Goal: Transaction & Acquisition: Download file/media

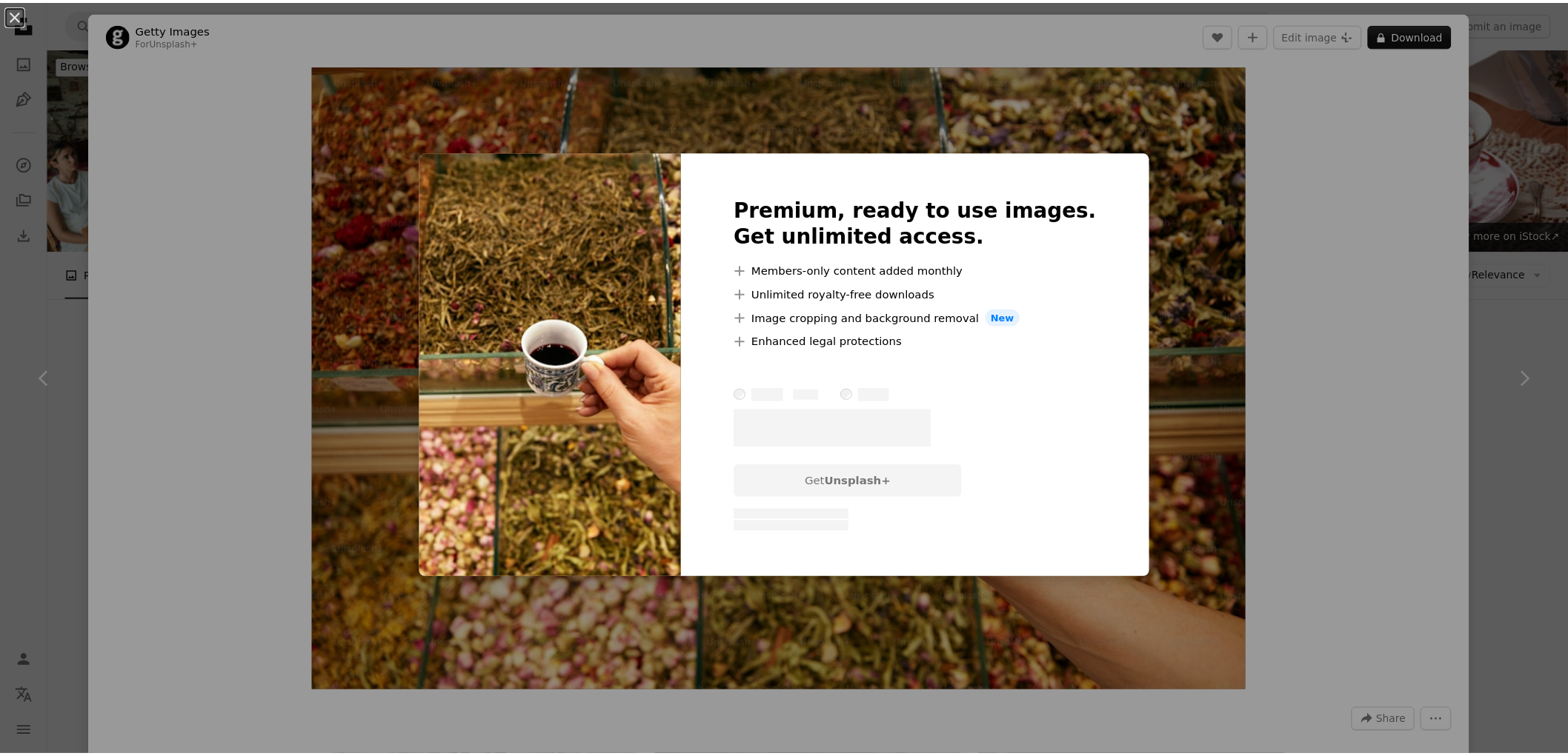
scroll to position [1646, 0]
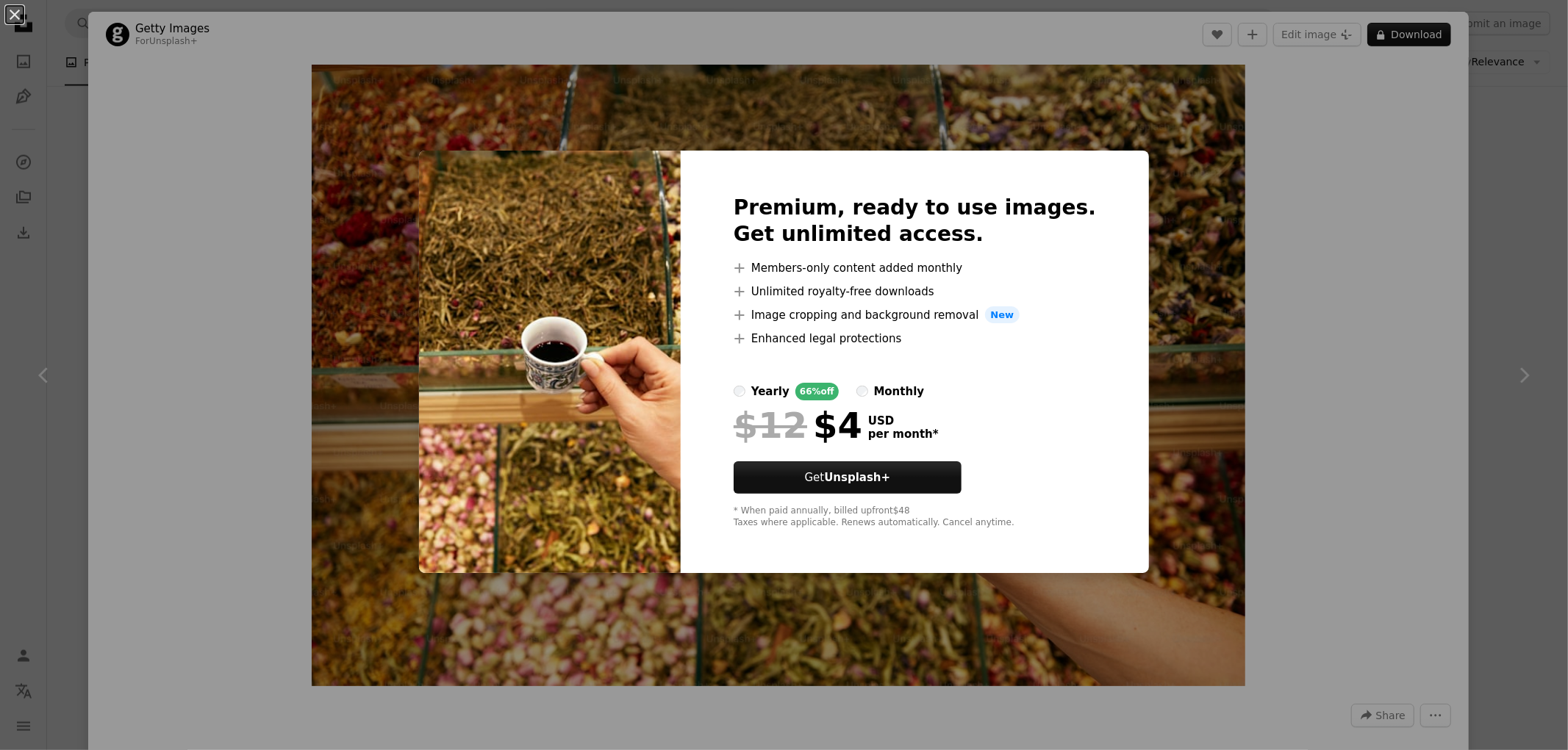
drag, startPoint x: 1273, startPoint y: 198, endPoint x: 1318, endPoint y: 213, distance: 47.4
click at [1273, 199] on div "An X shape Premium, ready to use images. Get unlimited access. A plus sign Memb…" at bounding box center [784, 375] width 1568 height 750
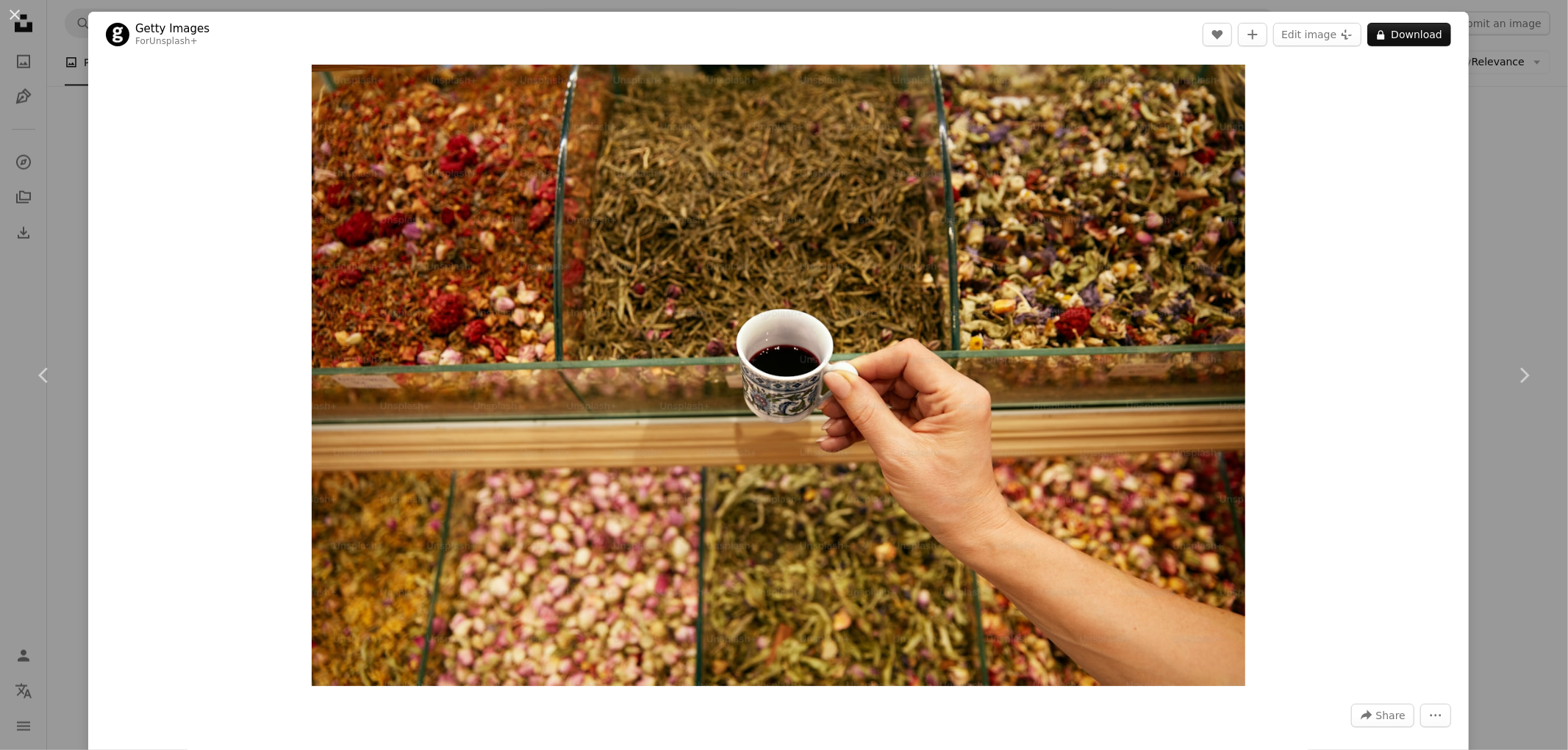
click at [1531, 238] on div "An X shape Chevron left Chevron right Getty Images For Unsplash+ A heart A plus…" at bounding box center [784, 375] width 1568 height 750
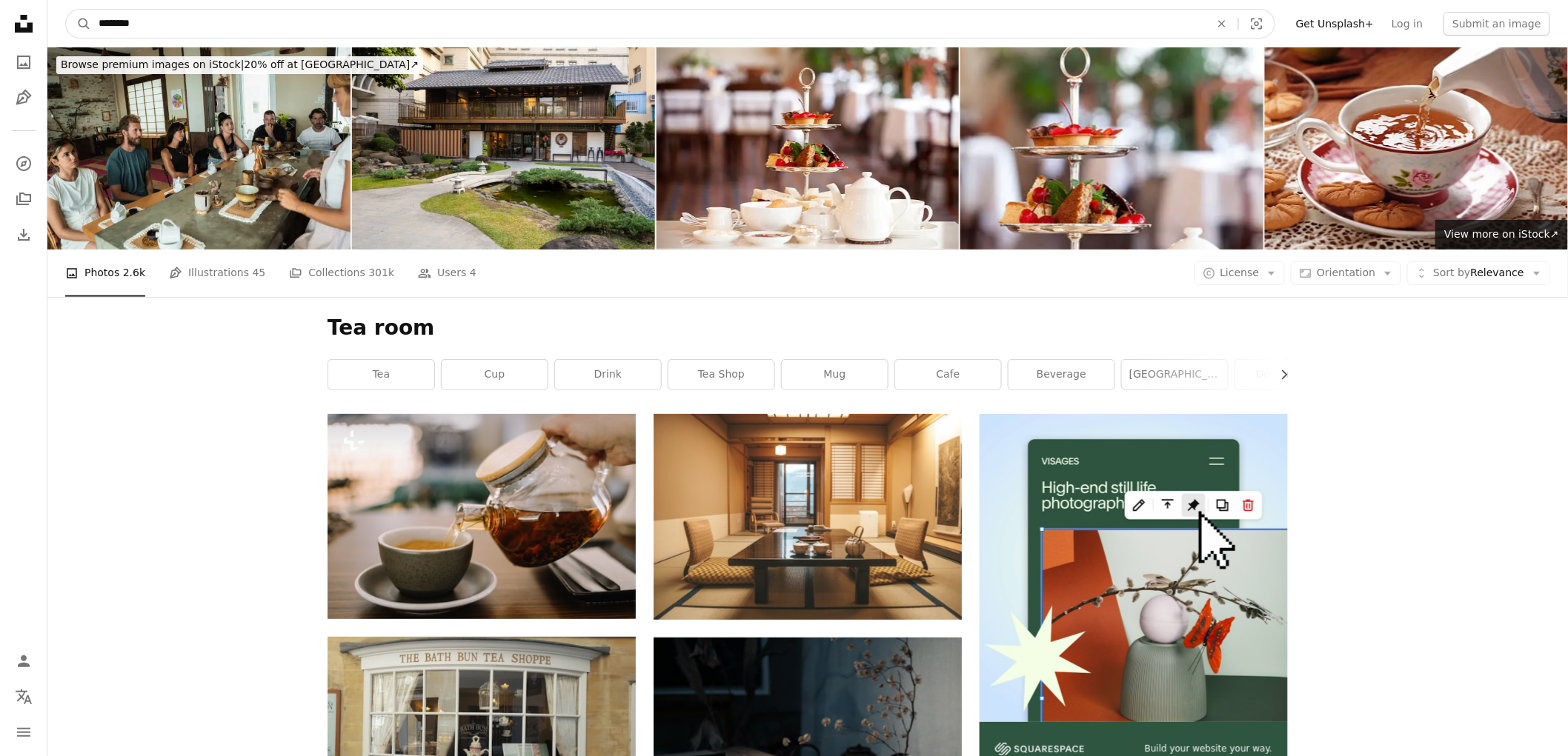
drag, startPoint x: 150, startPoint y: 25, endPoint x: 115, endPoint y: 33, distance: 35.9
click at [115, 33] on input "********" at bounding box center [649, 23] width 1114 height 28
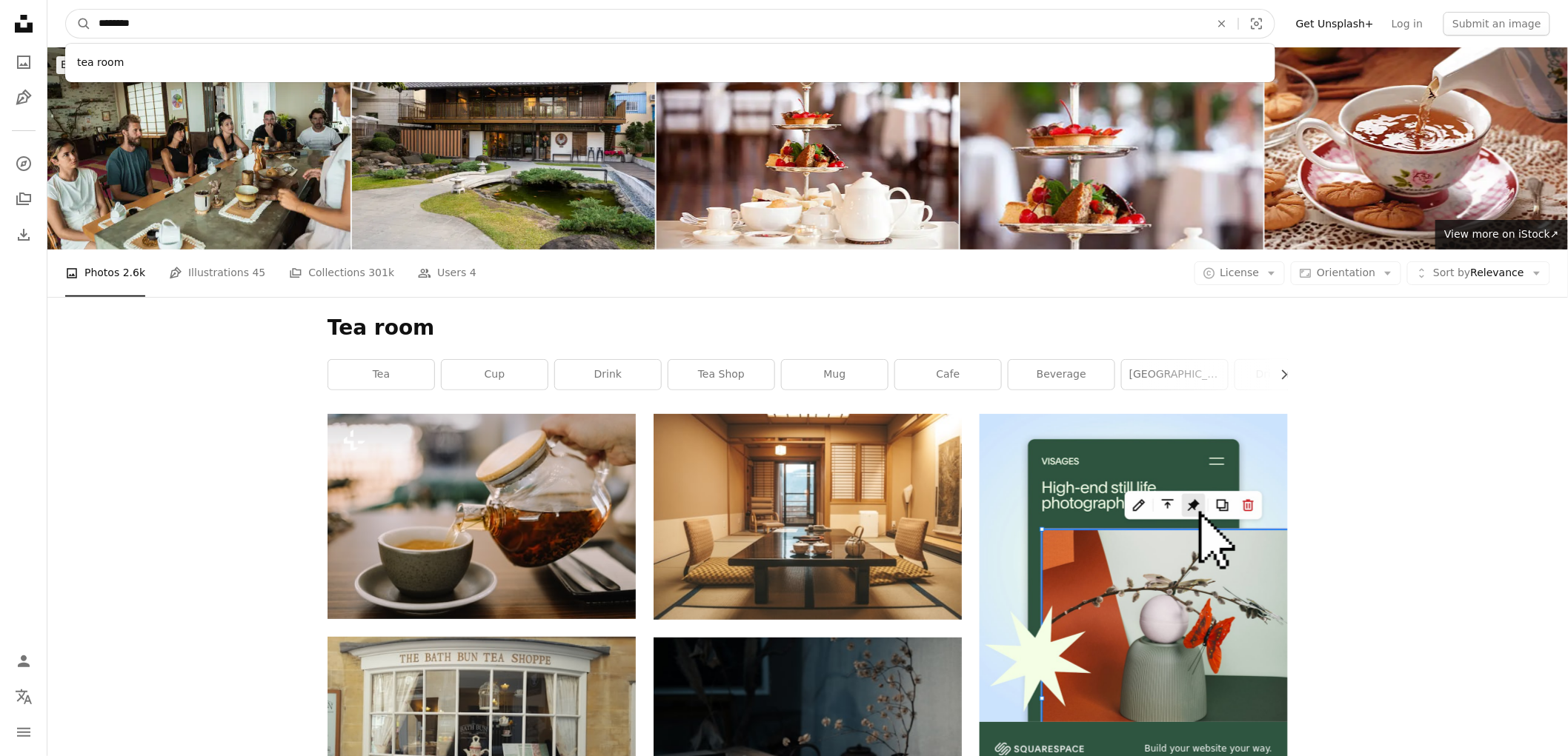
type input "***"
click button "A magnifying glass" at bounding box center [78, 23] width 25 height 28
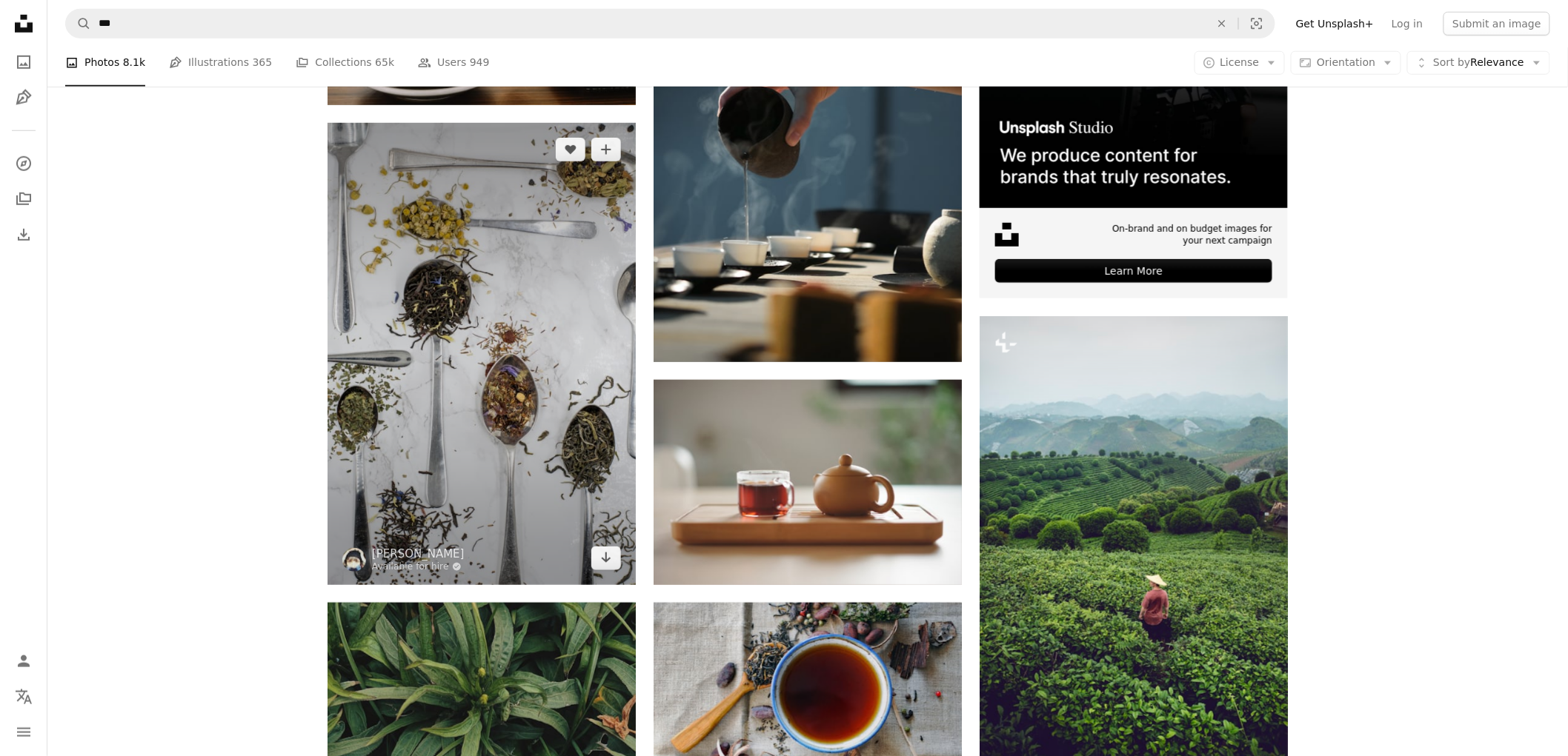
scroll to position [494, 0]
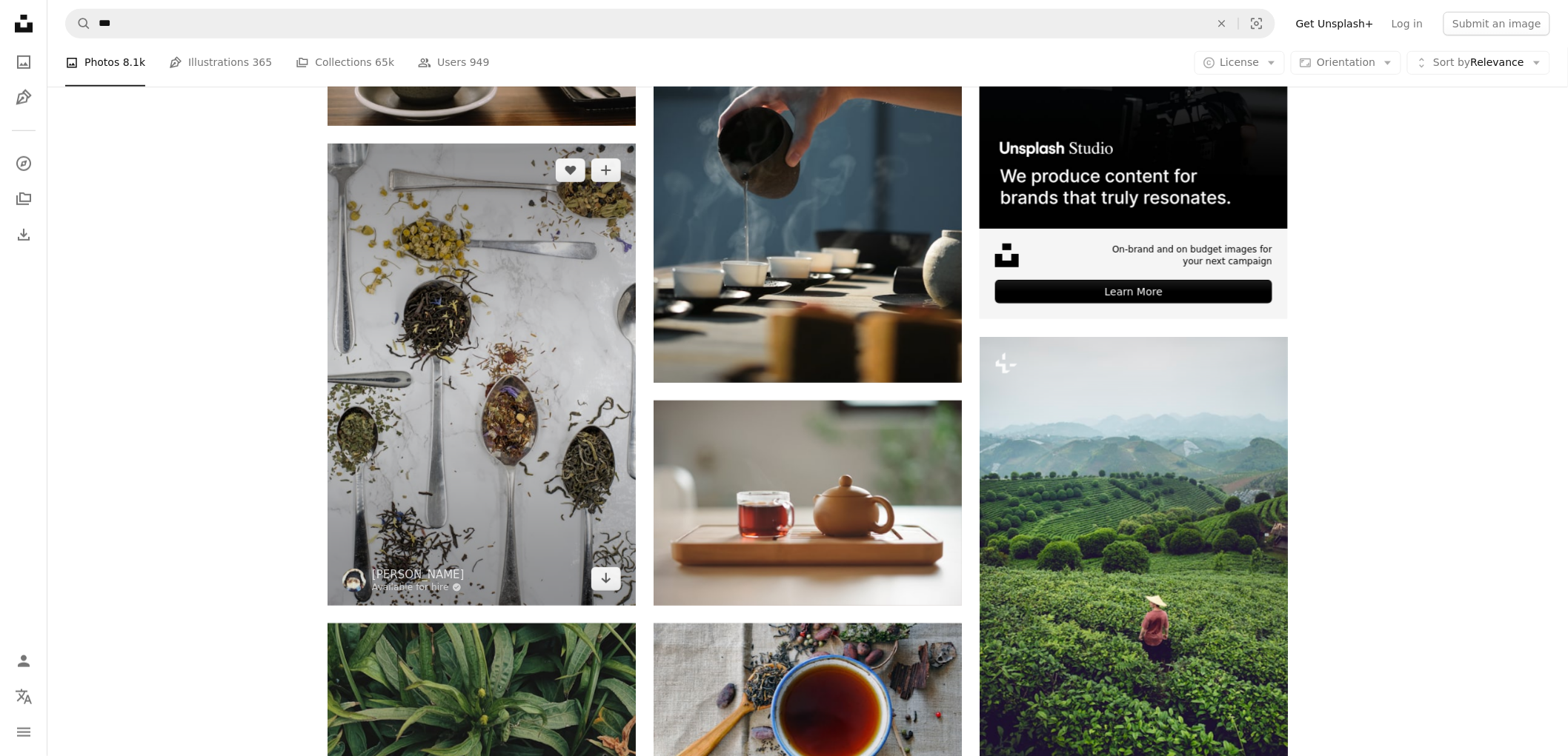
click at [474, 391] on img at bounding box center [482, 375] width 308 height 462
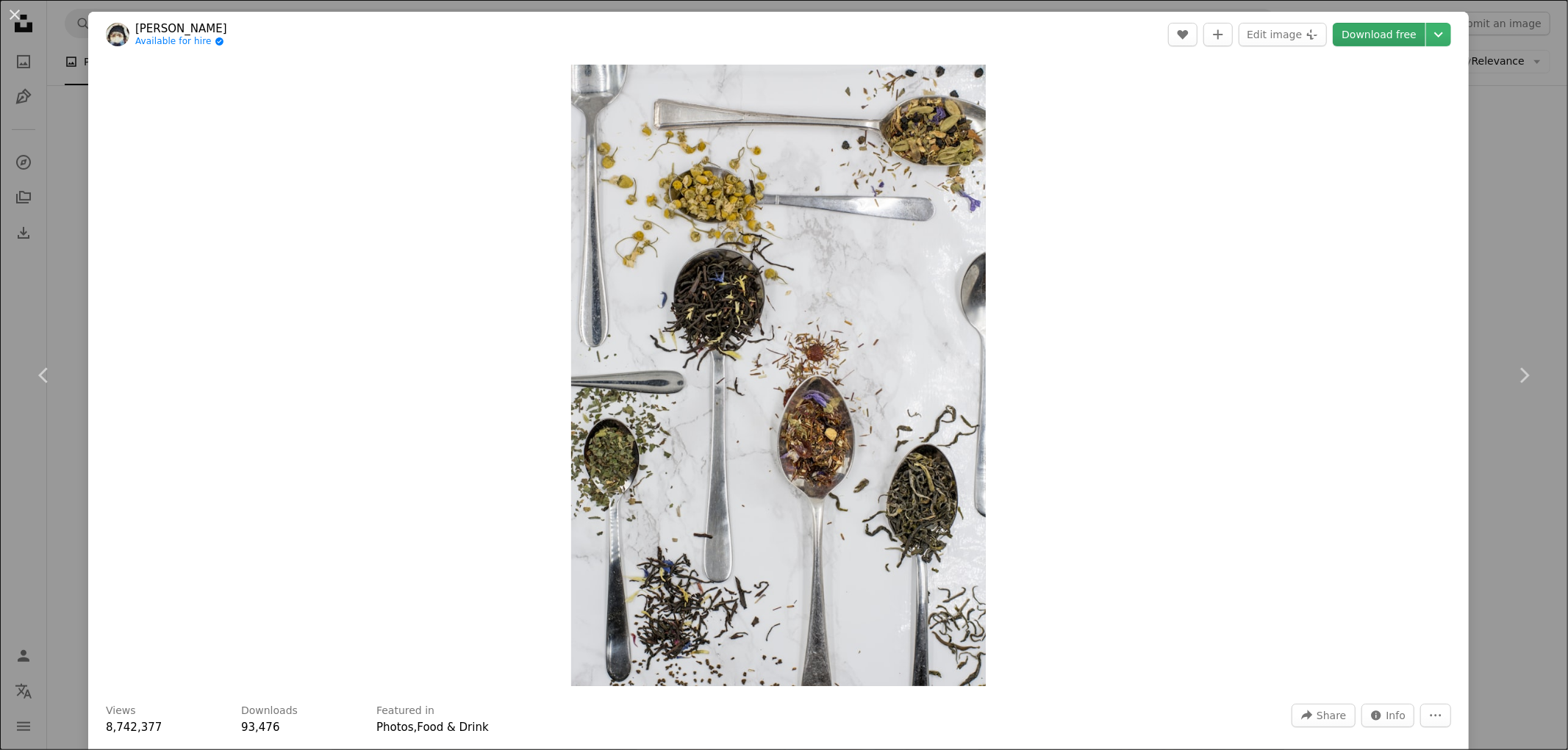
click at [1386, 30] on link "Download free" at bounding box center [1378, 35] width 92 height 24
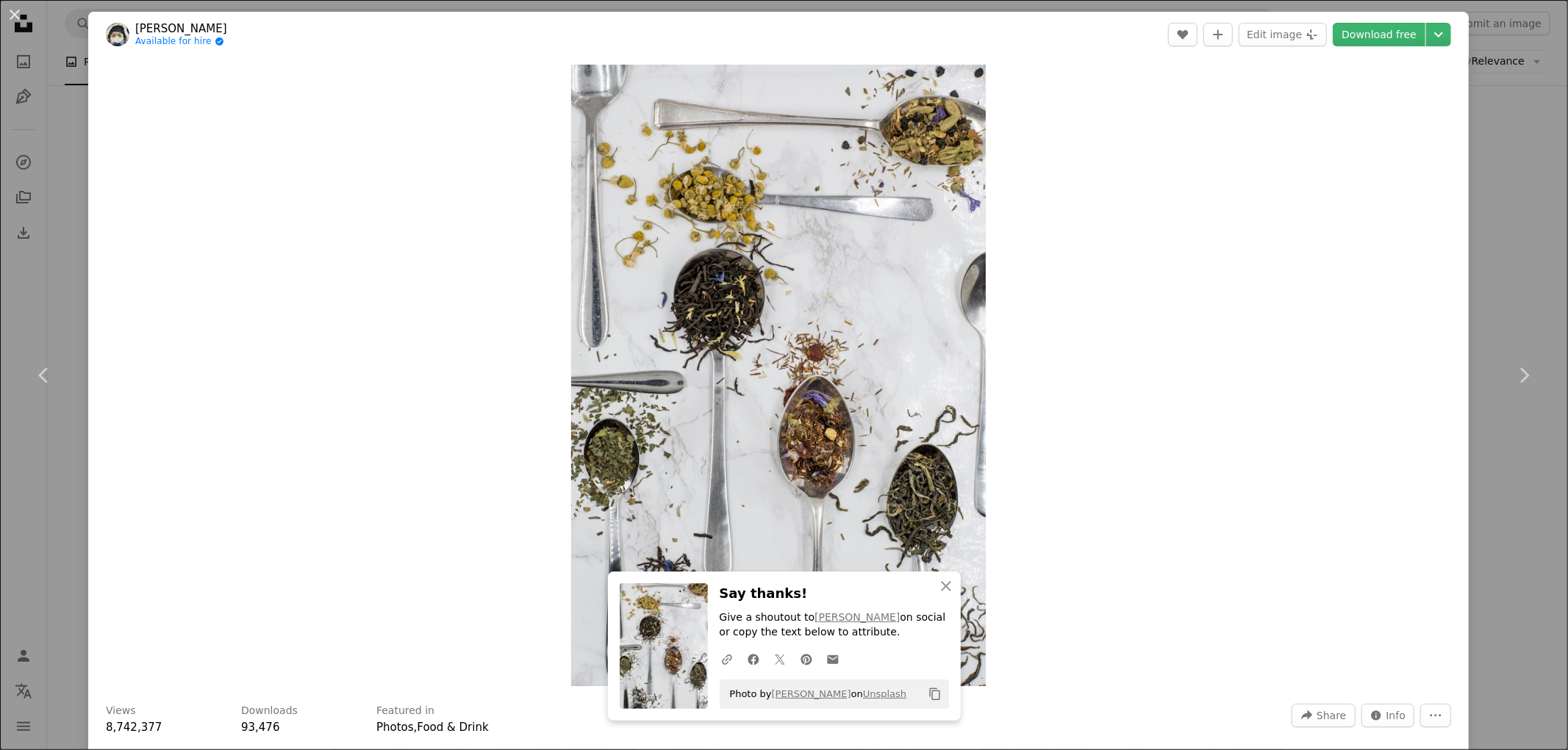
click at [1509, 178] on div "An X shape Chevron left Chevron right [PERSON_NAME] Available for hire A checkm…" at bounding box center [784, 375] width 1568 height 750
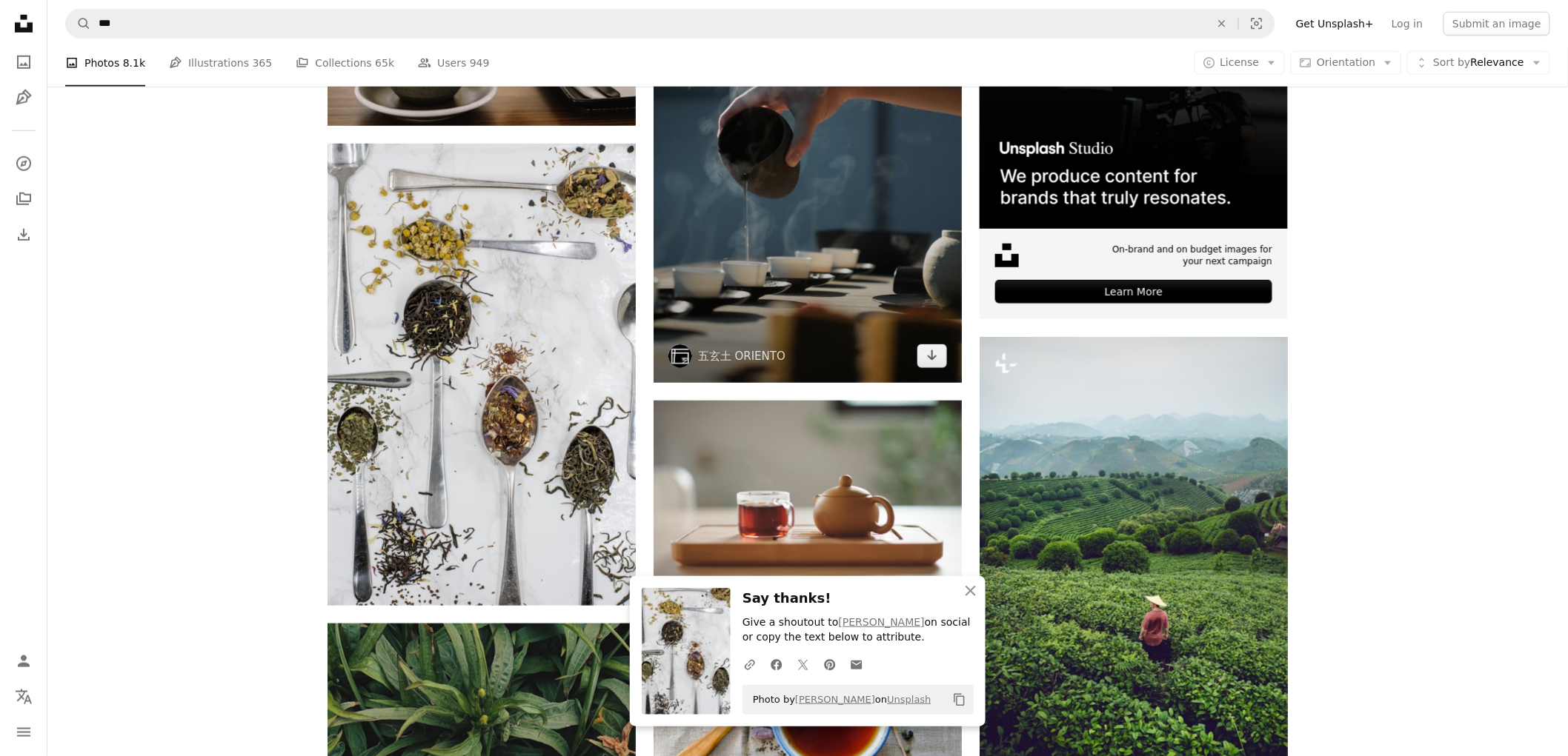
click at [799, 226] on img at bounding box center [808, 152] width 308 height 462
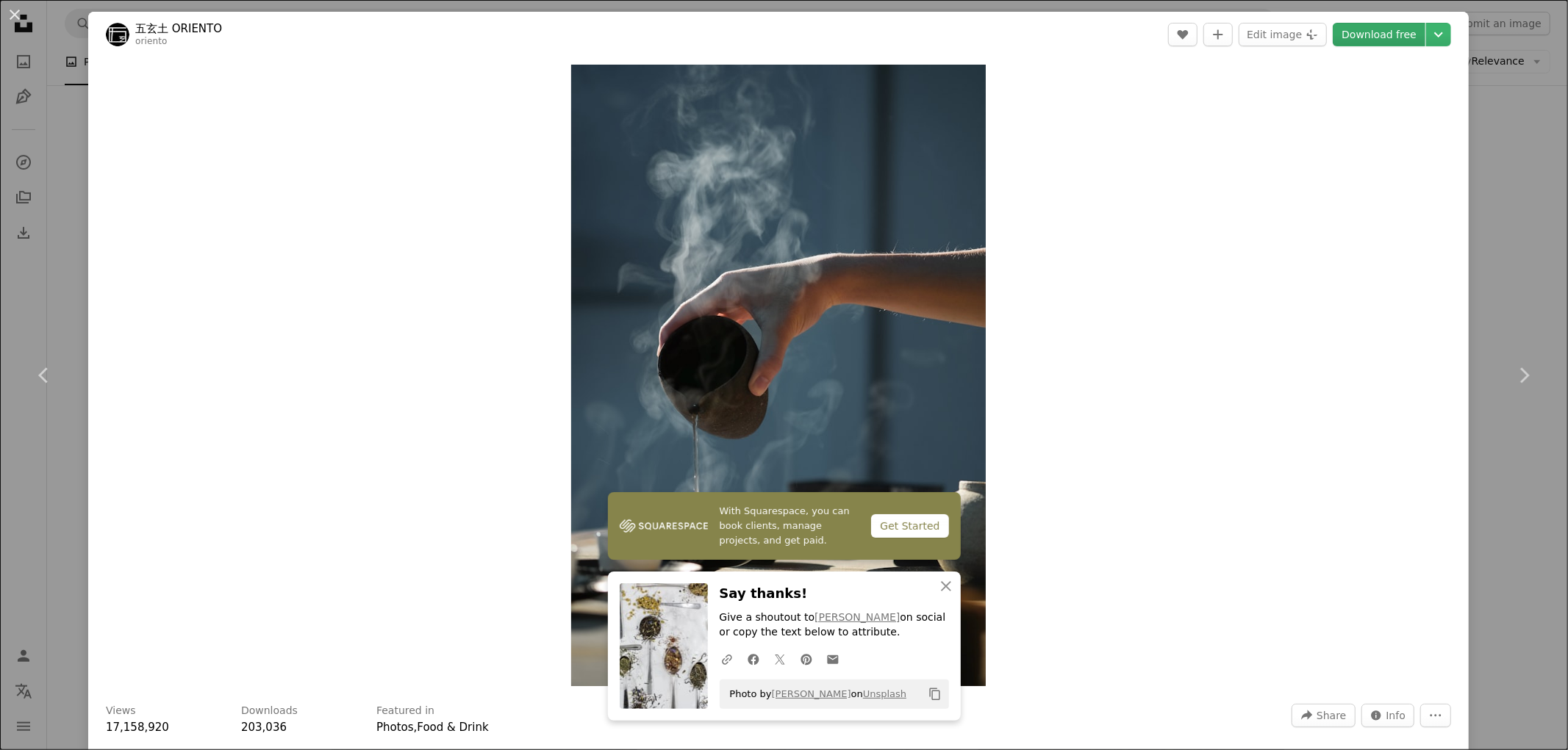
click at [1369, 45] on link "Download free" at bounding box center [1378, 35] width 92 height 24
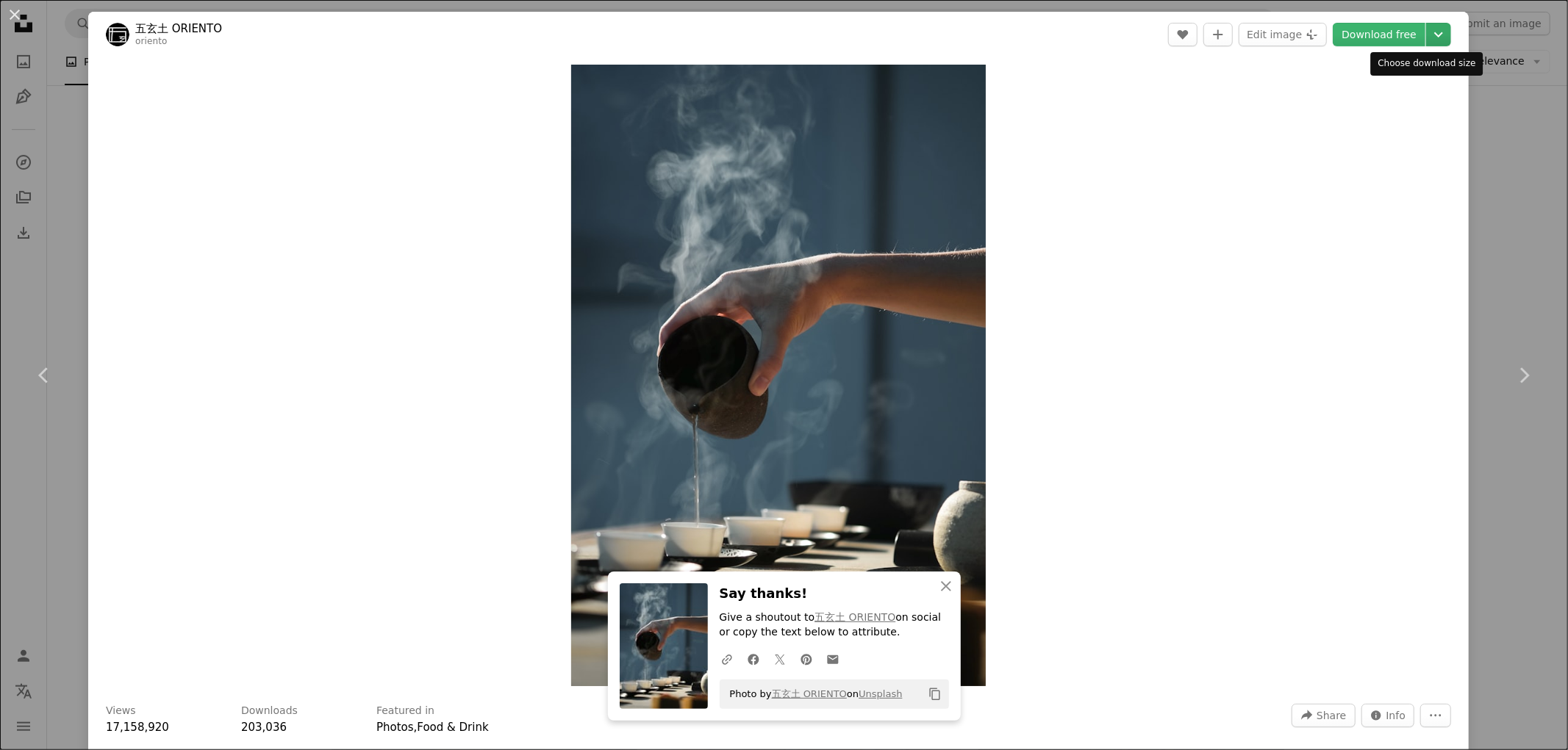
click at [1426, 34] on icon "Chevron down" at bounding box center [1438, 34] width 24 height 18
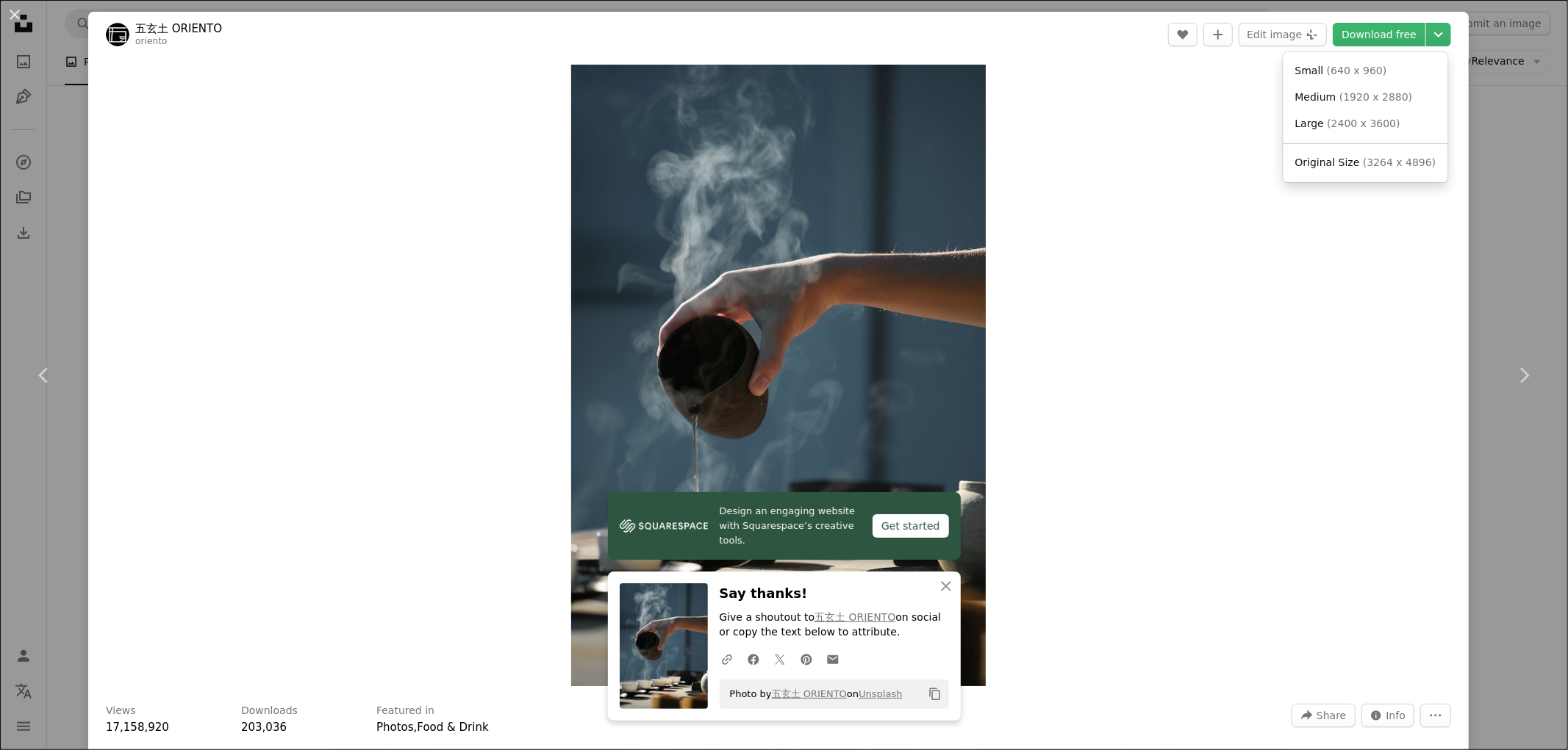
drag, startPoint x: 1234, startPoint y: 101, endPoint x: 1291, endPoint y: 76, distance: 62.2
click at [1234, 101] on dialog "An X shape Chevron left Chevron right 五玄土 ORIENTO oriento A heart A plus sign E…" at bounding box center [784, 375] width 1568 height 750
click at [1483, 135] on div "An X shape Chevron left Chevron right 五玄土 ORIENTO oriento A heart A plus sign E…" at bounding box center [784, 375] width 1568 height 750
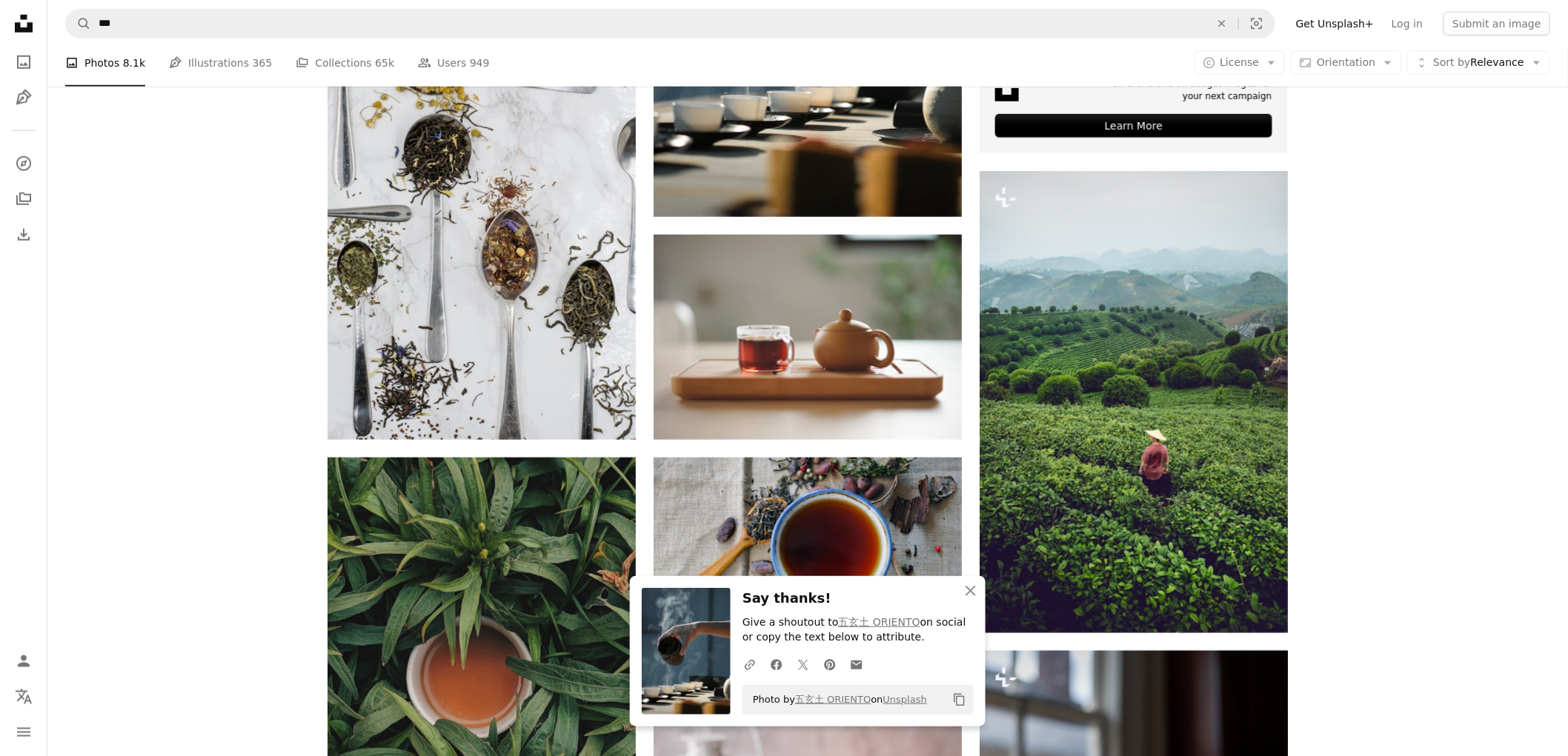
scroll to position [823, 0]
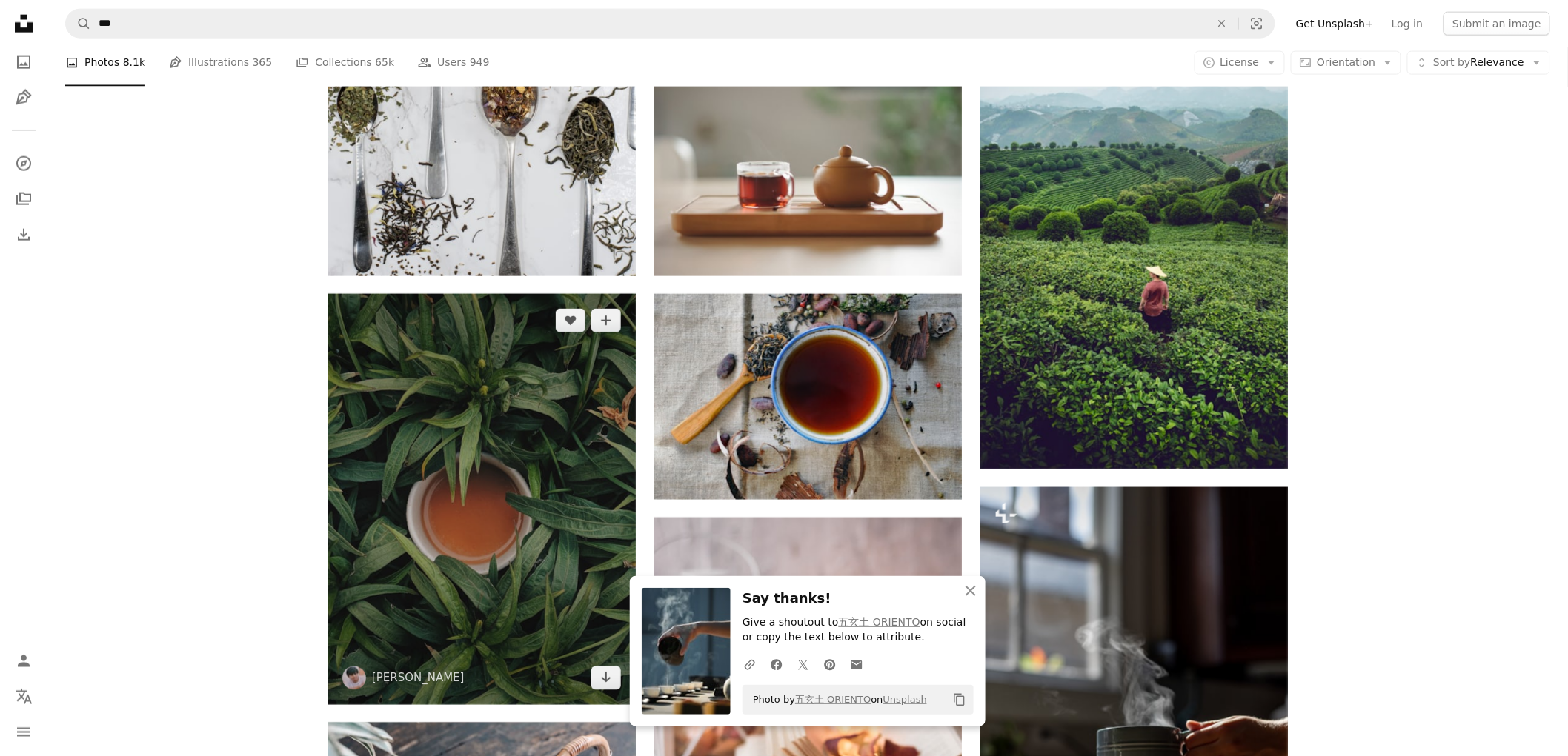
click at [428, 448] on img at bounding box center [482, 499] width 308 height 411
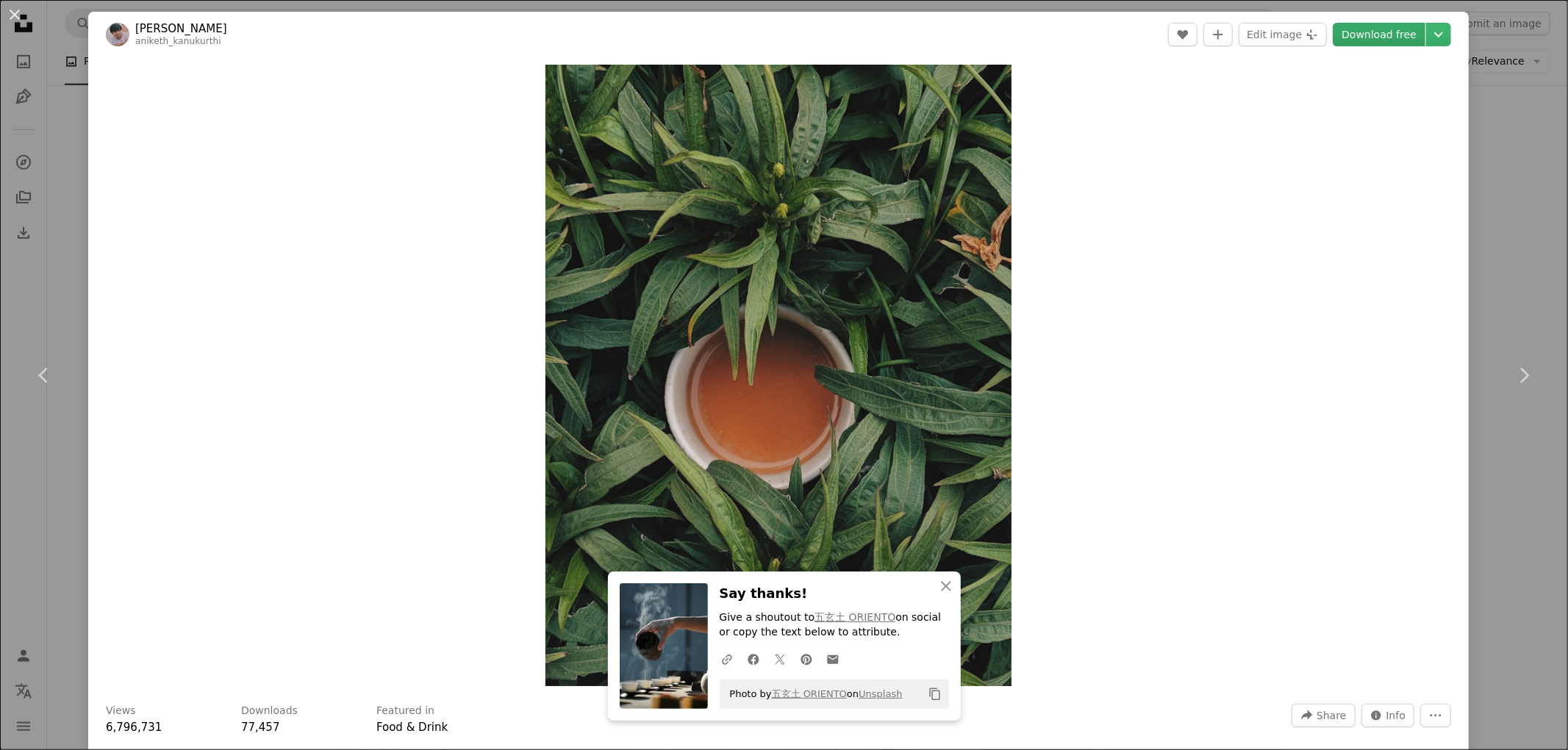
click at [1369, 32] on link "Download free" at bounding box center [1378, 35] width 92 height 24
click at [1493, 186] on div "An X shape Chevron left Chevron right [PERSON_NAME] aniketh_kanukurthi A heart …" at bounding box center [784, 375] width 1568 height 750
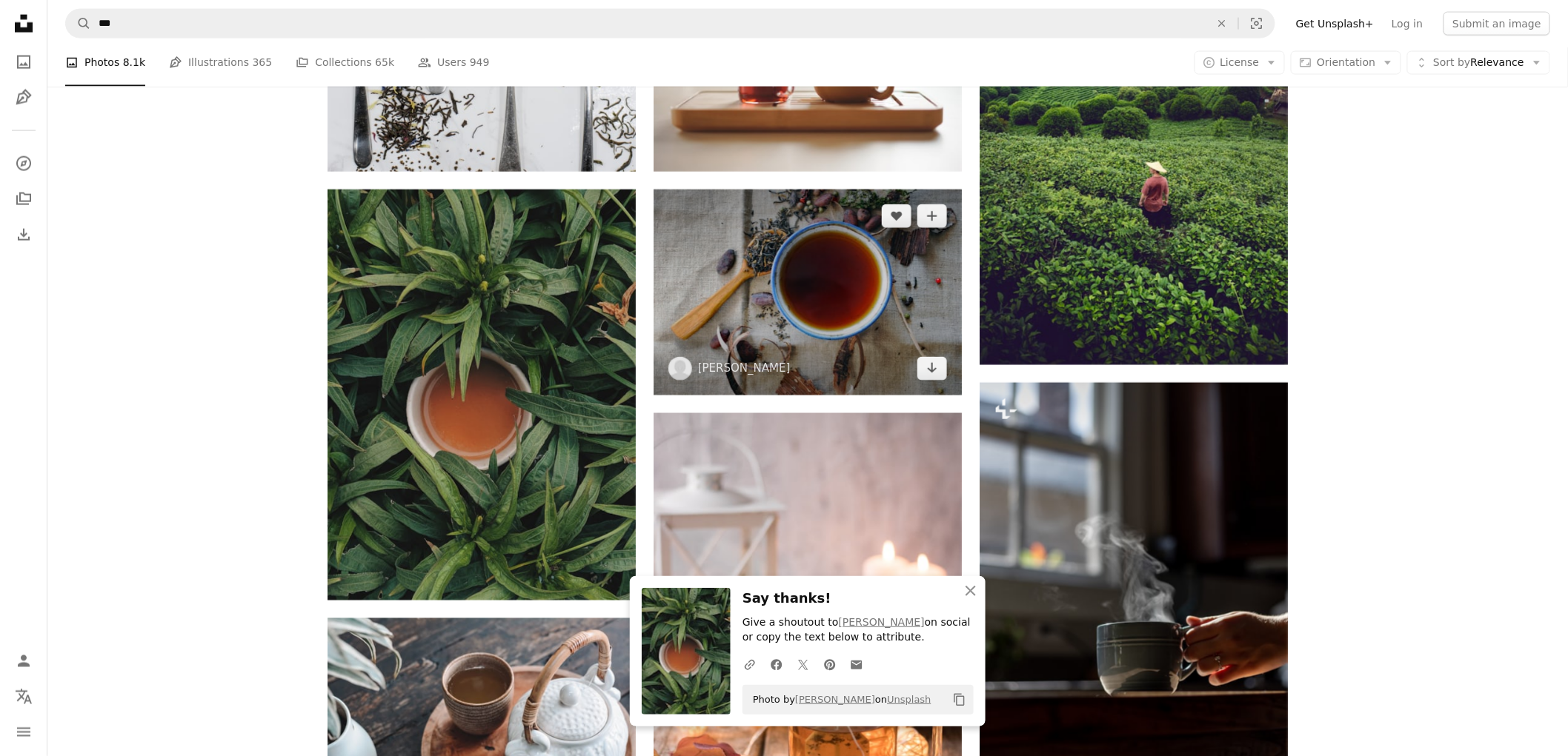
scroll to position [905, 0]
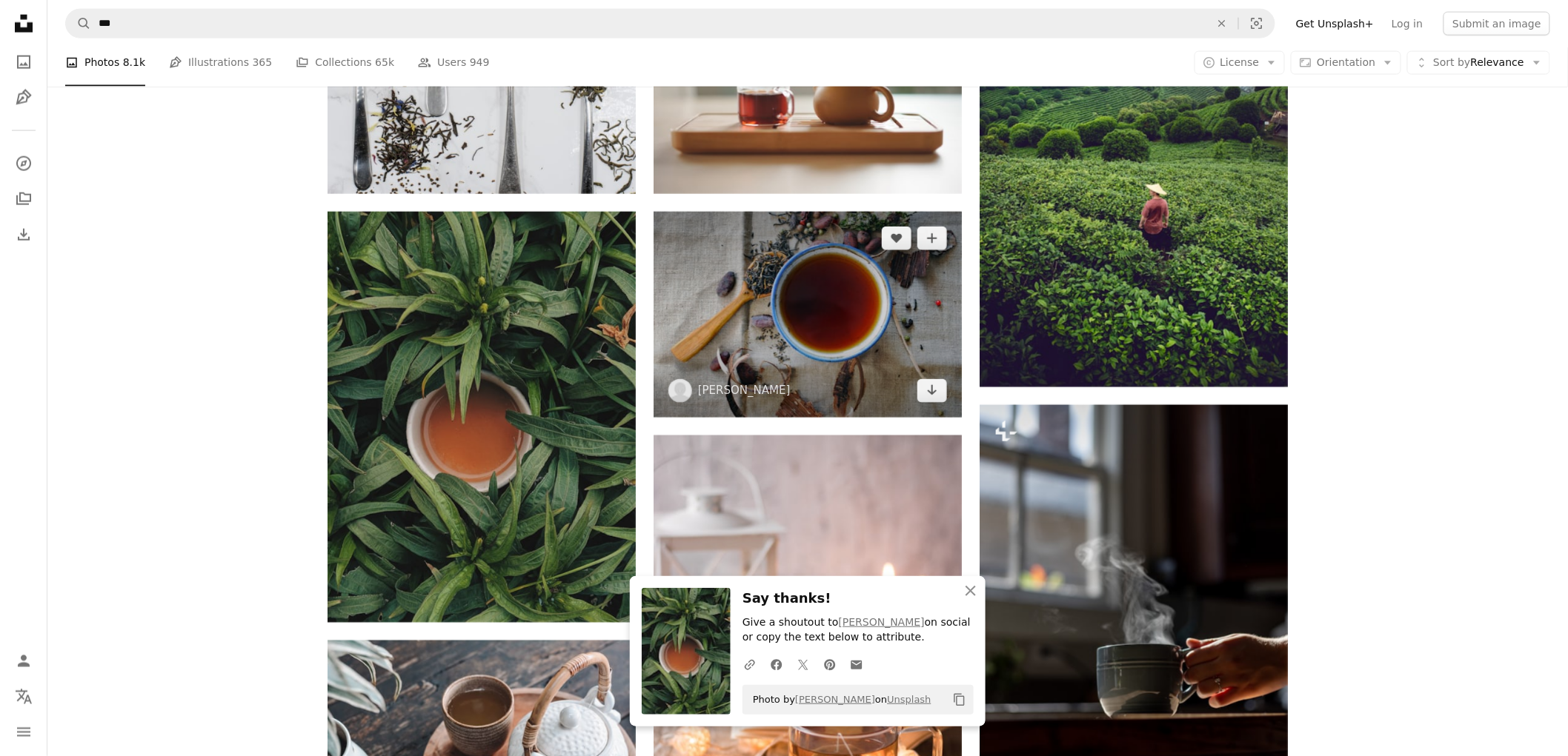
click at [835, 303] on img at bounding box center [808, 315] width 308 height 207
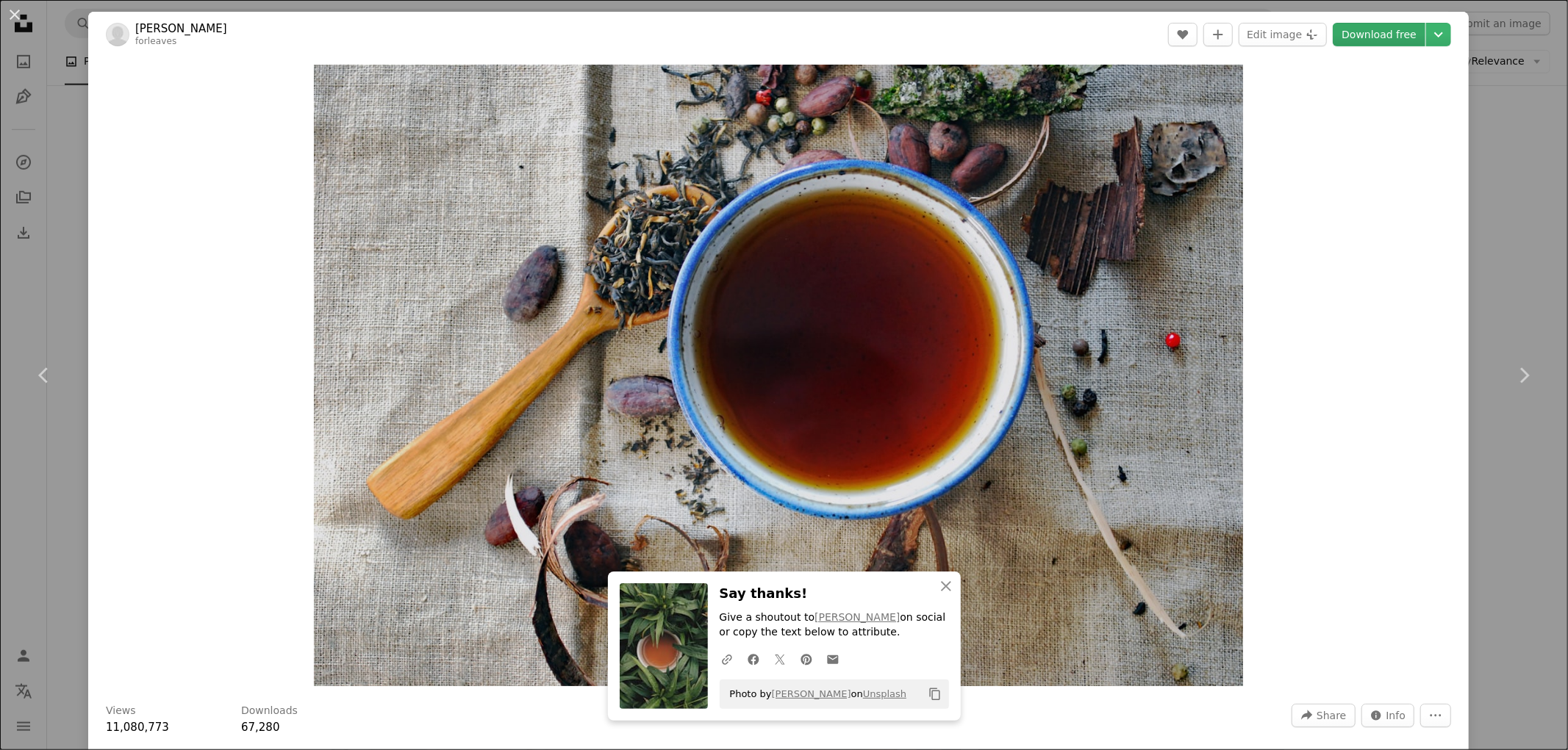
click at [1363, 33] on link "Download free" at bounding box center [1378, 35] width 92 height 24
click at [1500, 245] on div "An X shape Chevron left Chevron right [PERSON_NAME] forleaves A heart A plus si…" at bounding box center [784, 375] width 1568 height 750
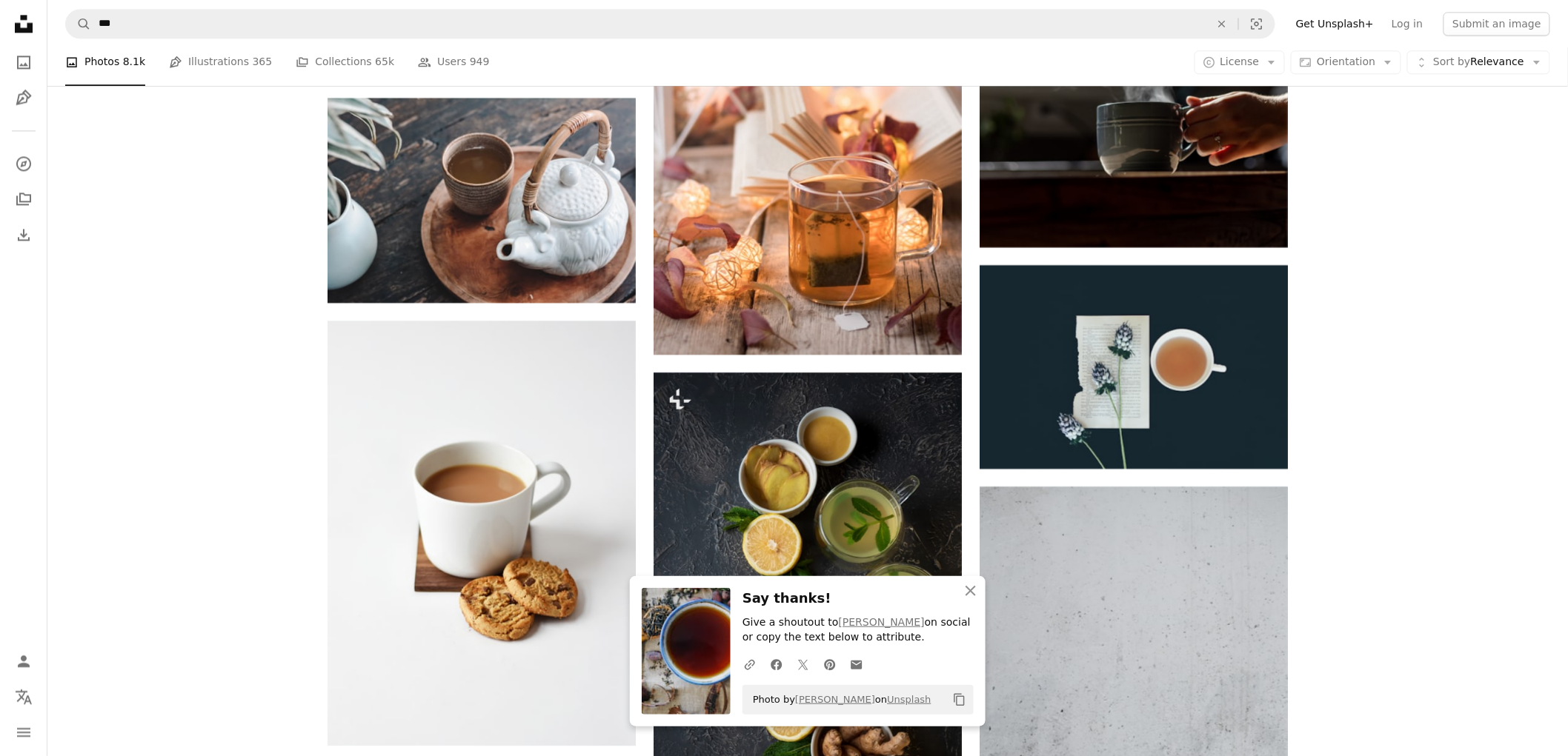
scroll to position [1646, 0]
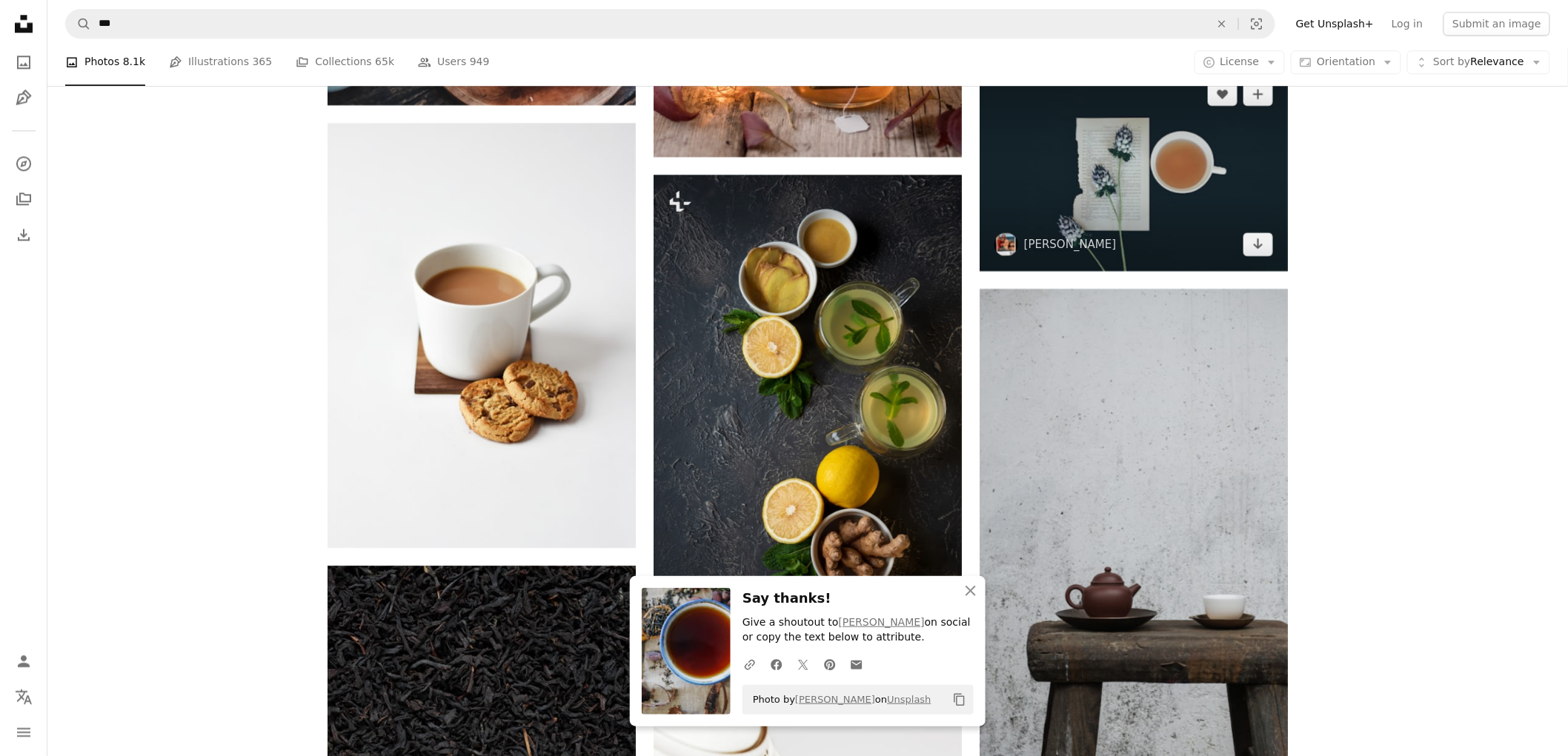
click at [1167, 142] on img at bounding box center [1134, 169] width 308 height 204
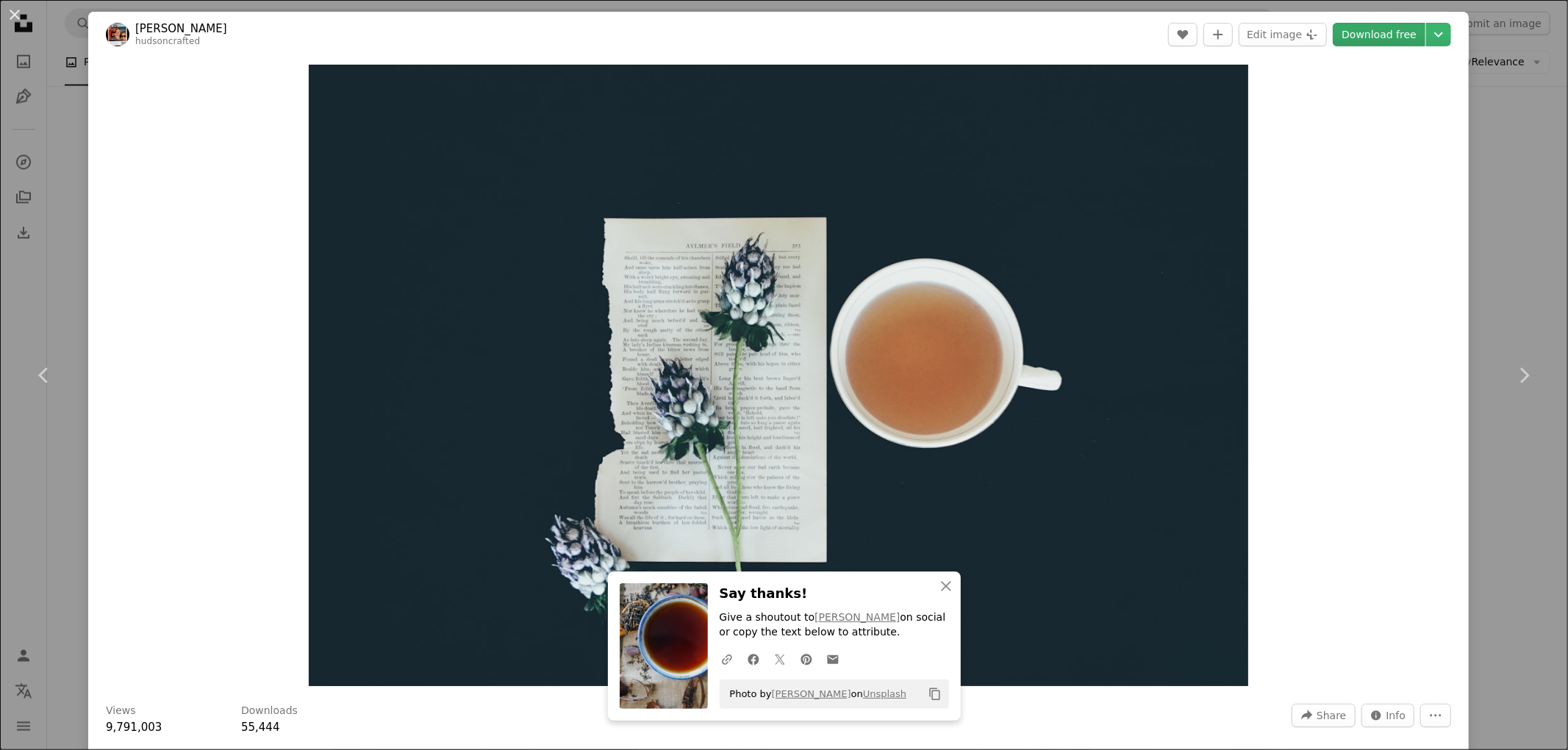
click at [1351, 37] on link "Download free" at bounding box center [1378, 35] width 92 height 24
click at [1484, 195] on div "An X shape Chevron left Chevron right [PERSON_NAME] hudsoncrafted A heart A plu…" at bounding box center [784, 375] width 1568 height 750
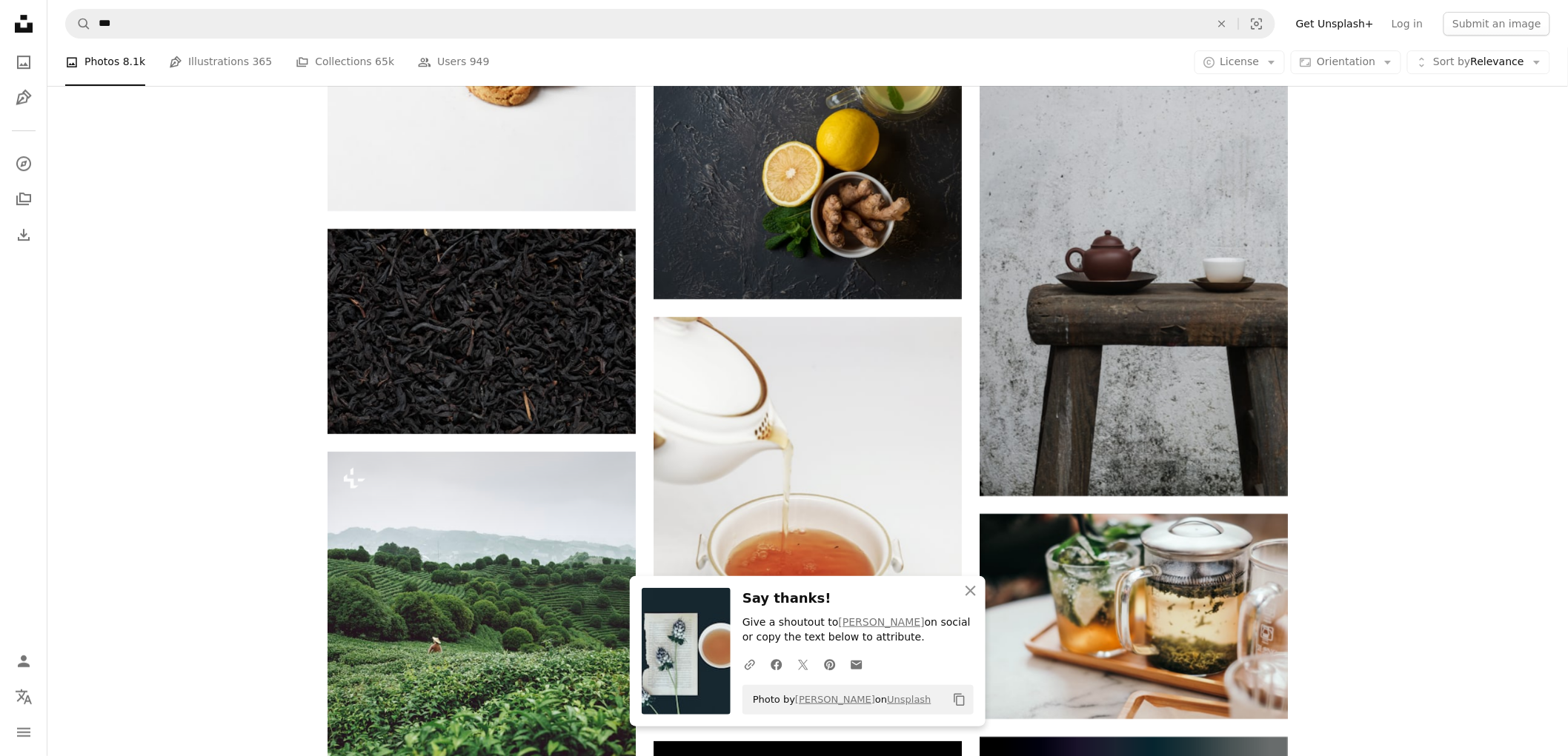
scroll to position [1975, 0]
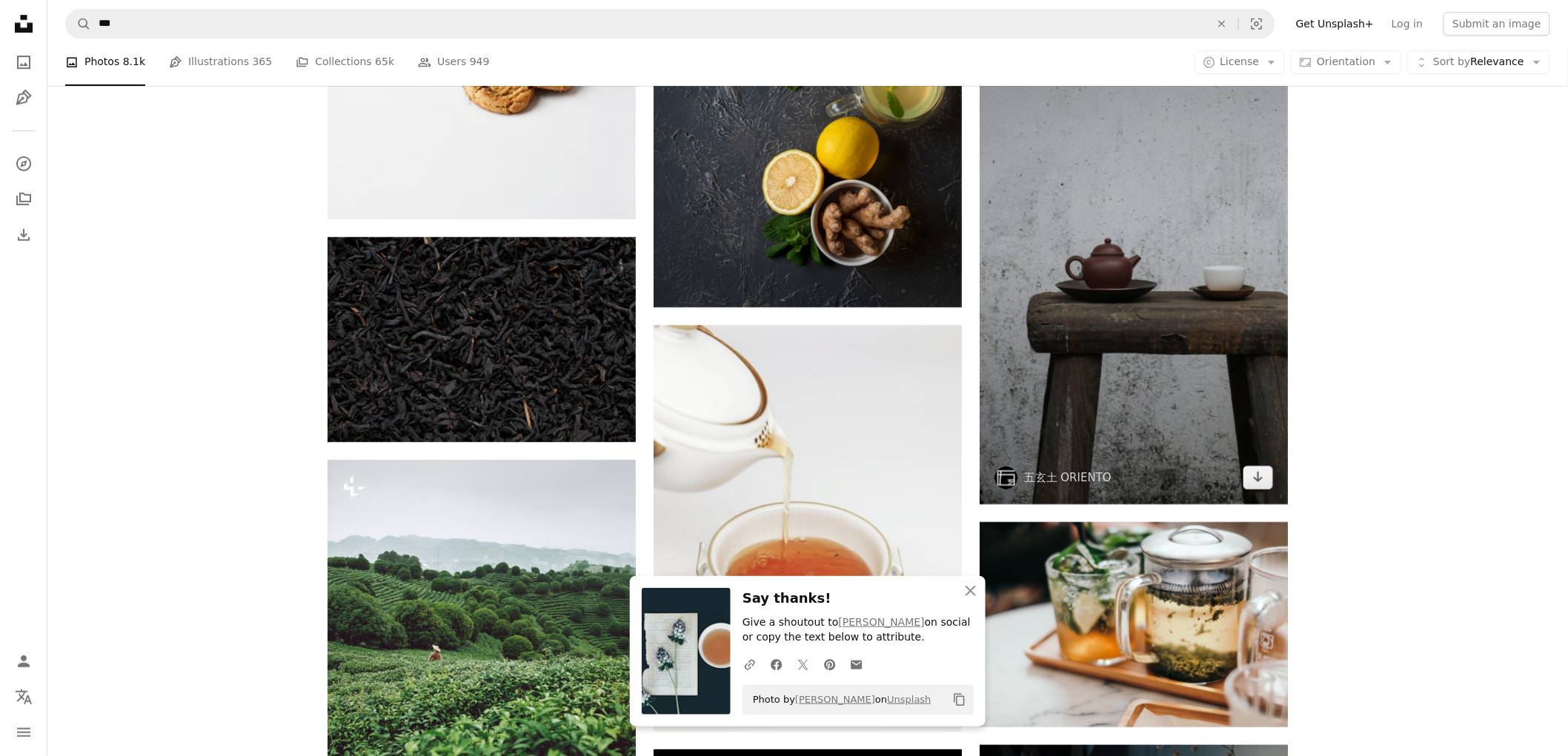
click at [1195, 357] on img at bounding box center [1134, 232] width 308 height 544
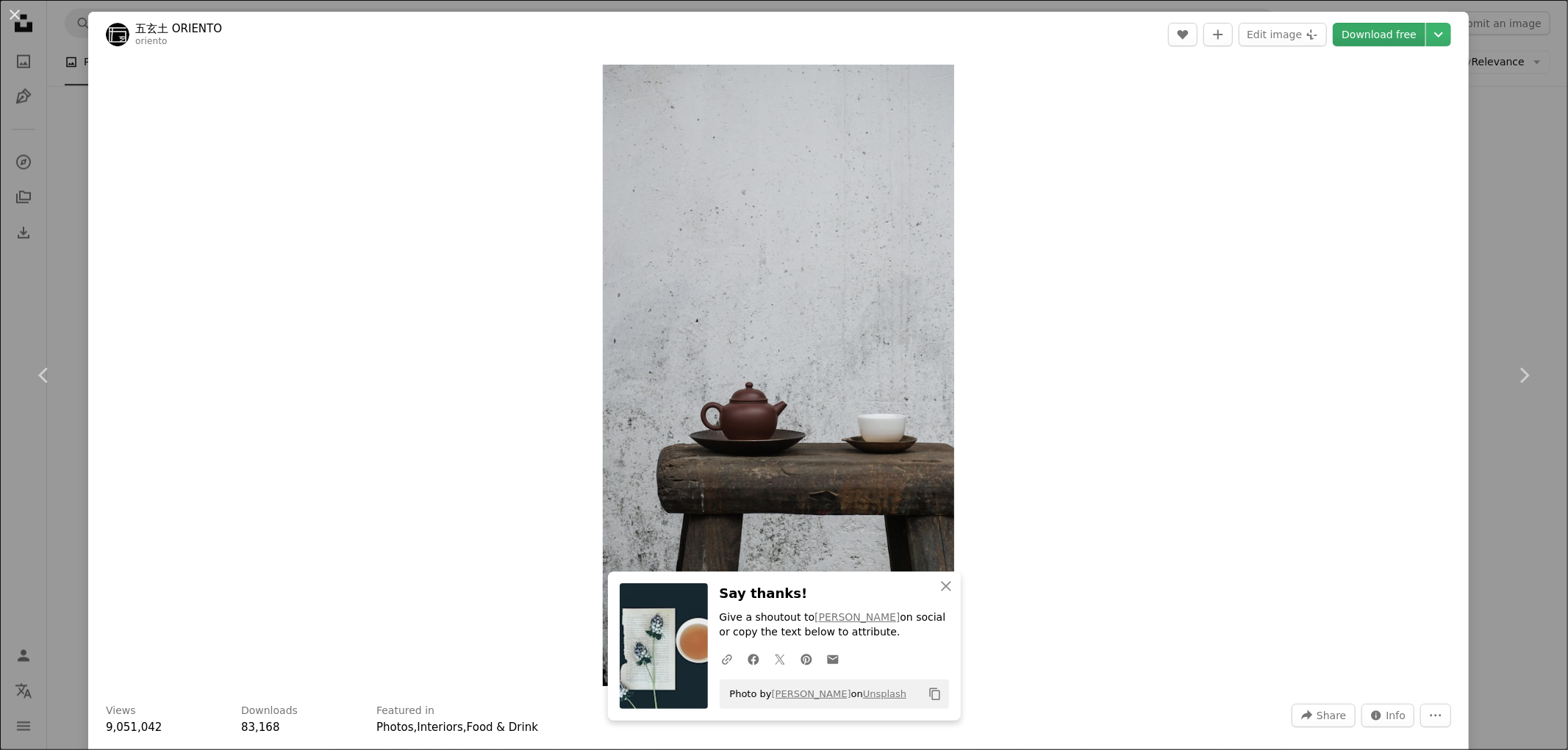
click at [1377, 37] on link "Download free" at bounding box center [1378, 35] width 92 height 24
click at [1503, 199] on div "An X shape Chevron left Chevron right 五玄土 ORIENTO oriento A heart A plus sign E…" at bounding box center [784, 375] width 1568 height 750
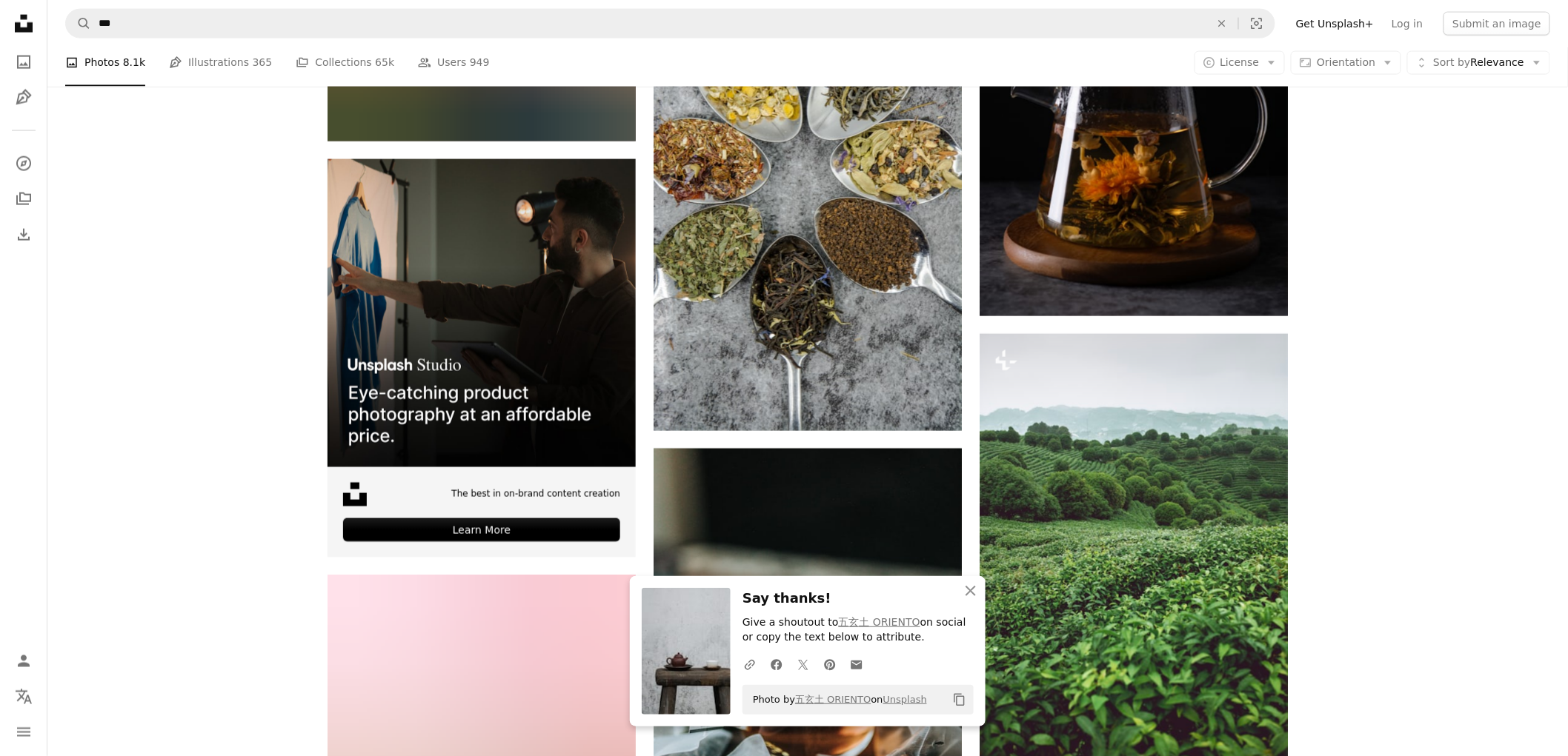
scroll to position [3374, 0]
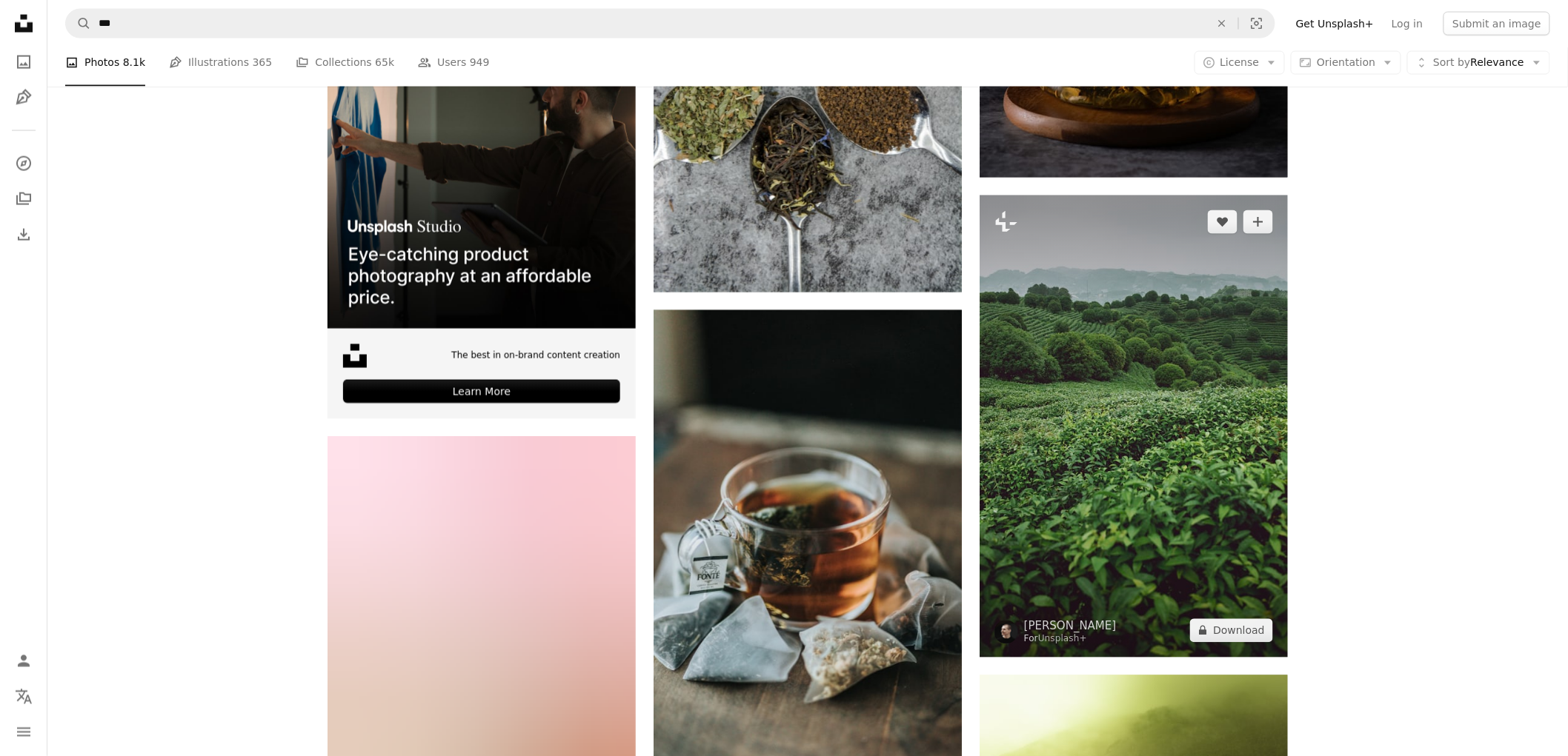
click at [1179, 433] on img at bounding box center [1134, 427] width 308 height 462
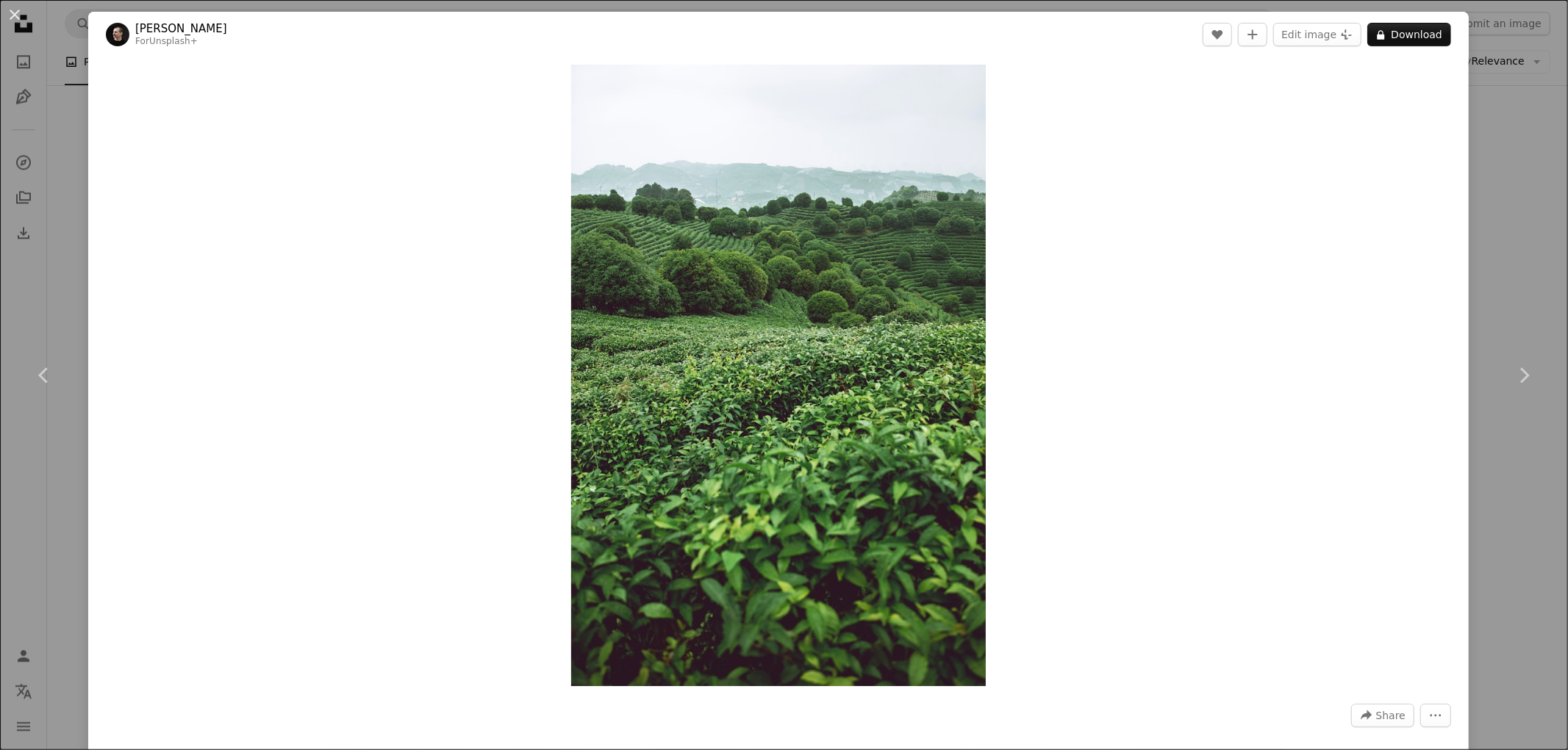
click at [1503, 145] on div "An X shape Chevron left Chevron right [PERSON_NAME] For Unsplash+ A heart A plu…" at bounding box center [784, 375] width 1568 height 750
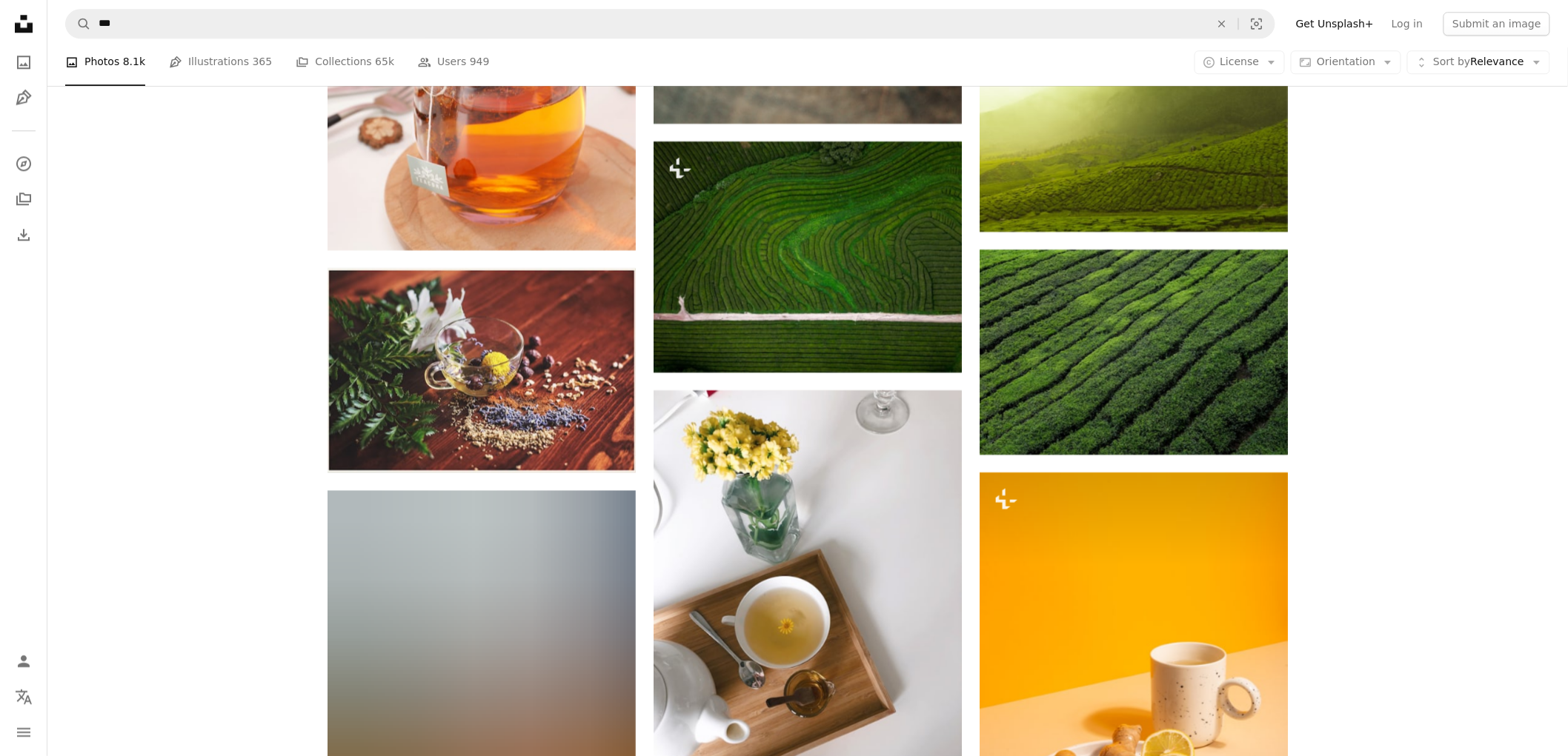
scroll to position [4033, 0]
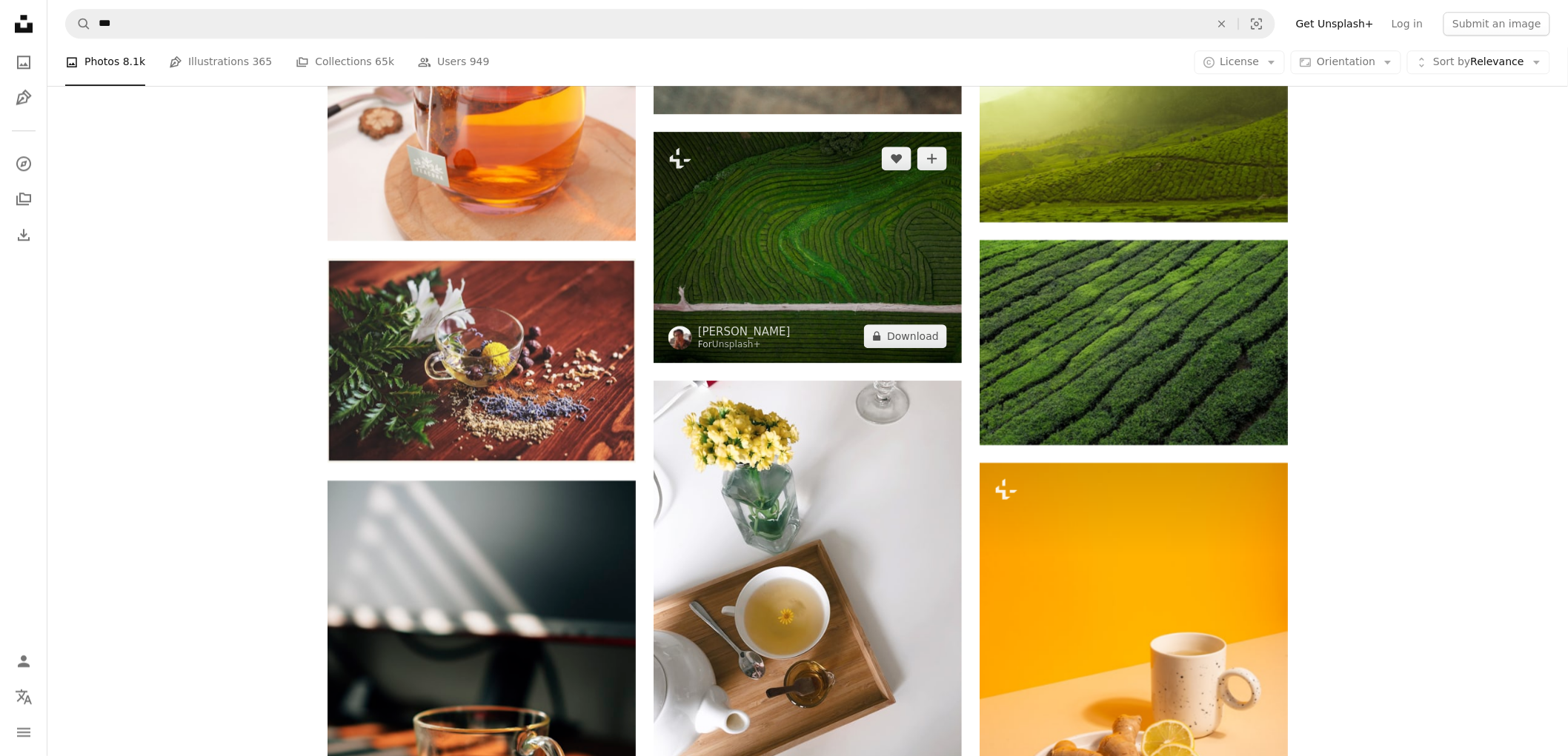
click at [929, 287] on img at bounding box center [808, 247] width 308 height 231
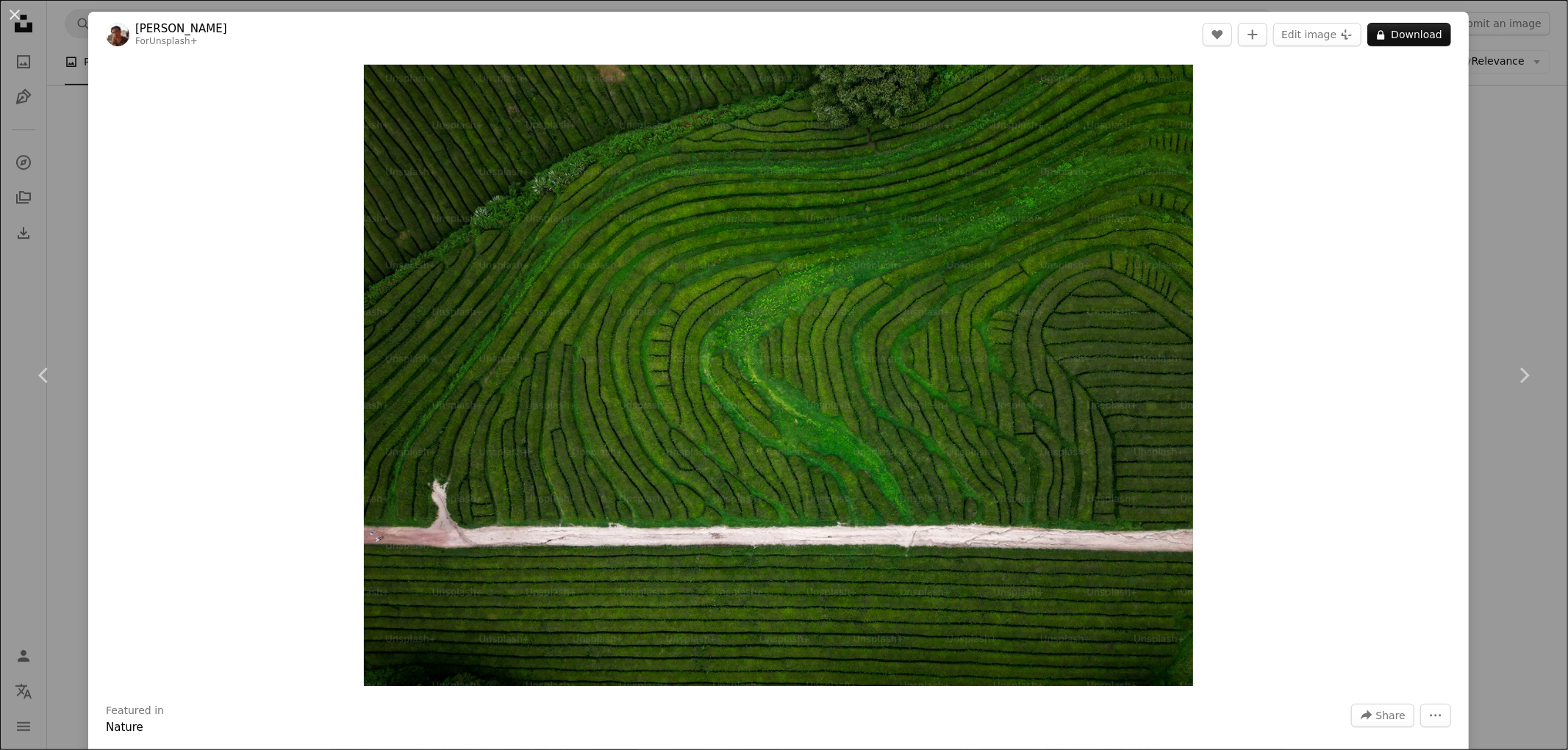
click at [1476, 138] on div "An X shape Chevron left Chevron right [PERSON_NAME] For Unsplash+ A heart A plu…" at bounding box center [784, 375] width 1568 height 750
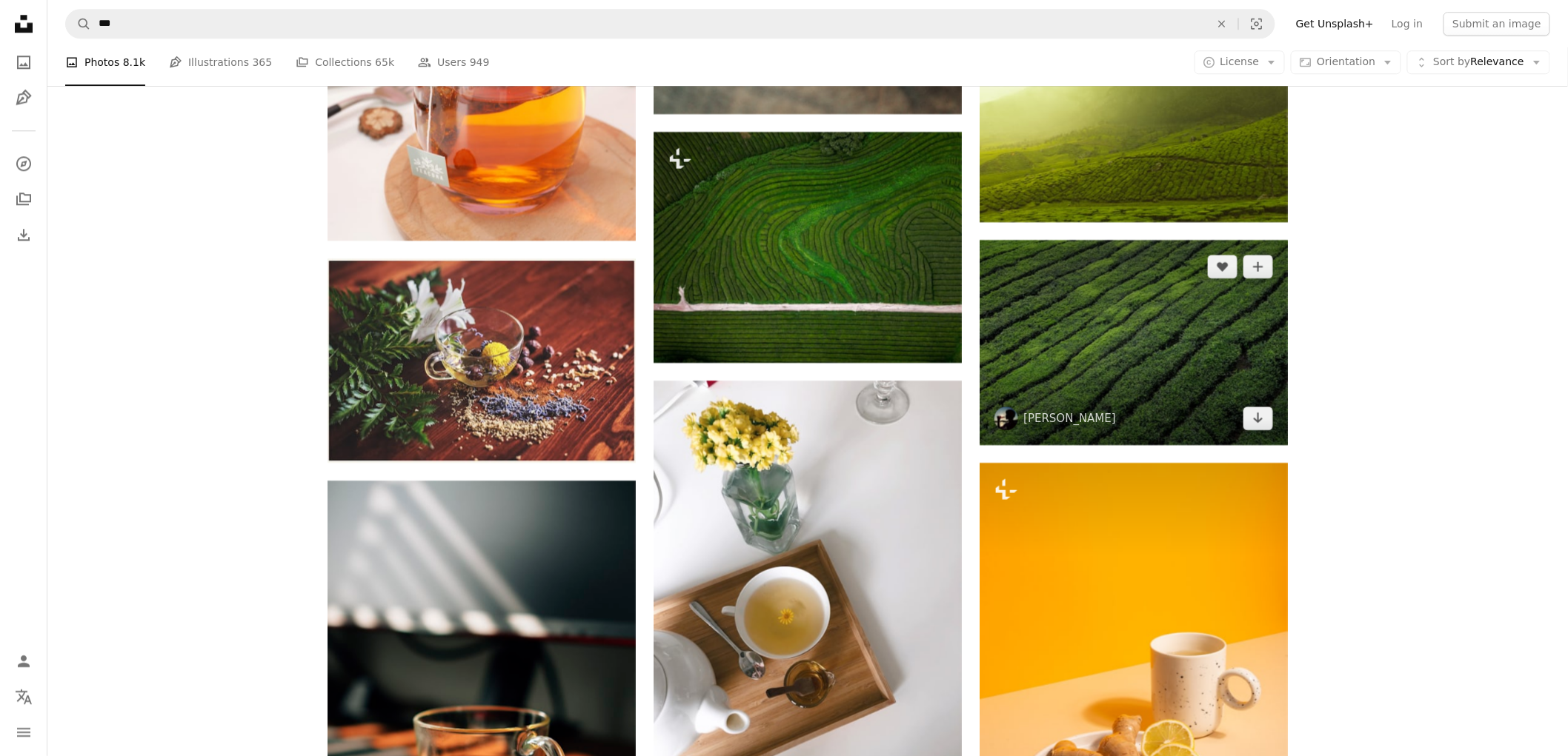
click at [1130, 376] on img at bounding box center [1134, 343] width 308 height 205
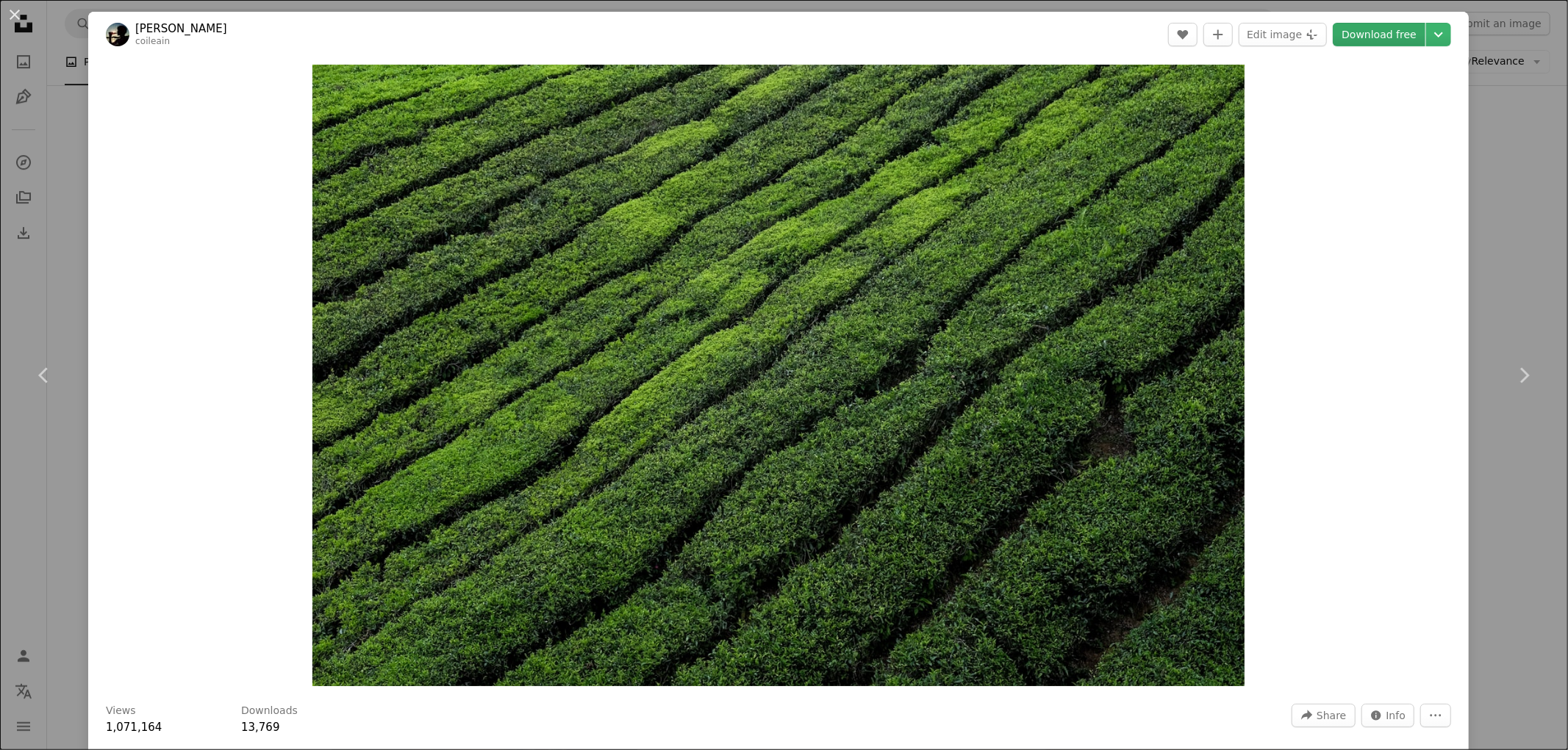
click at [1363, 33] on link "Download free" at bounding box center [1378, 35] width 92 height 24
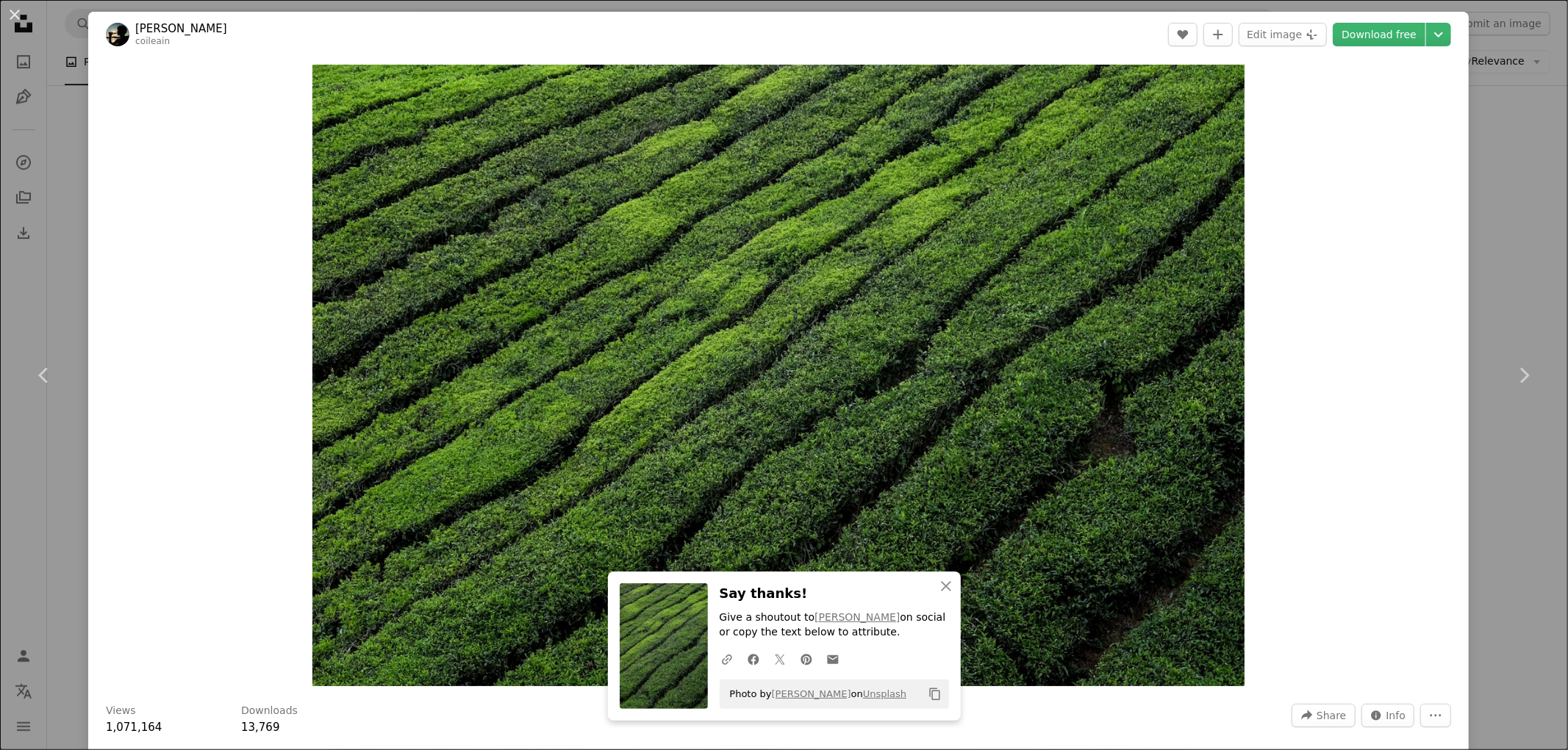
click at [1511, 194] on div "An X shape Chevron left Chevron right [PERSON_NAME] coileain A heart A plus sig…" at bounding box center [784, 375] width 1568 height 750
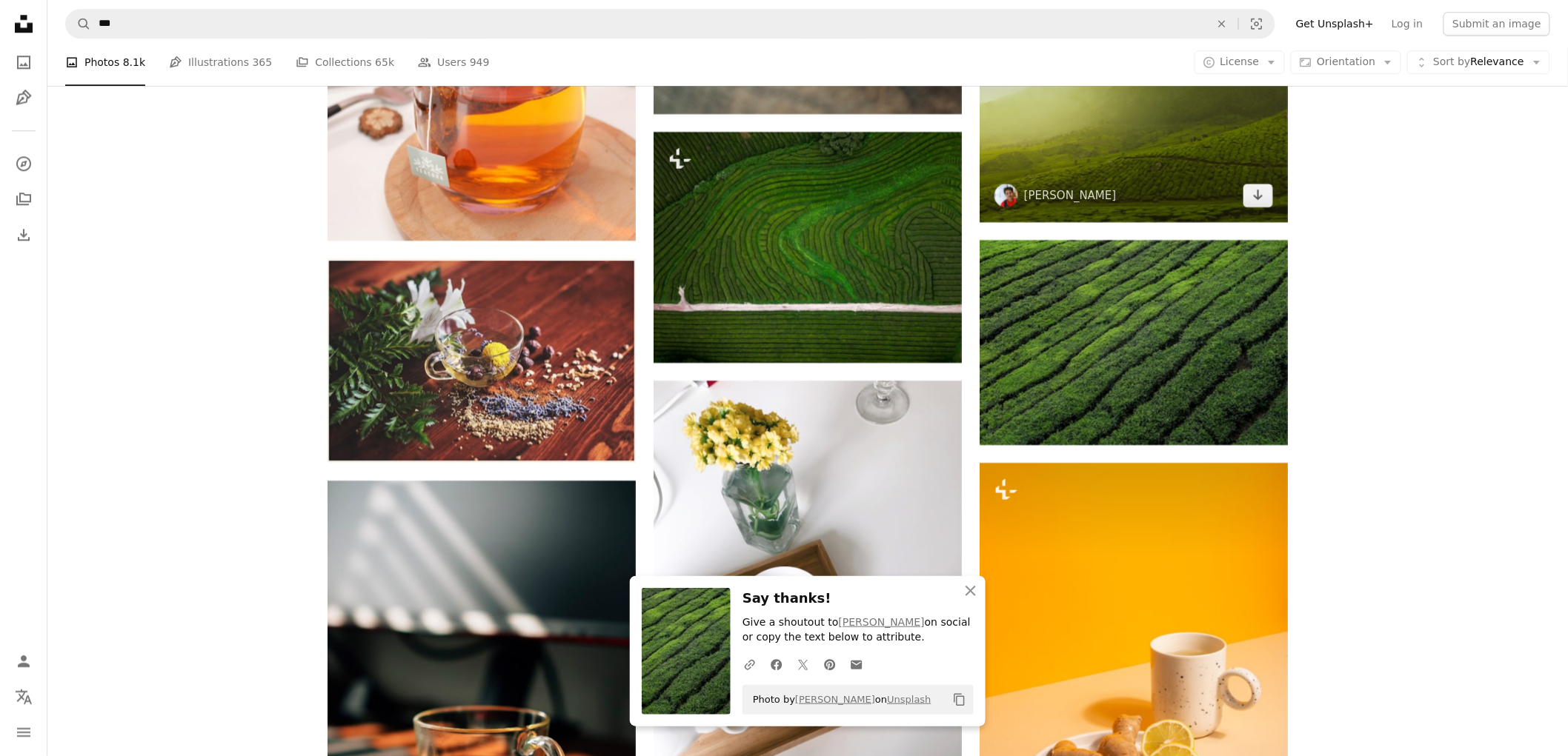
click at [1180, 181] on img at bounding box center [1134, 120] width 308 height 205
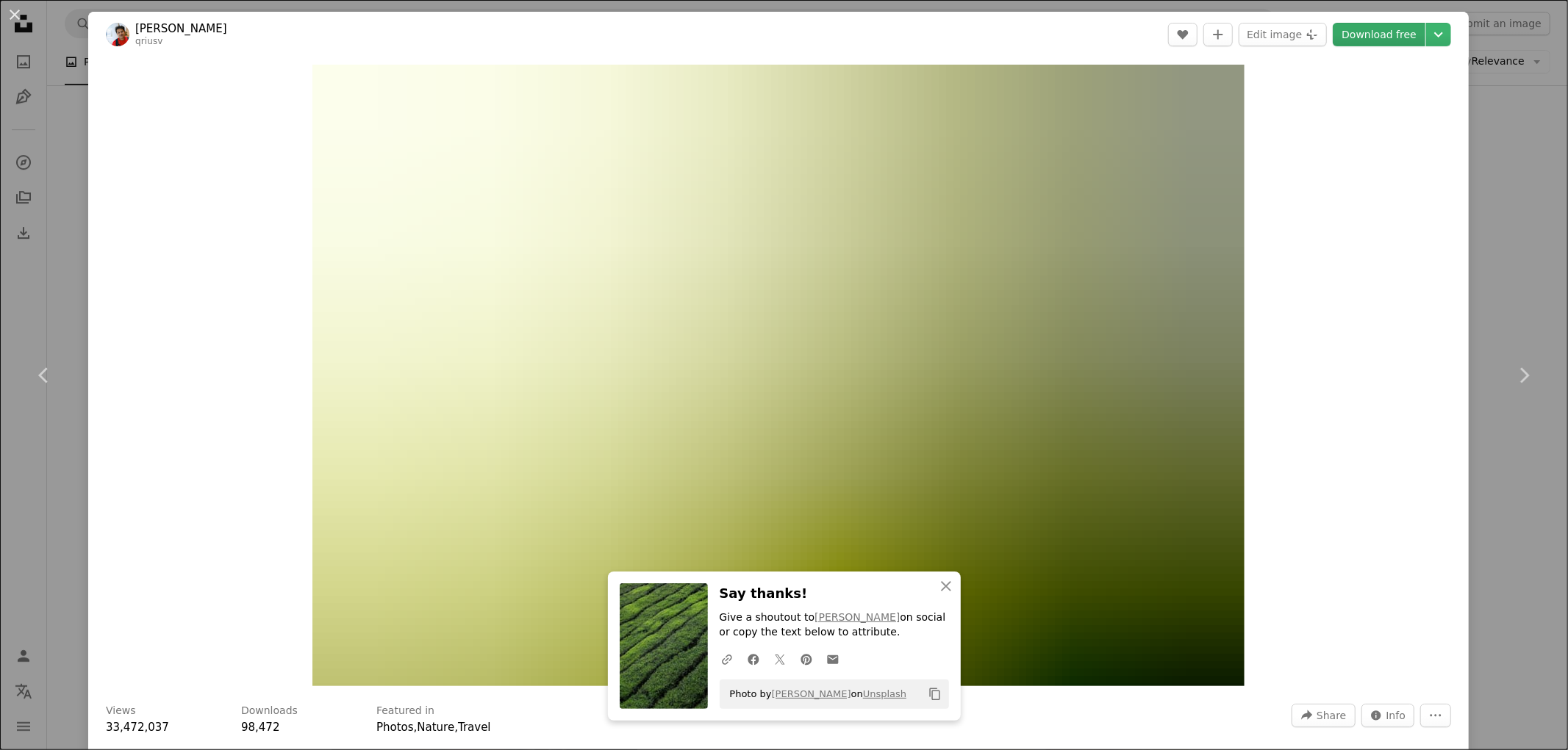
click at [1378, 37] on link "Download free" at bounding box center [1378, 35] width 92 height 24
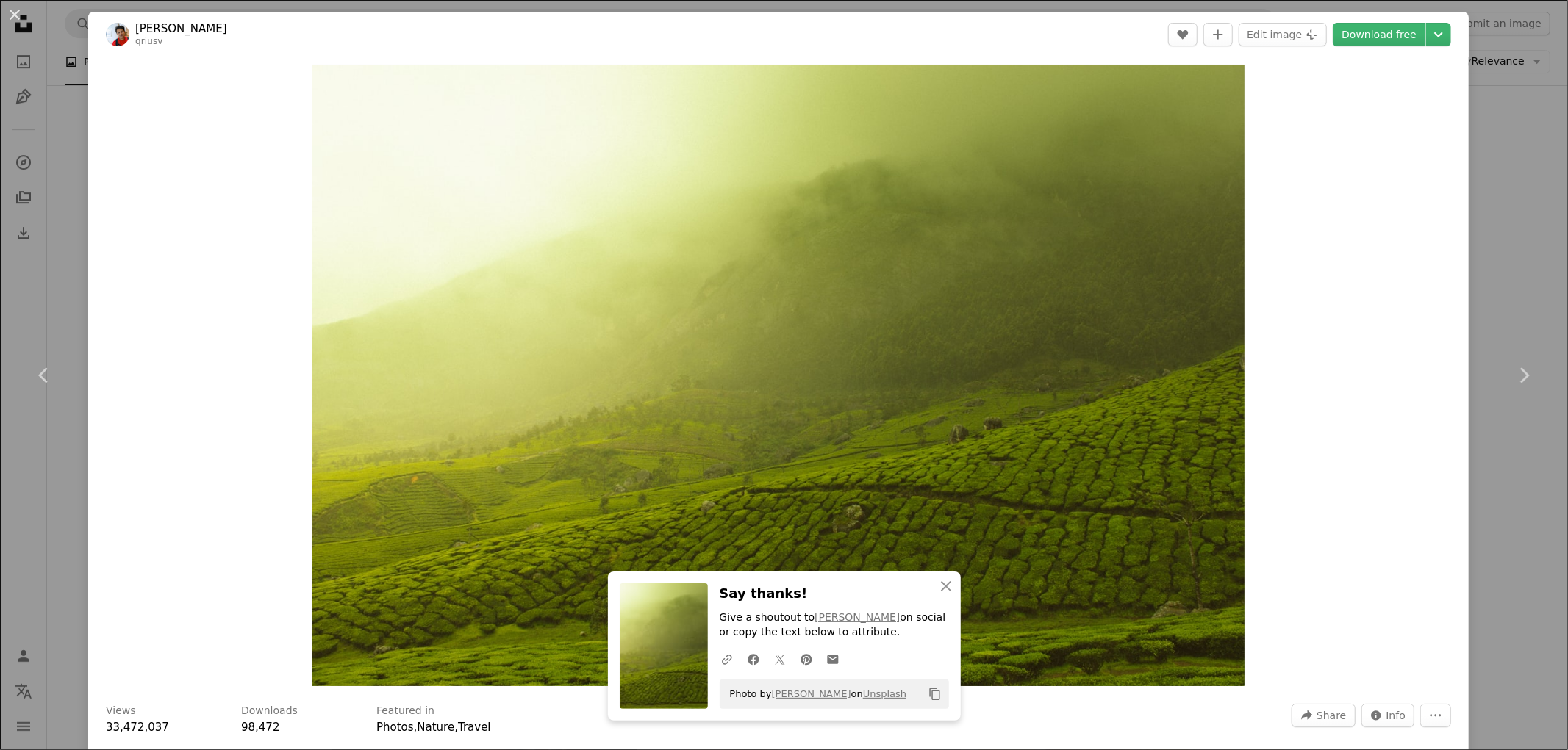
click at [1540, 271] on div "An X shape Chevron left Chevron right [PERSON_NAME] A heart A plus sign Edit im…" at bounding box center [784, 375] width 1568 height 750
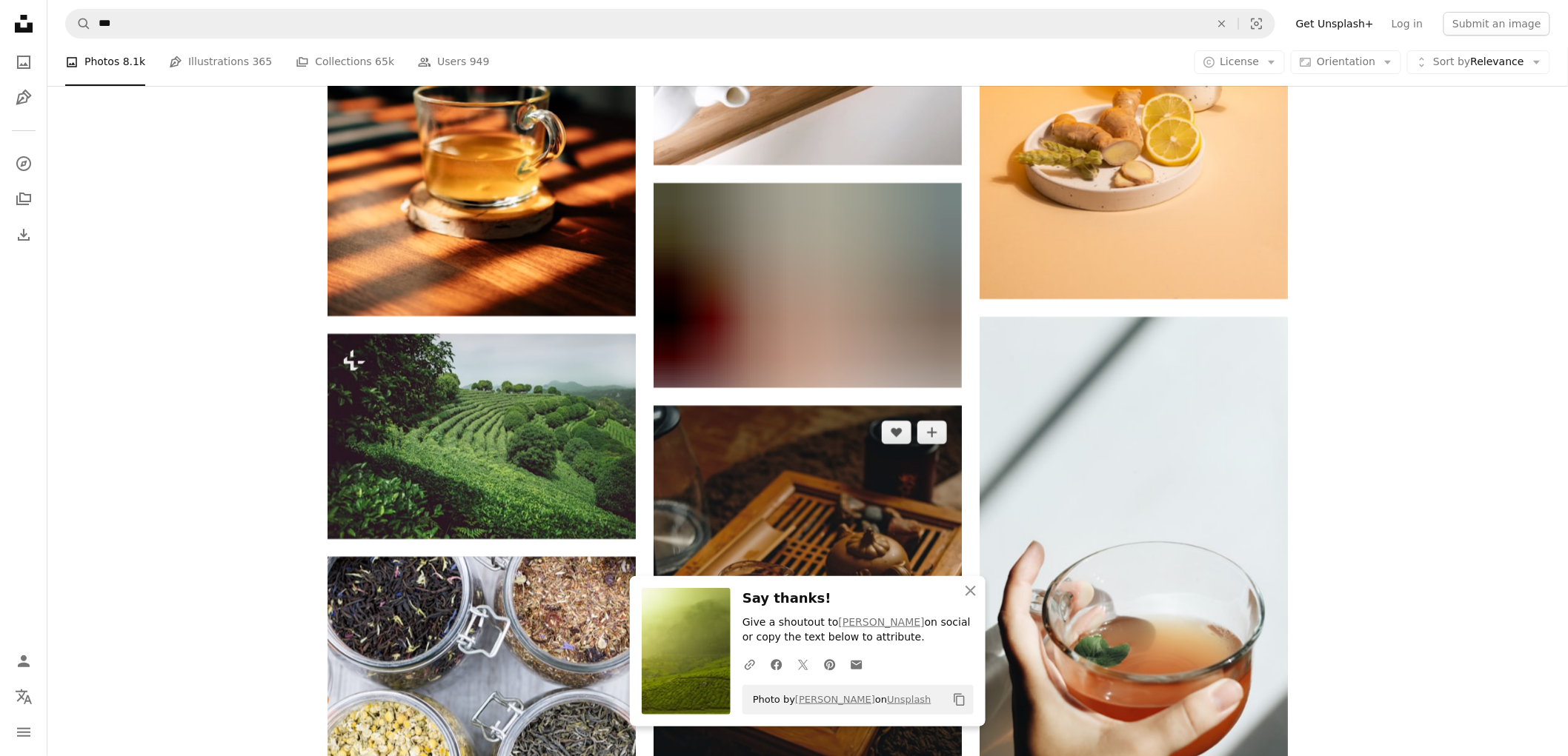
scroll to position [4773, 0]
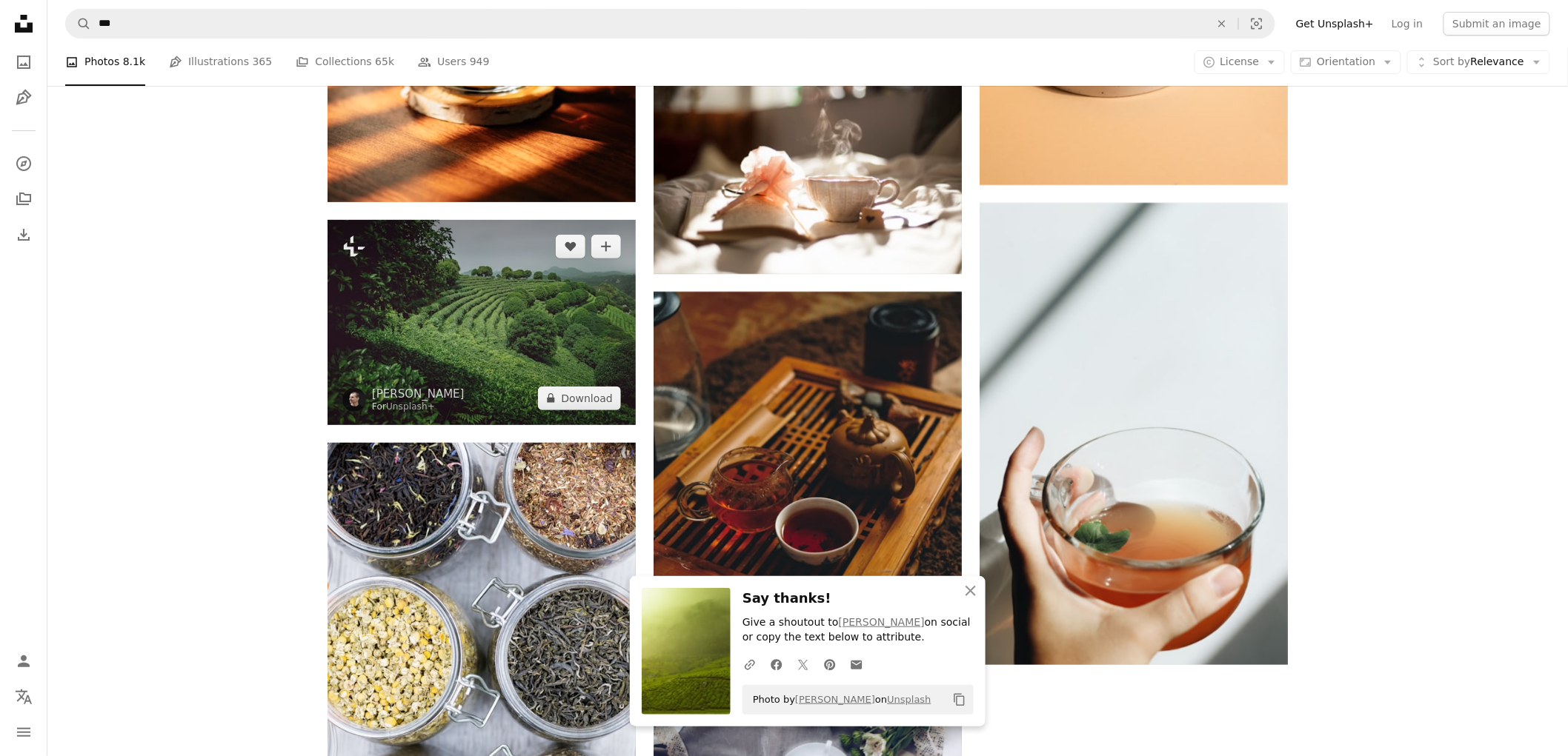
click at [524, 343] on img at bounding box center [482, 323] width 308 height 205
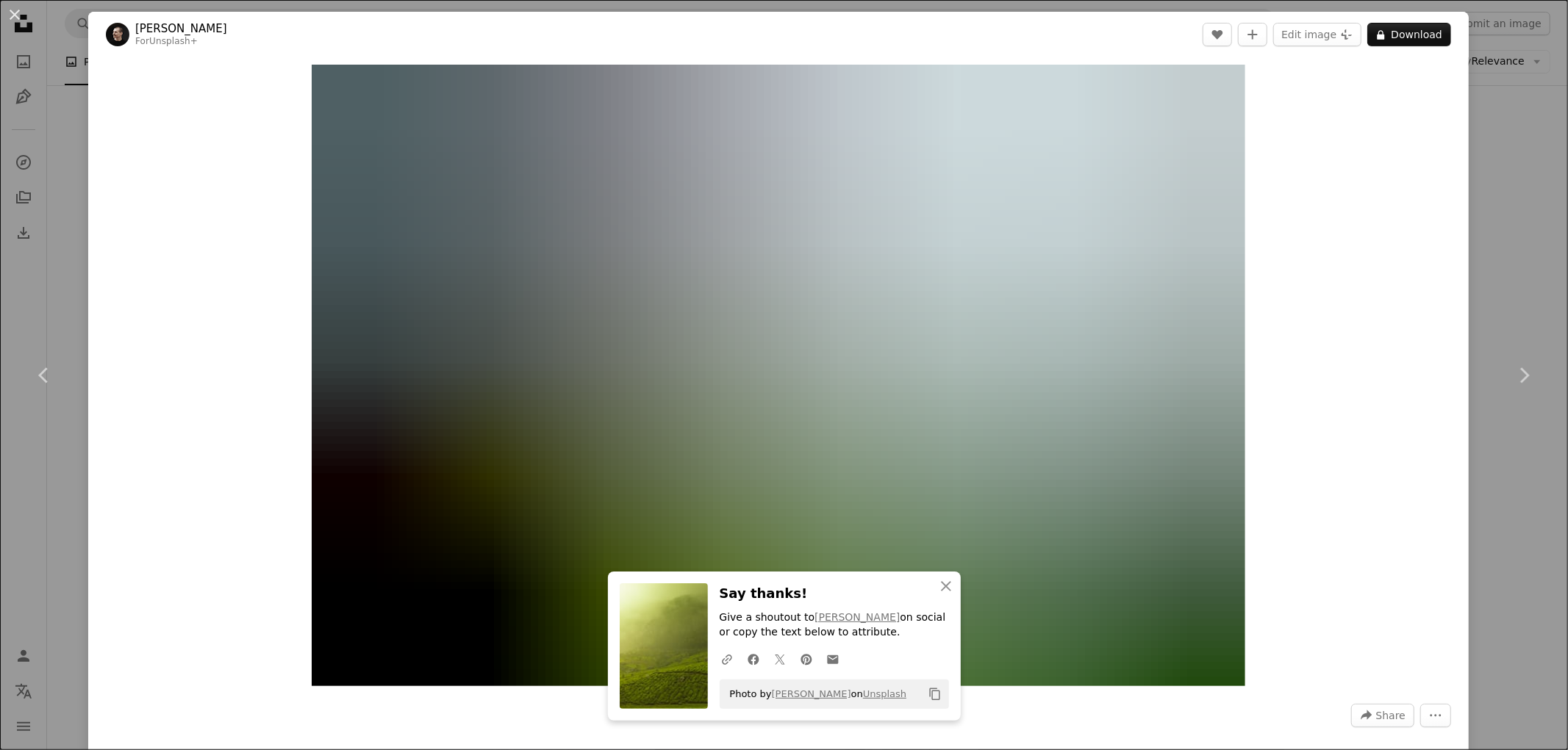
click at [1505, 193] on div "An X shape Chevron left Chevron right [PERSON_NAME] For Unsplash+ A heart A plu…" at bounding box center [784, 375] width 1568 height 750
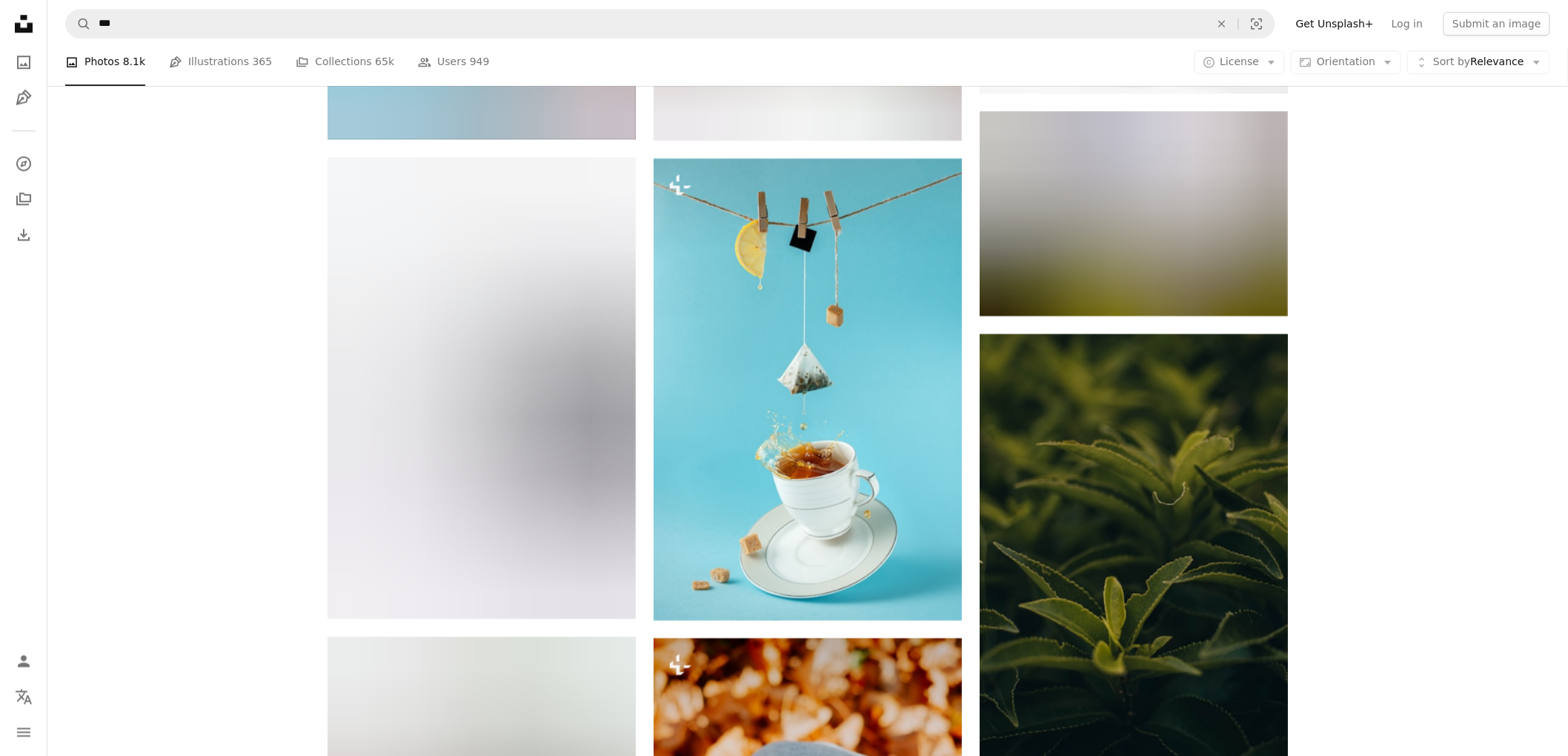
scroll to position [6501, 0]
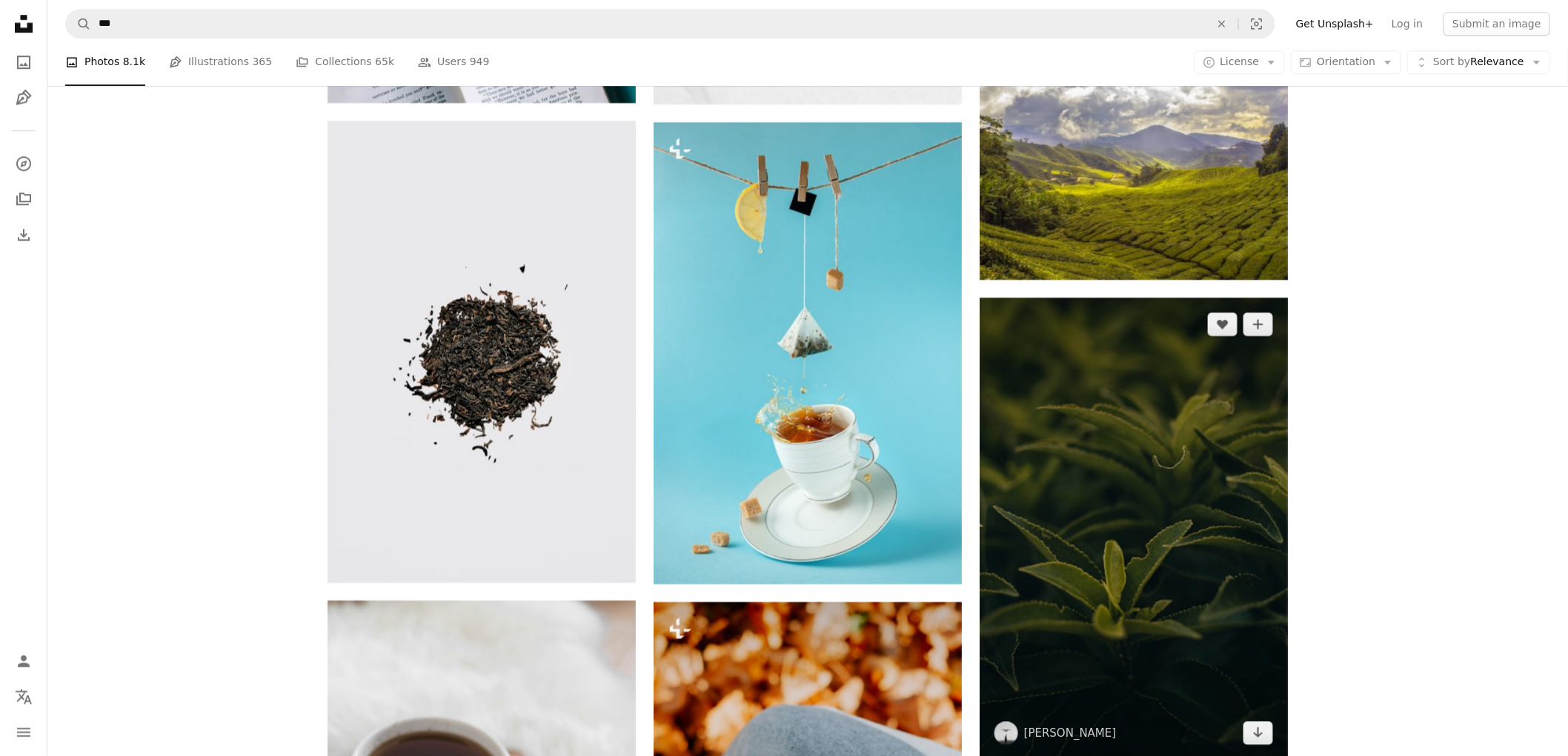
click at [1232, 477] on img at bounding box center [1134, 529] width 308 height 462
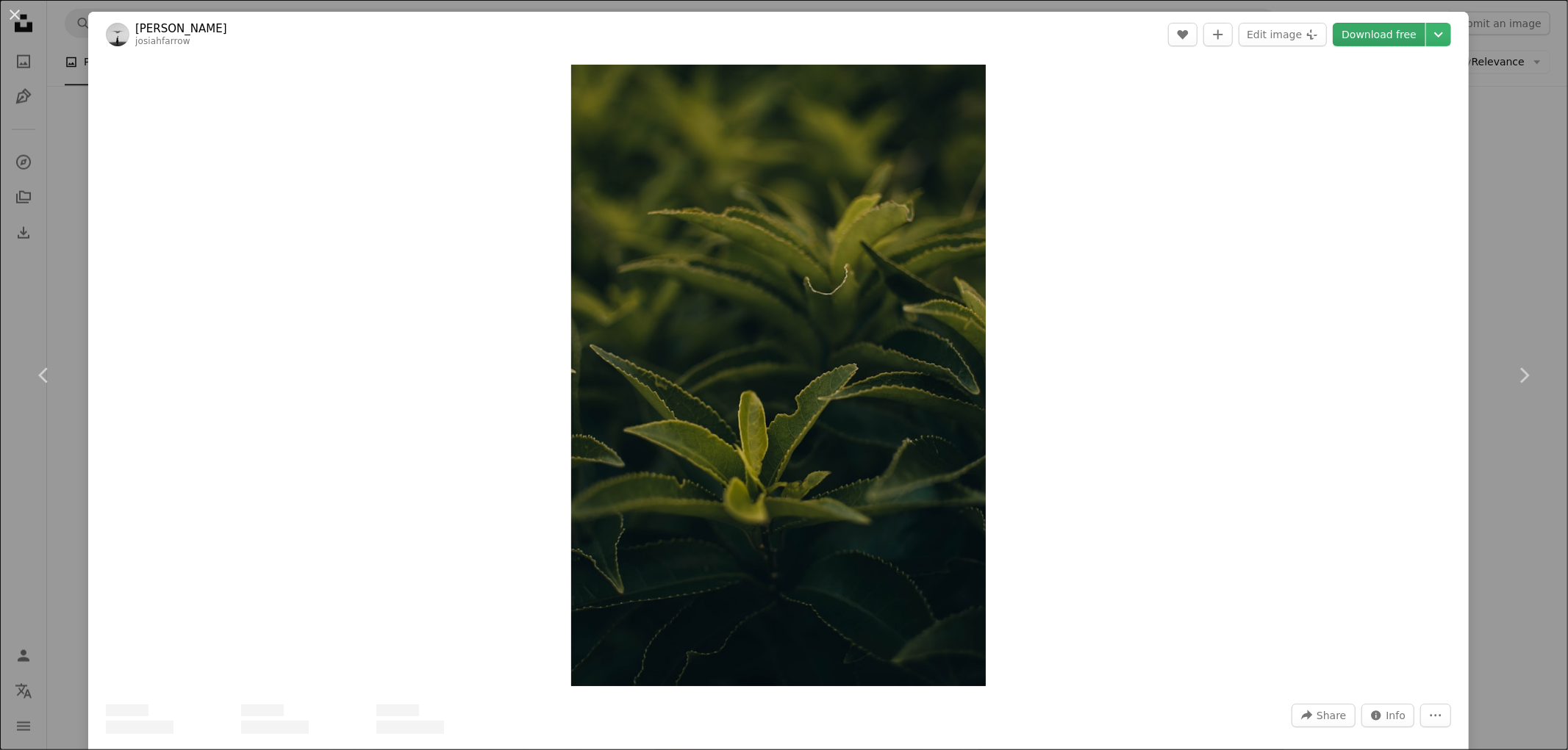
click at [1384, 23] on link "Download free" at bounding box center [1378, 35] width 92 height 24
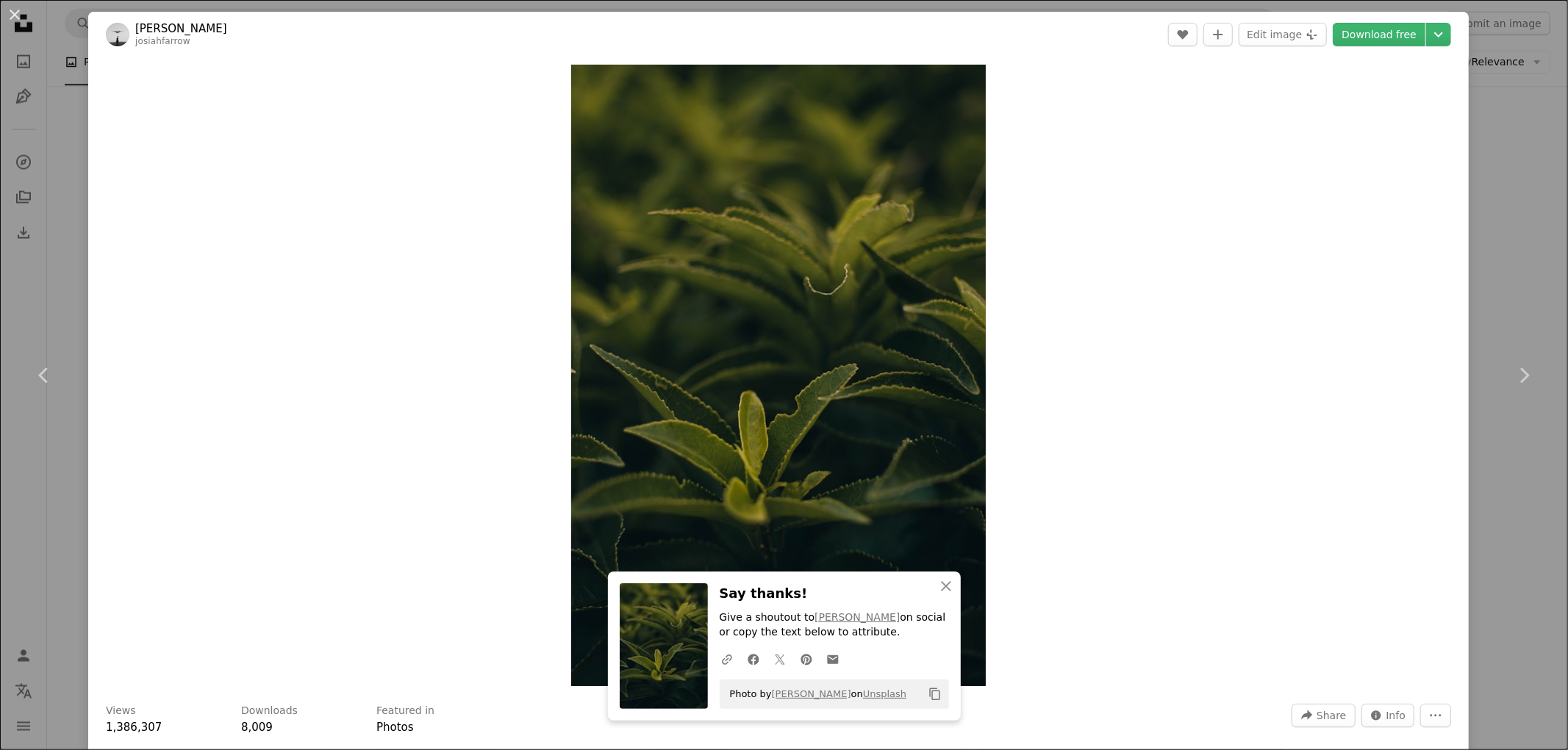
click at [1488, 171] on div "An X shape Chevron left Chevron right [PERSON_NAME] josiahfarrow A heart A plus…" at bounding box center [784, 375] width 1568 height 750
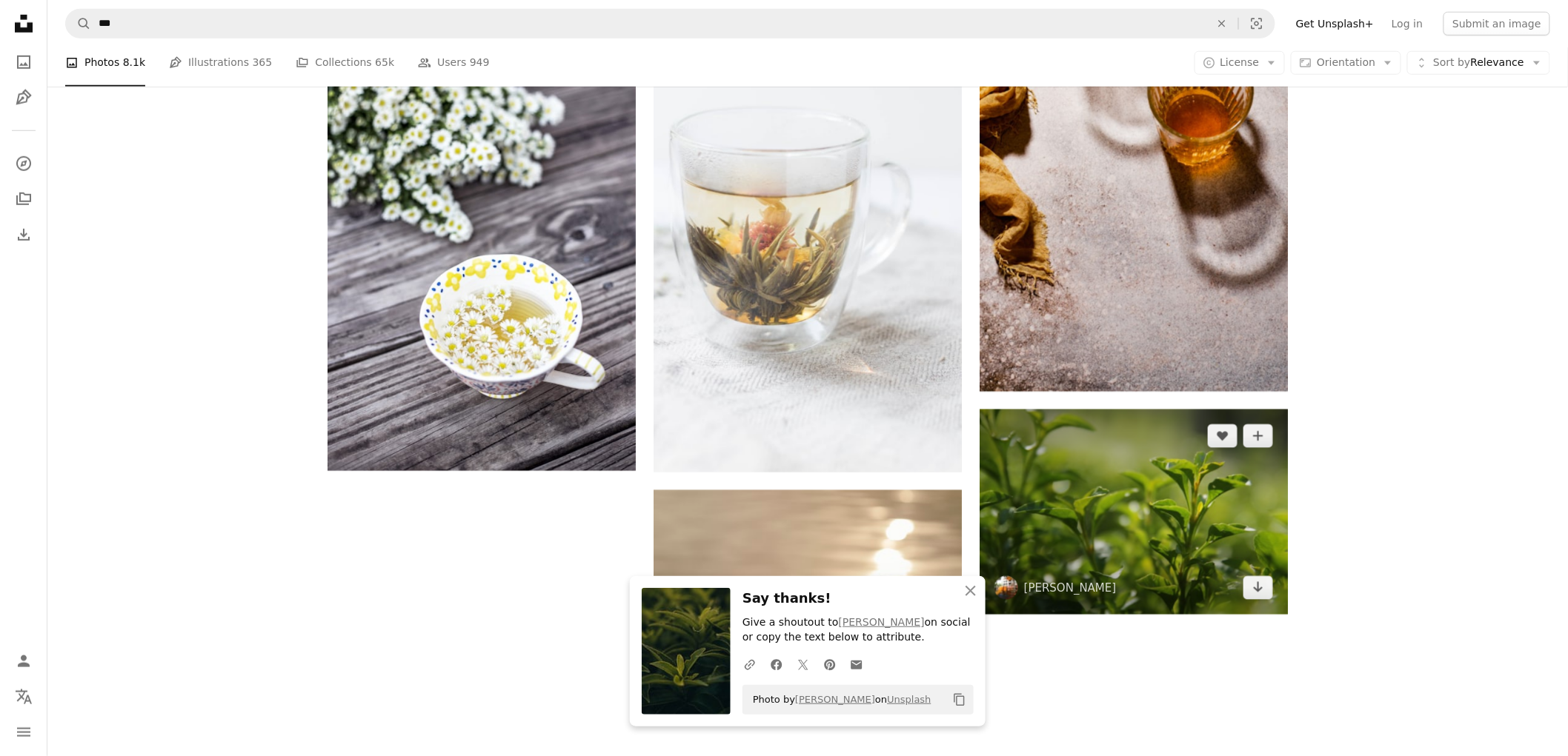
scroll to position [7654, 0]
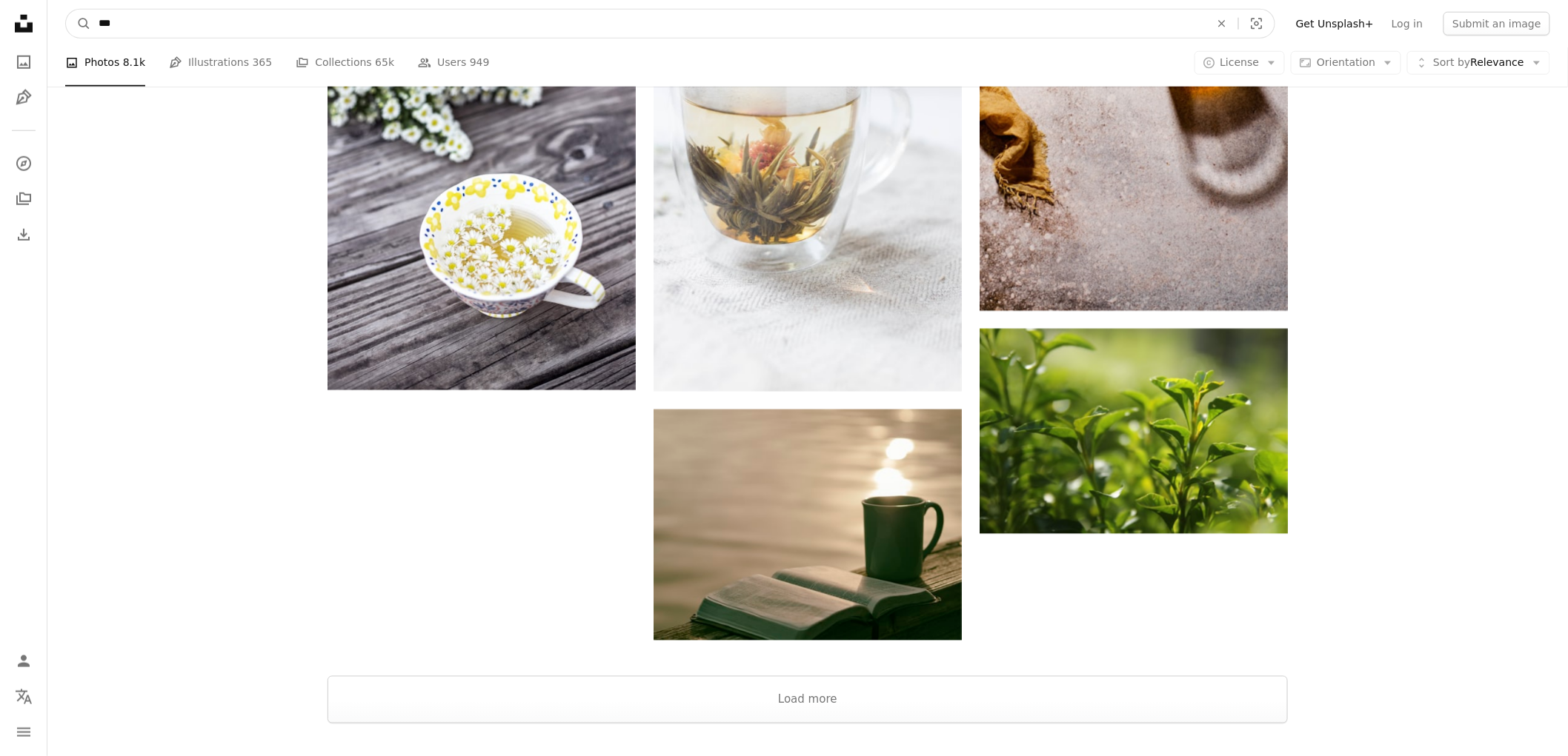
drag, startPoint x: 171, startPoint y: 22, endPoint x: 160, endPoint y: 25, distance: 11.4
click at [170, 22] on input "***" at bounding box center [649, 23] width 1114 height 28
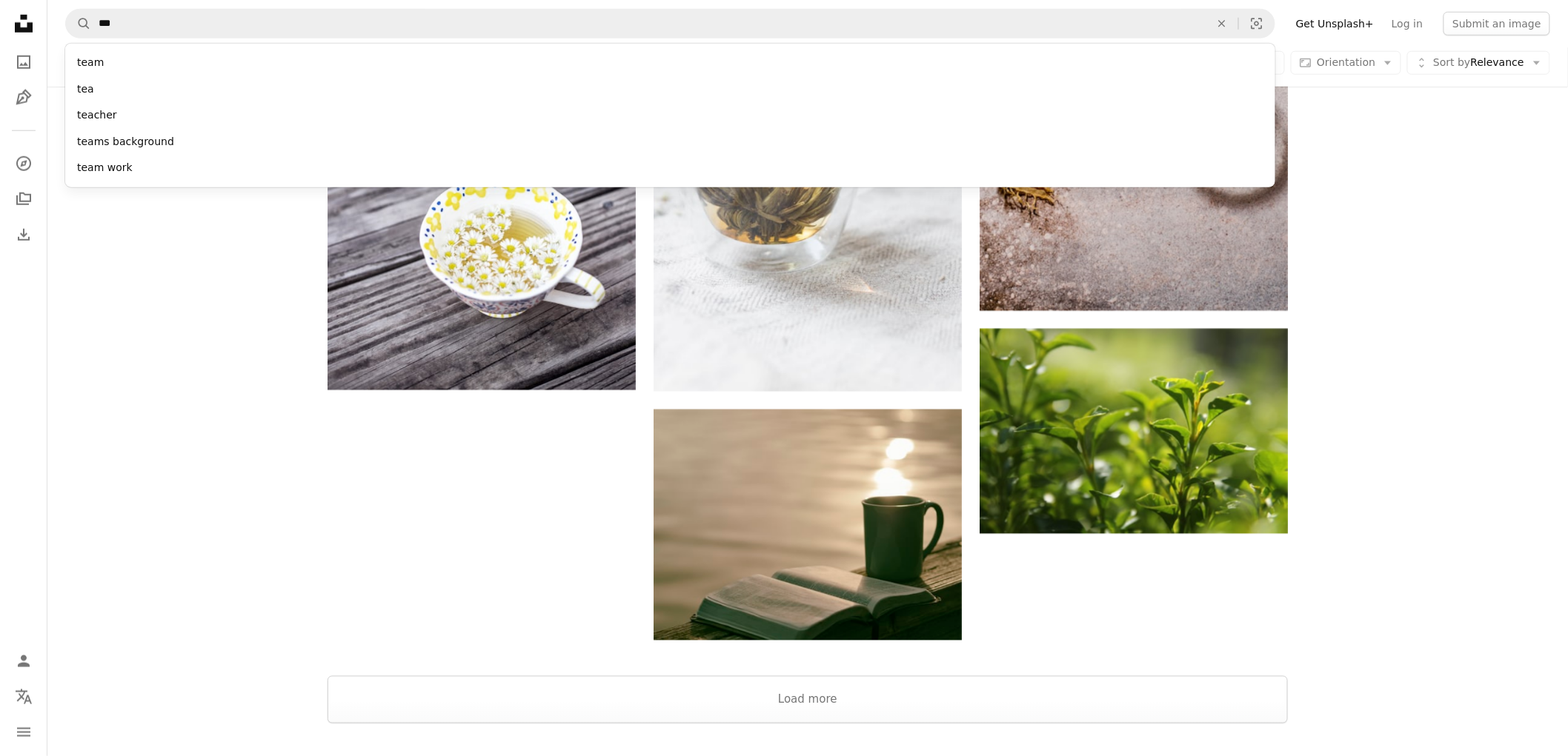
drag, startPoint x: 1554, startPoint y: 494, endPoint x: 1570, endPoint y: 597, distance: 104.2
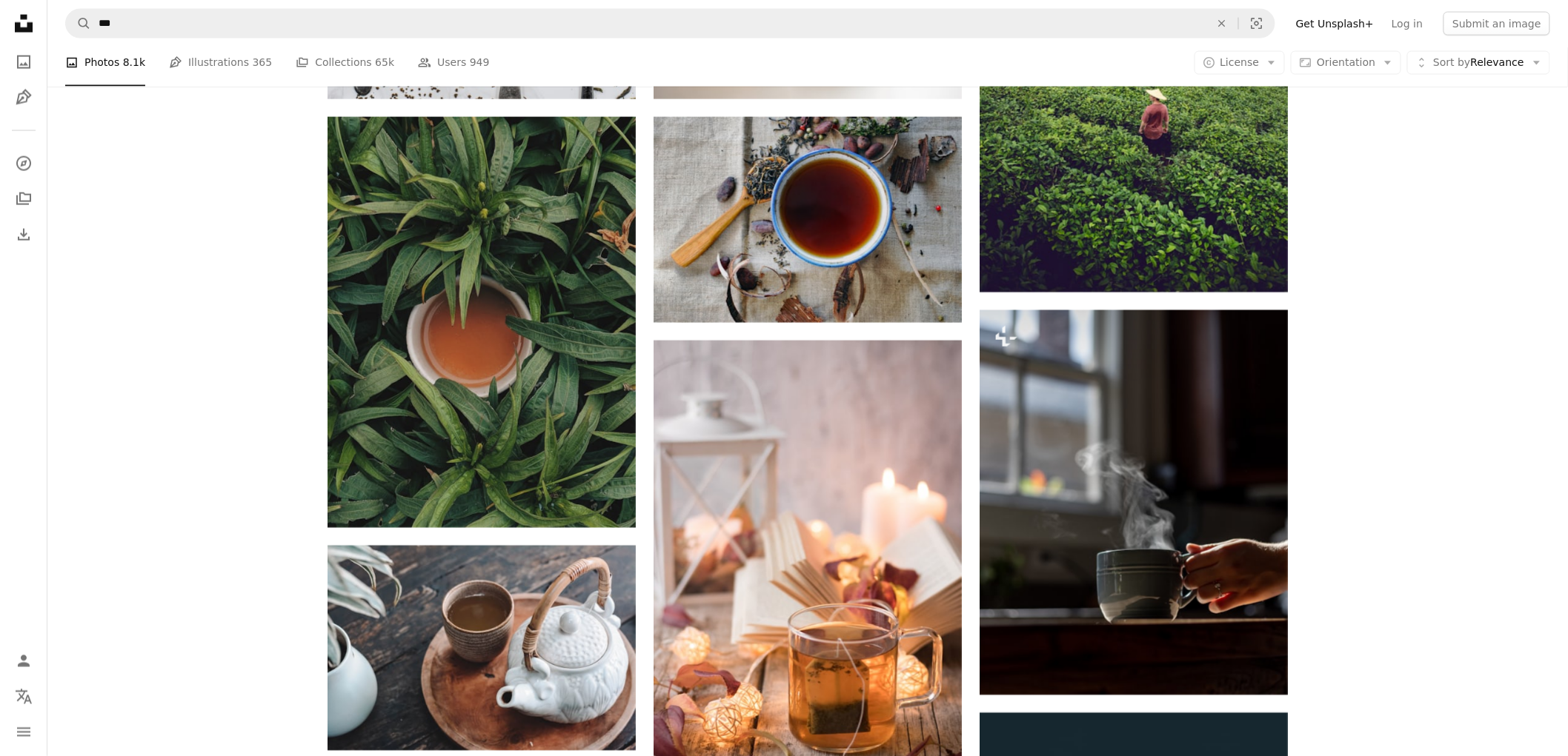
scroll to position [1030, 0]
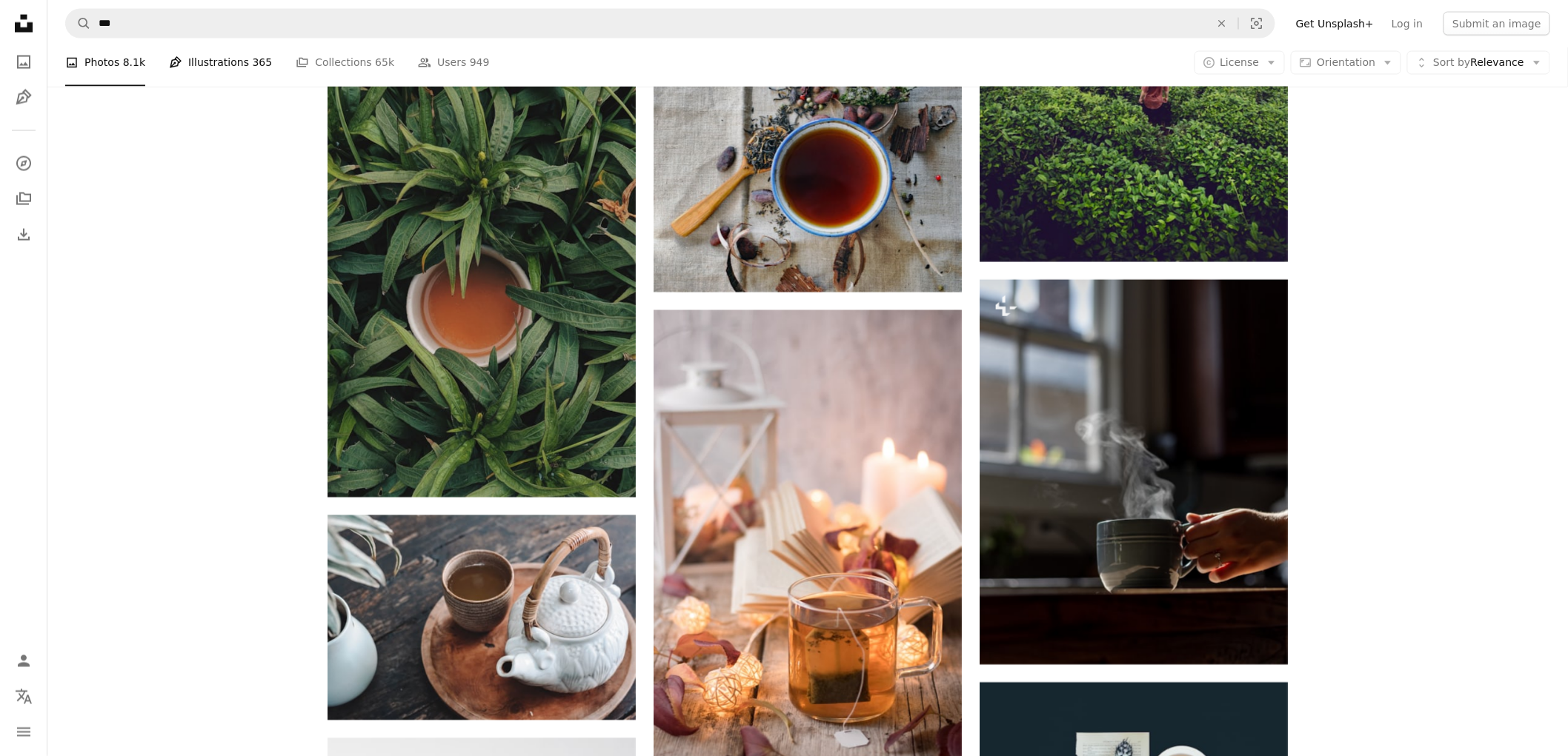
click at [240, 60] on link "Pen Tool Illustrations 365" at bounding box center [220, 62] width 103 height 47
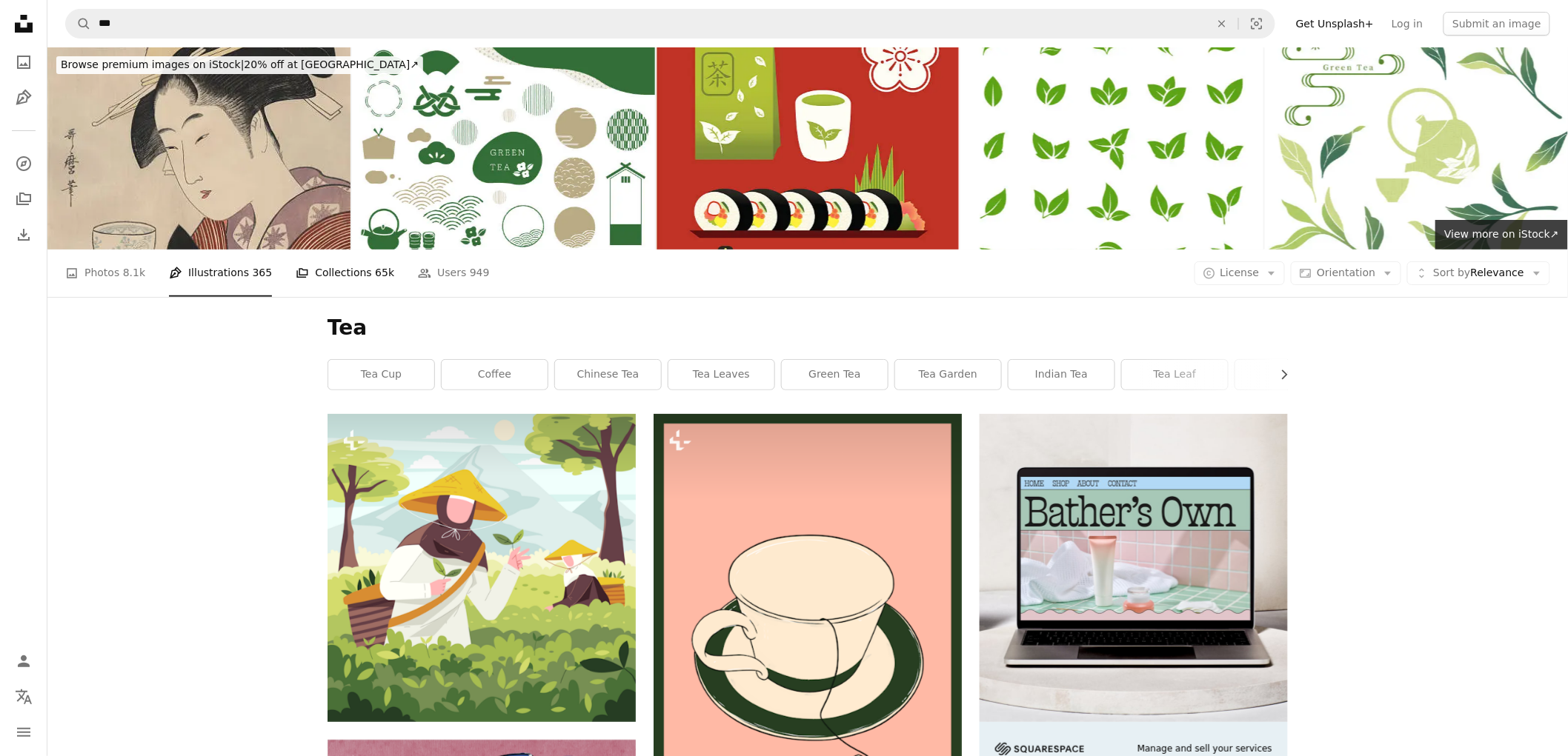
click at [340, 275] on link "A stack of folders Collections 65k" at bounding box center [344, 273] width 99 height 47
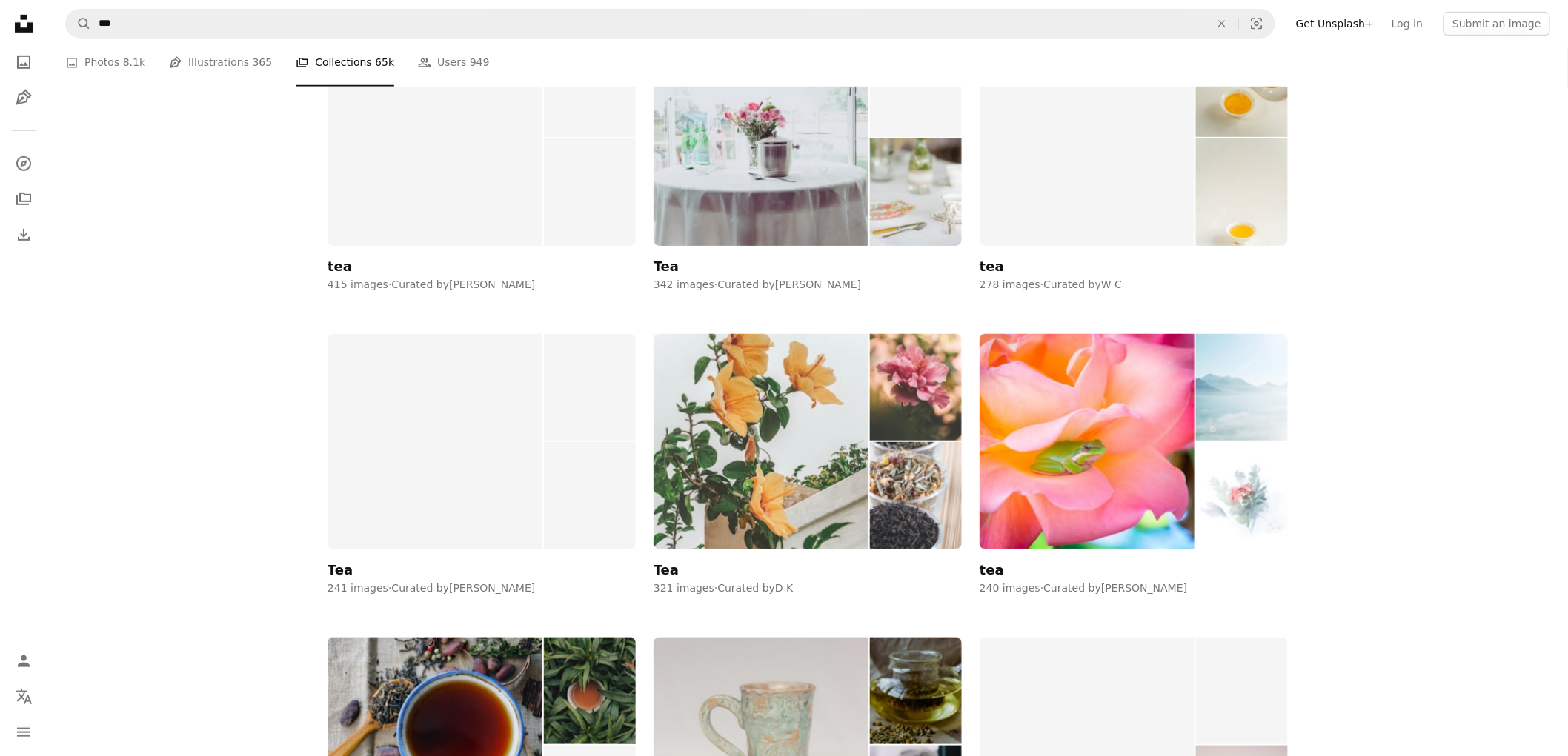
scroll to position [411, 0]
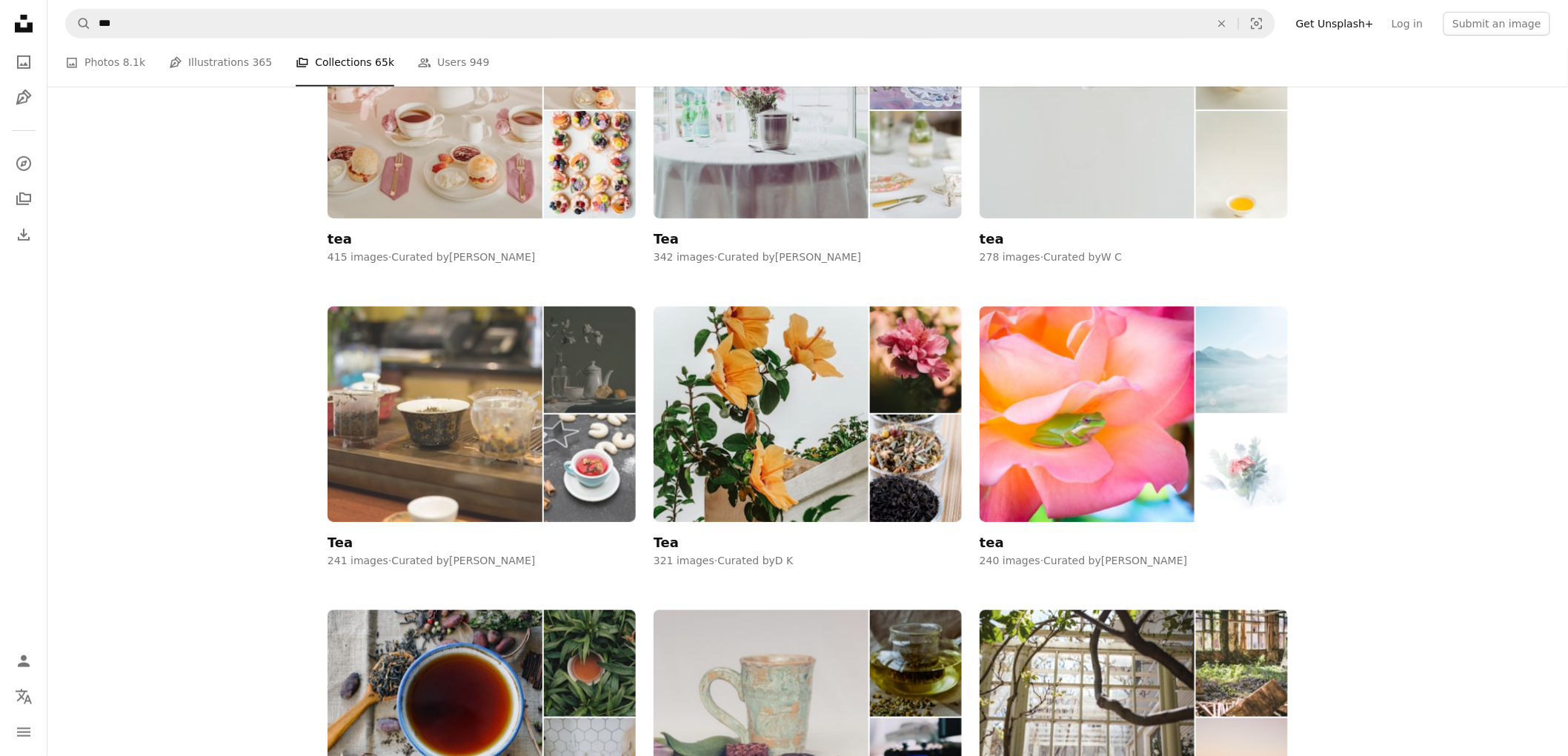
click at [512, 384] on img at bounding box center [435, 414] width 215 height 216
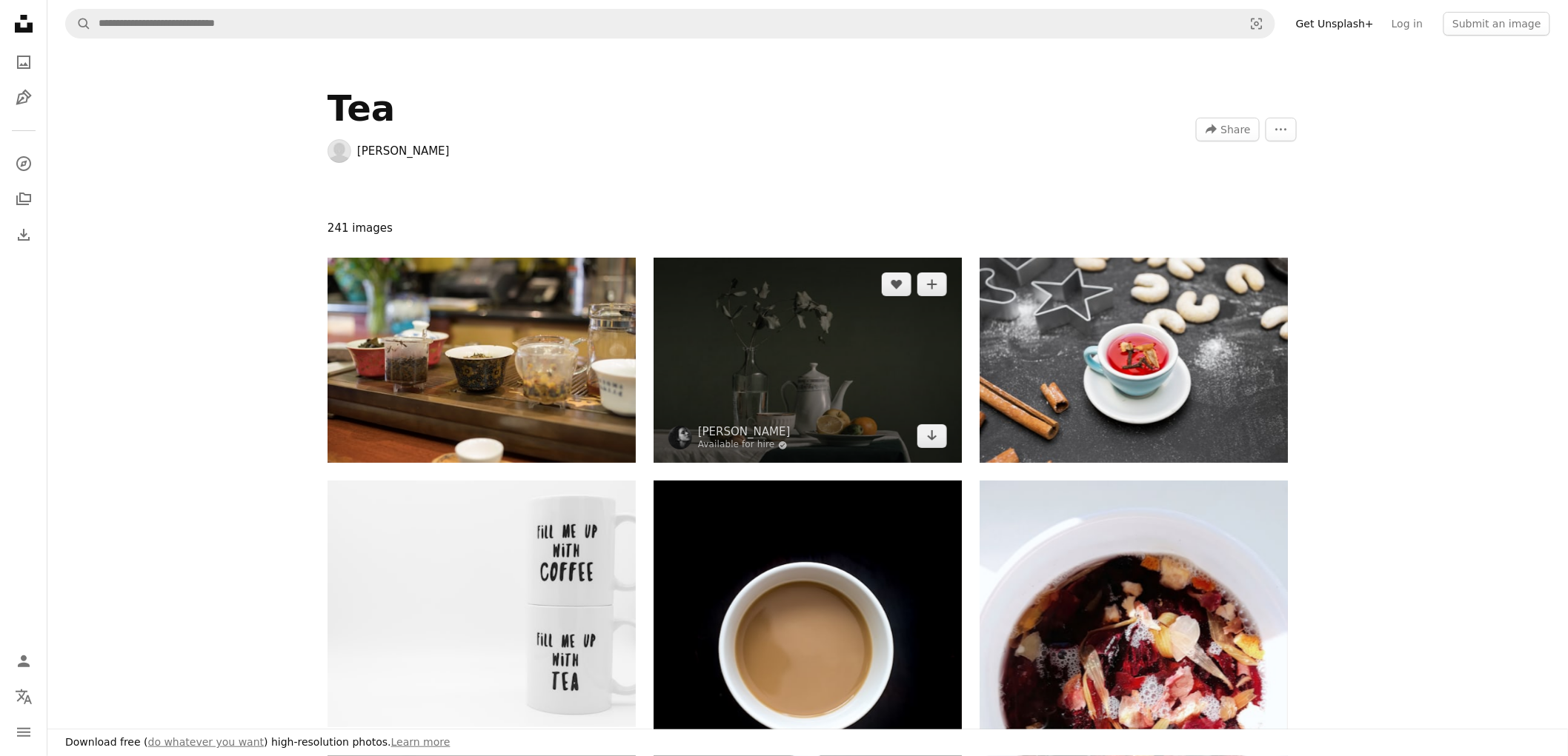
click at [768, 343] on img at bounding box center [808, 360] width 308 height 205
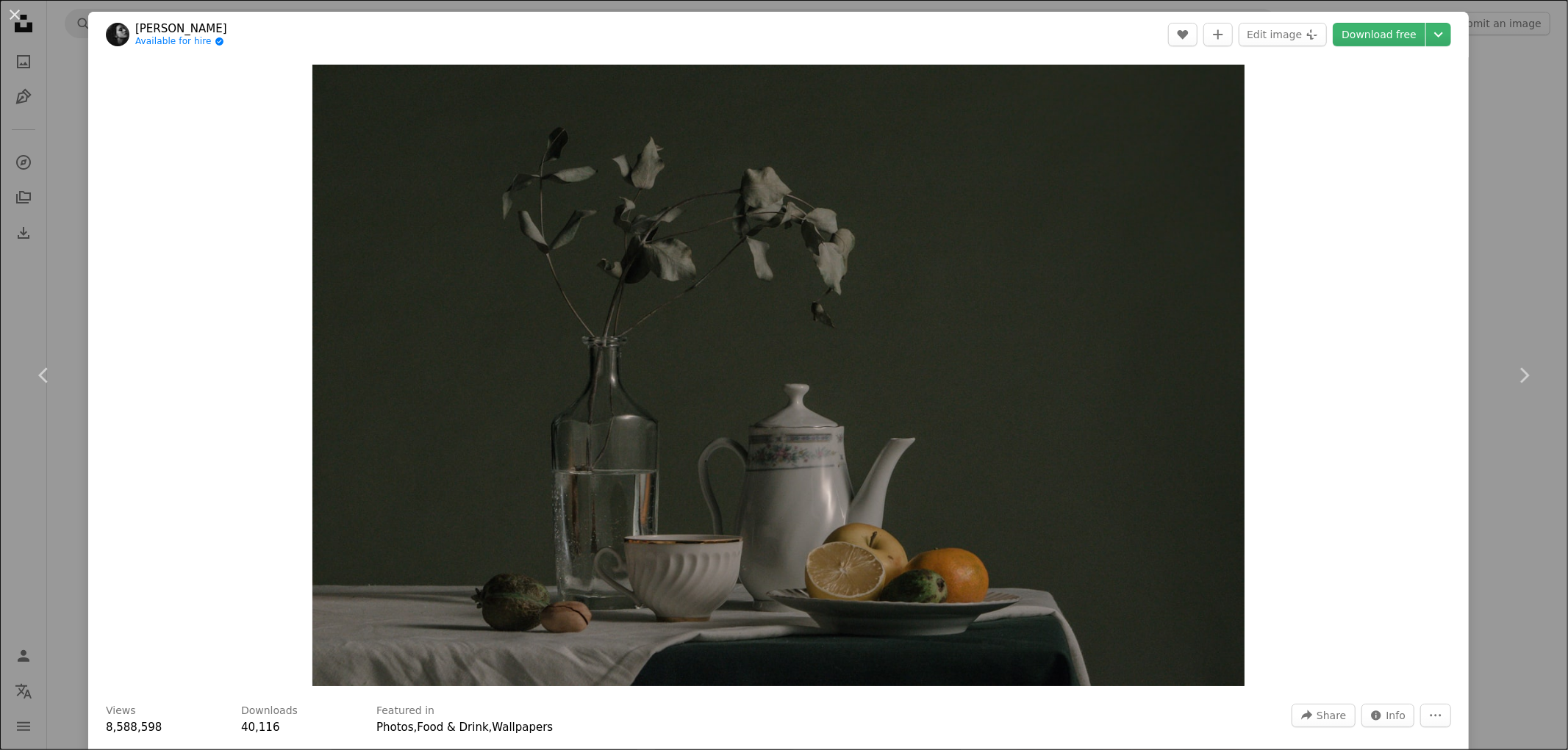
click at [62, 200] on div "An X shape Chevron left Chevron right [PERSON_NAME] Available for hire A checkm…" at bounding box center [784, 375] width 1568 height 750
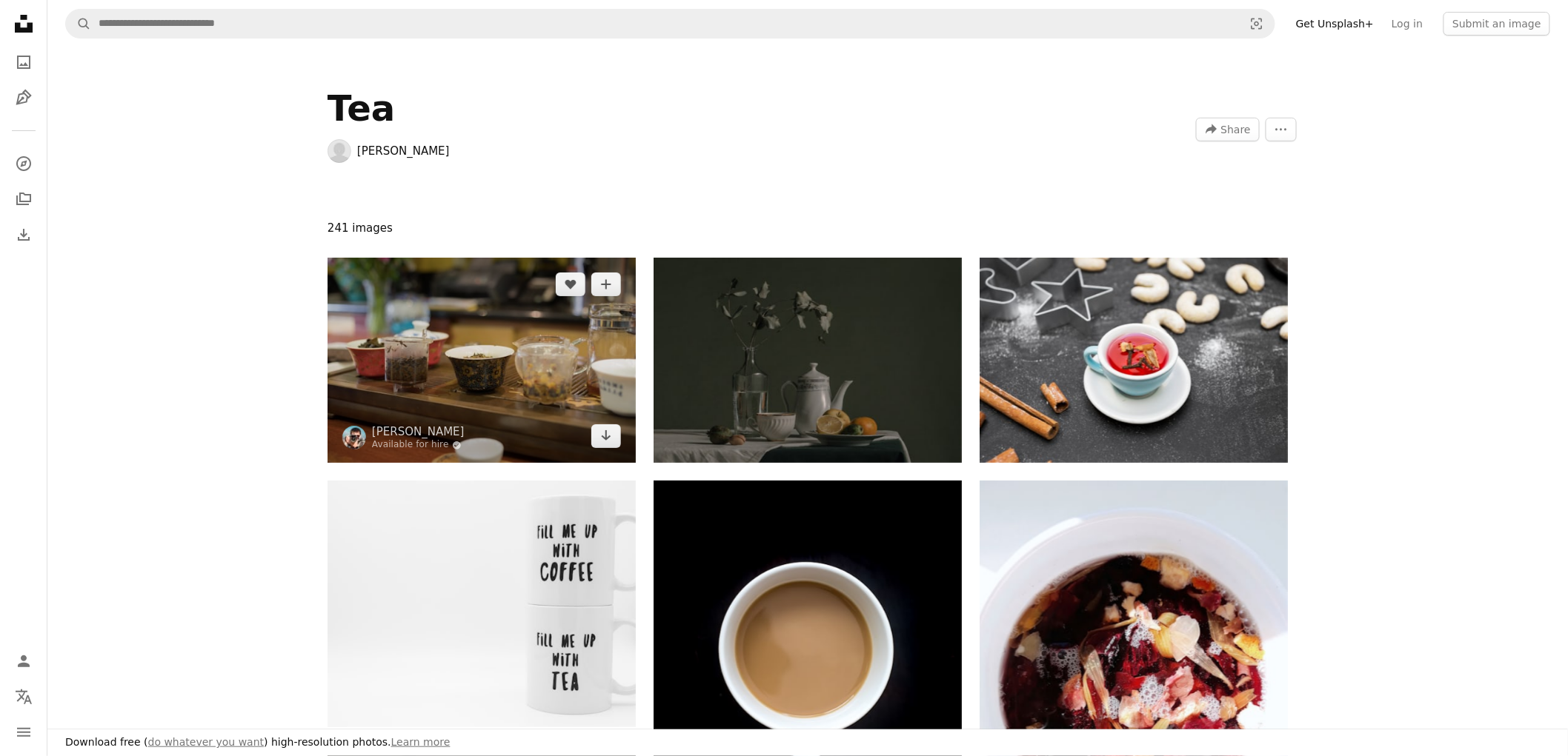
click at [493, 348] on img at bounding box center [482, 360] width 308 height 205
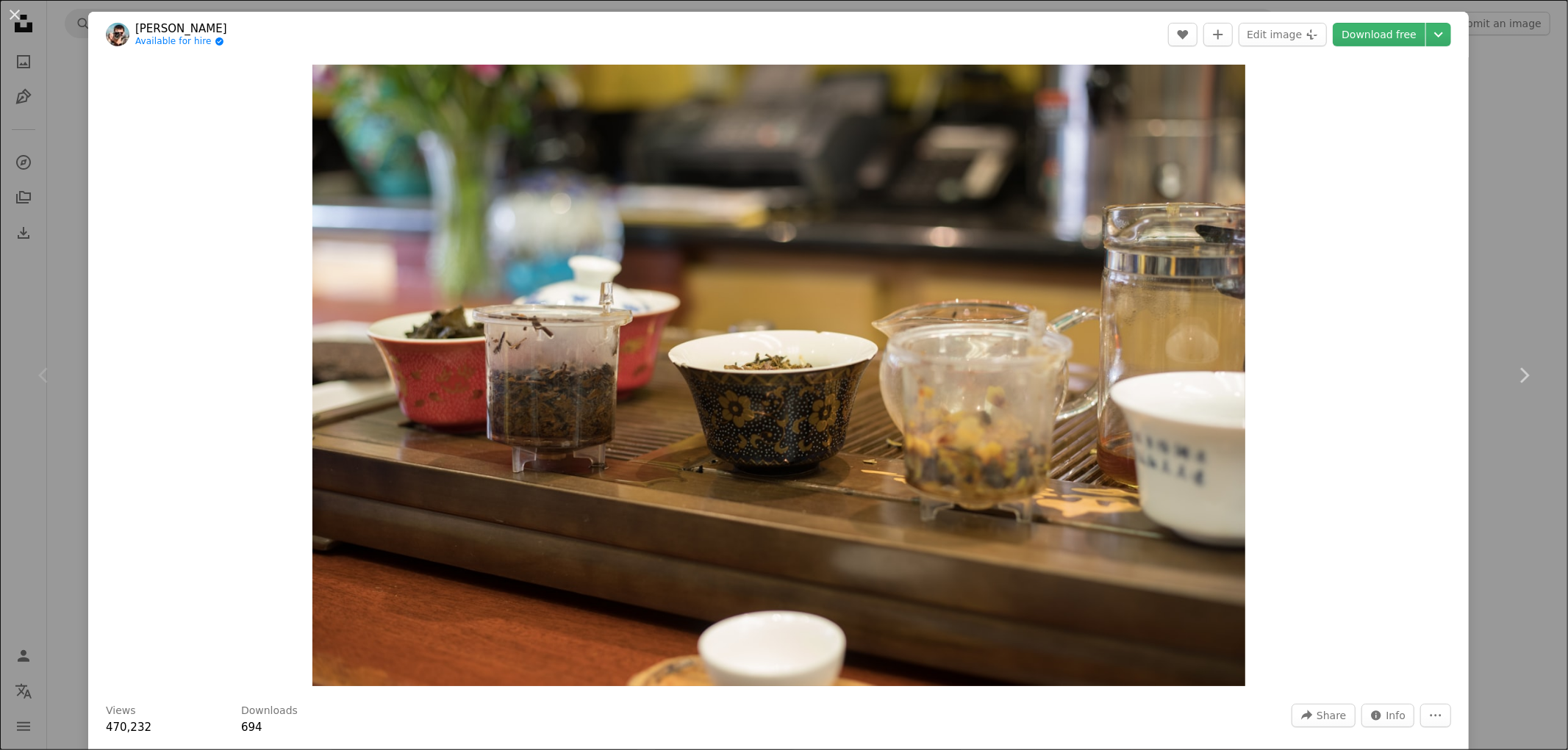
click at [1497, 494] on div "An X shape Chevron left Chevron right [PERSON_NAME] Available for hire A checkm…" at bounding box center [784, 375] width 1568 height 750
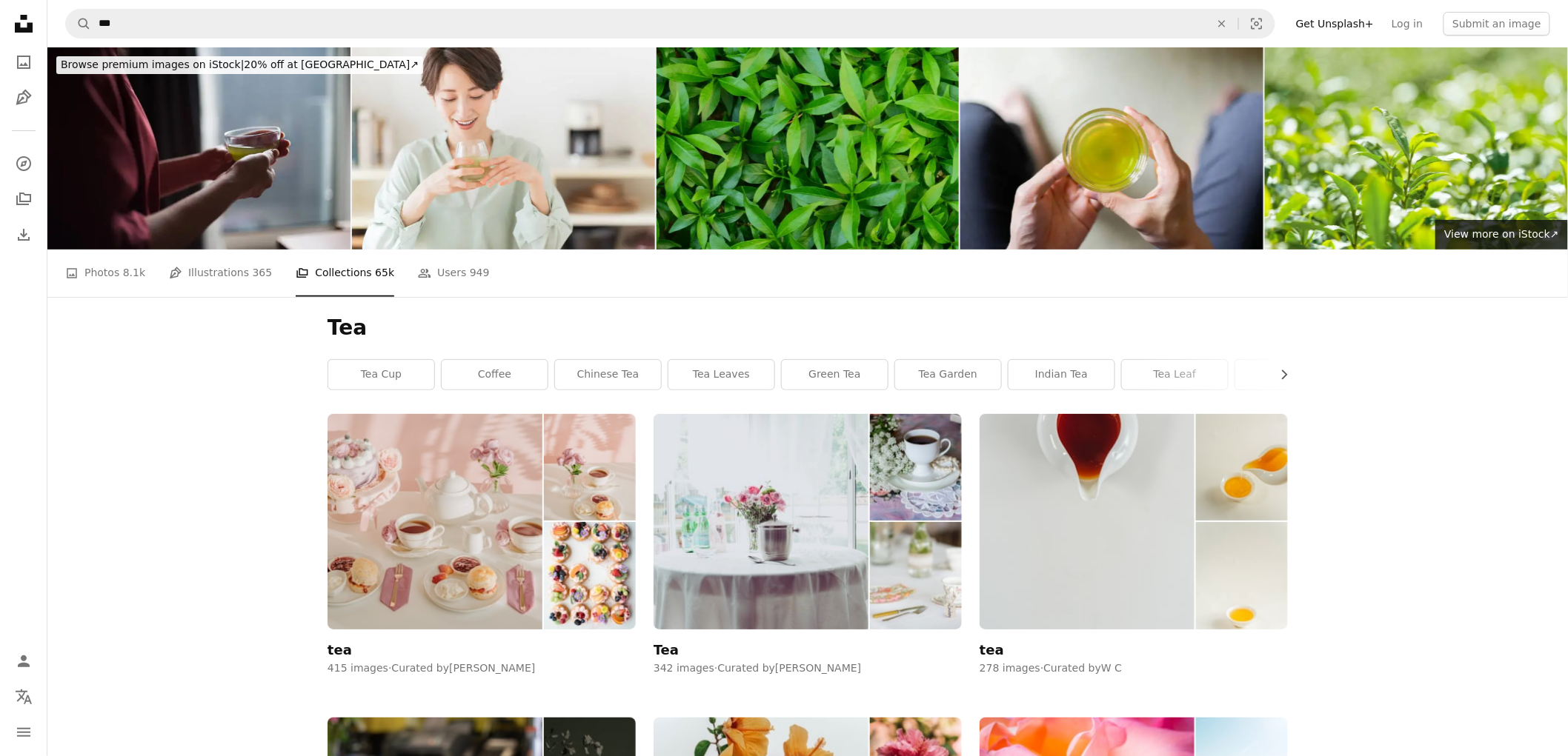
scroll to position [411, 0]
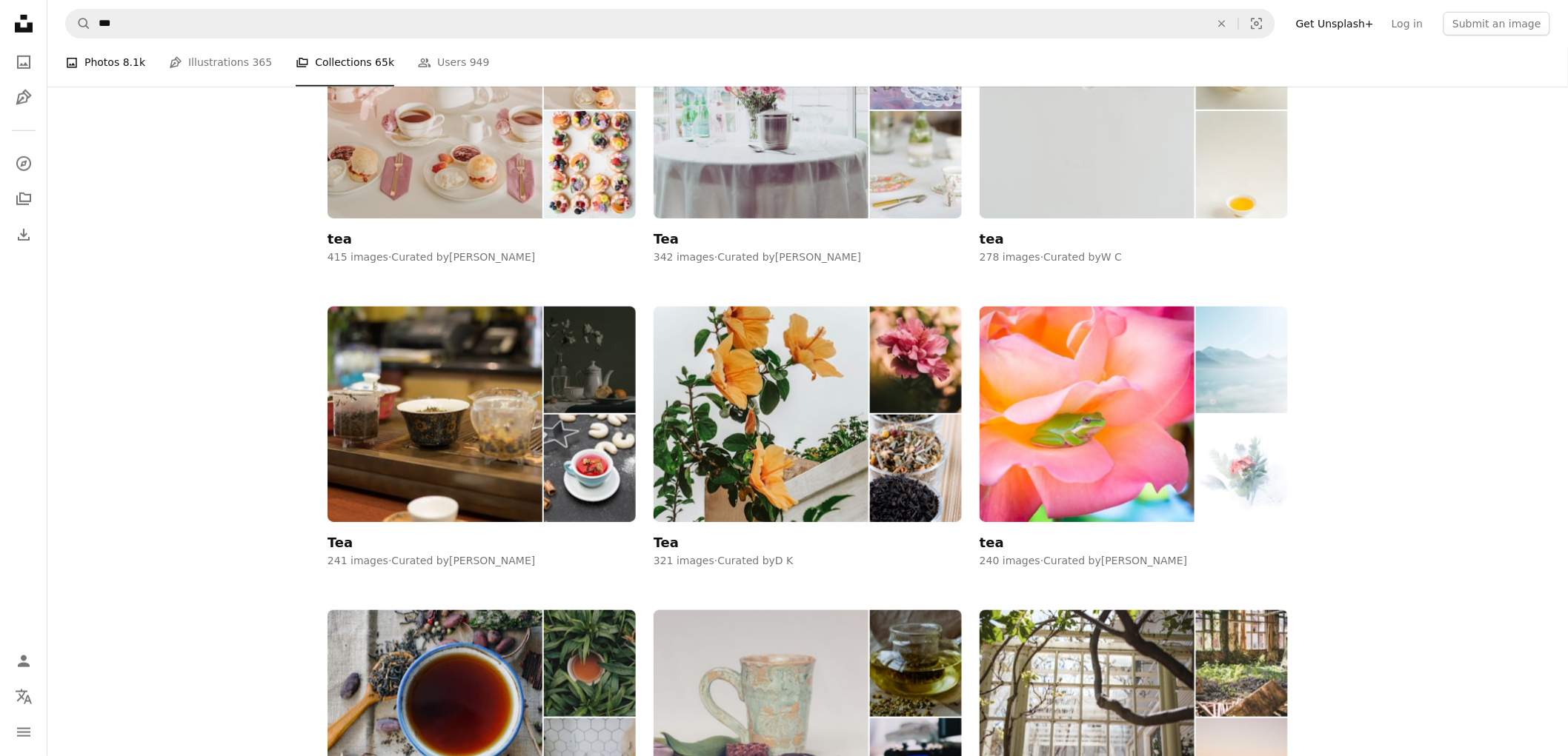
click at [123, 60] on span "8.1k" at bounding box center [134, 62] width 22 height 16
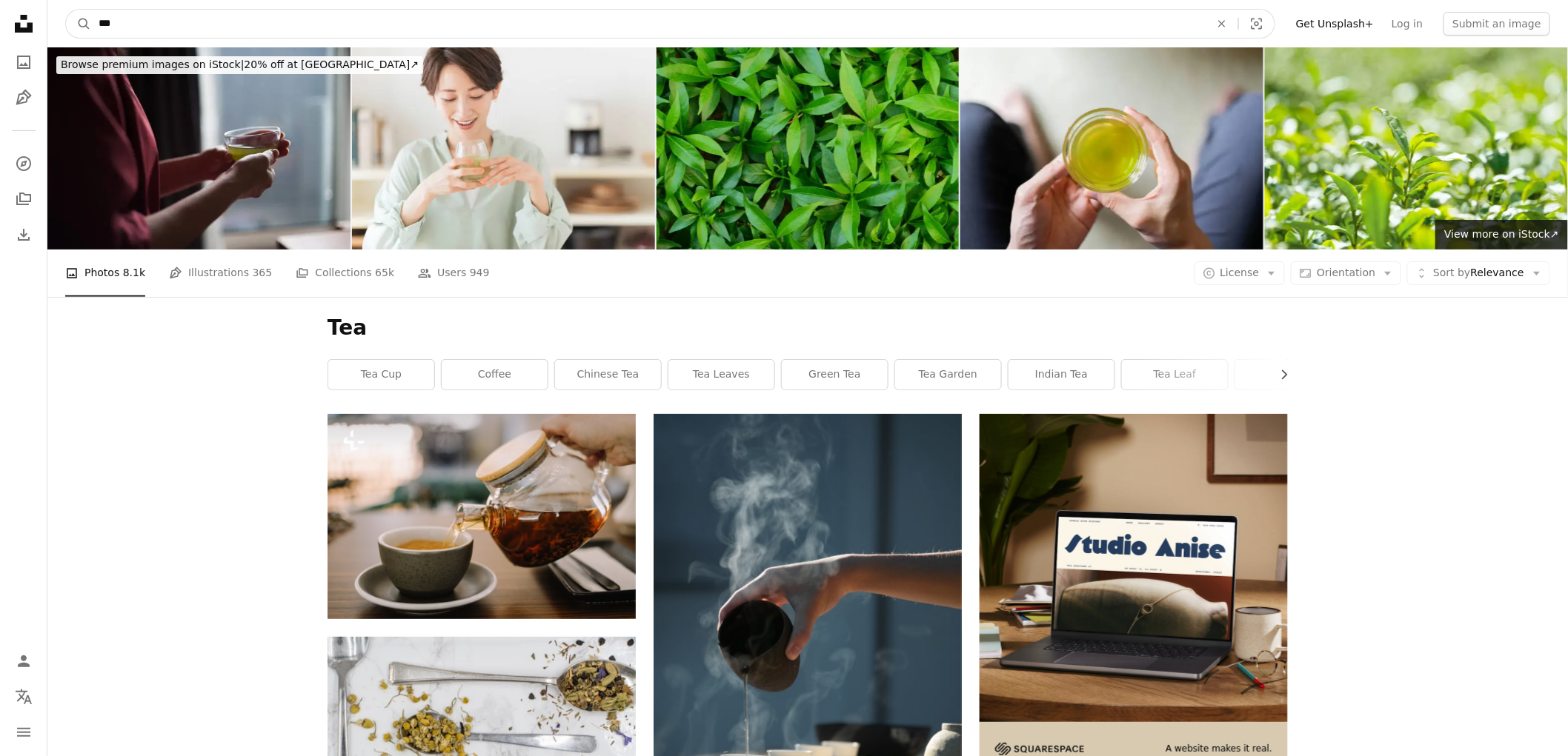
click at [189, 18] on input "***" at bounding box center [649, 23] width 1114 height 28
paste input "**********"
type input "**********"
click button "A magnifying glass" at bounding box center [78, 23] width 25 height 28
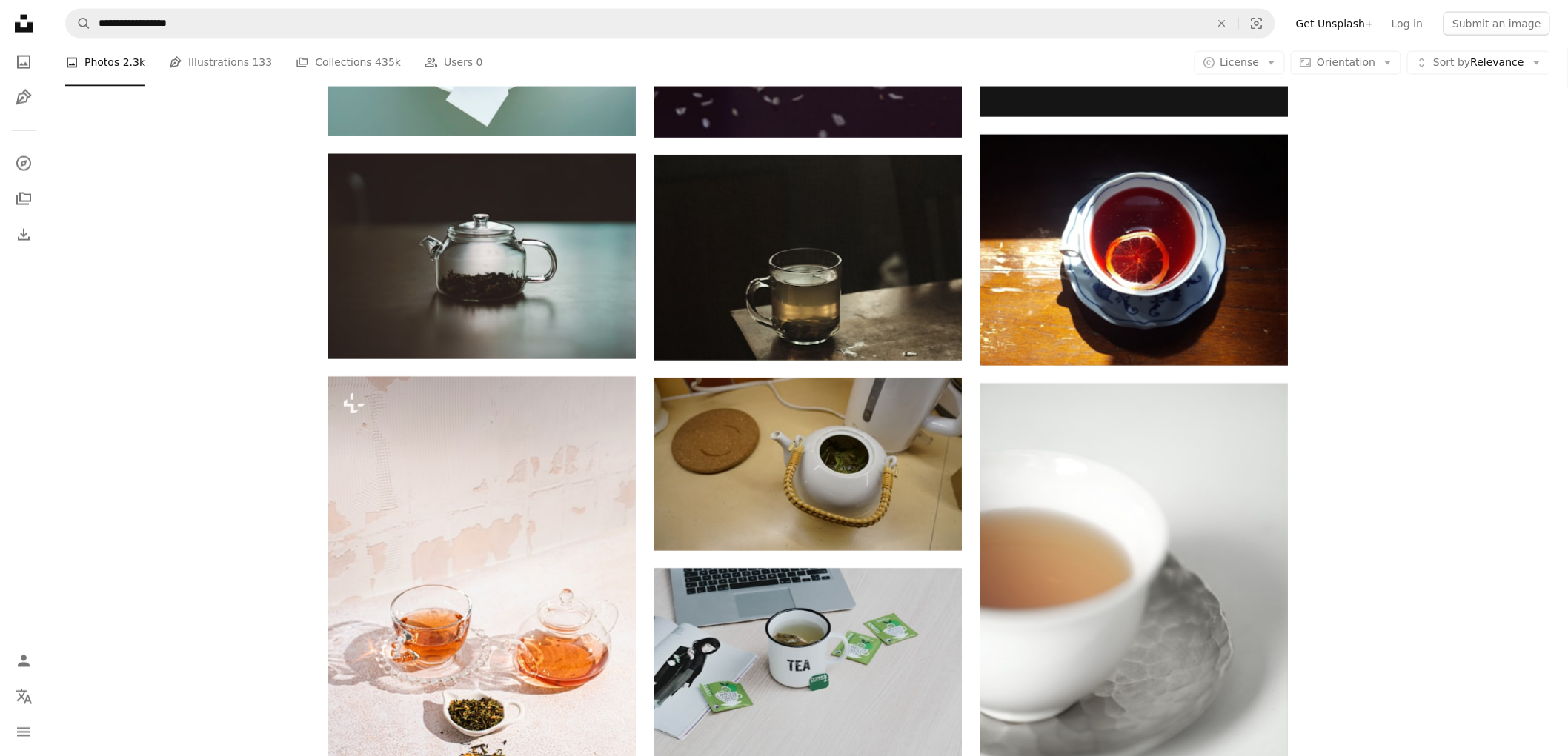
scroll to position [658, 0]
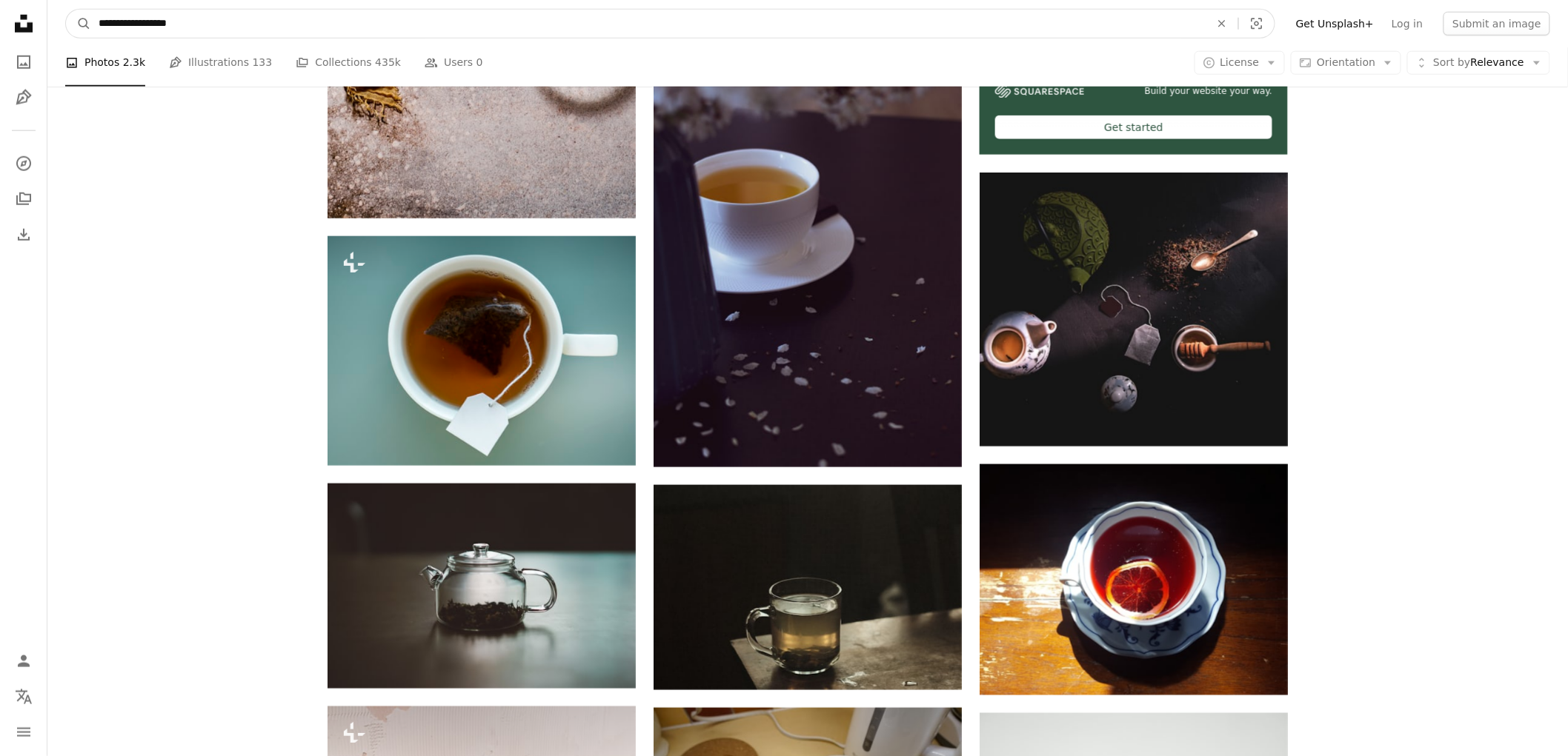
click at [308, 30] on input "**********" at bounding box center [649, 23] width 1114 height 28
paste input "Find visuals sitewide"
type input "**********"
click button "A magnifying glass" at bounding box center [78, 23] width 25 height 28
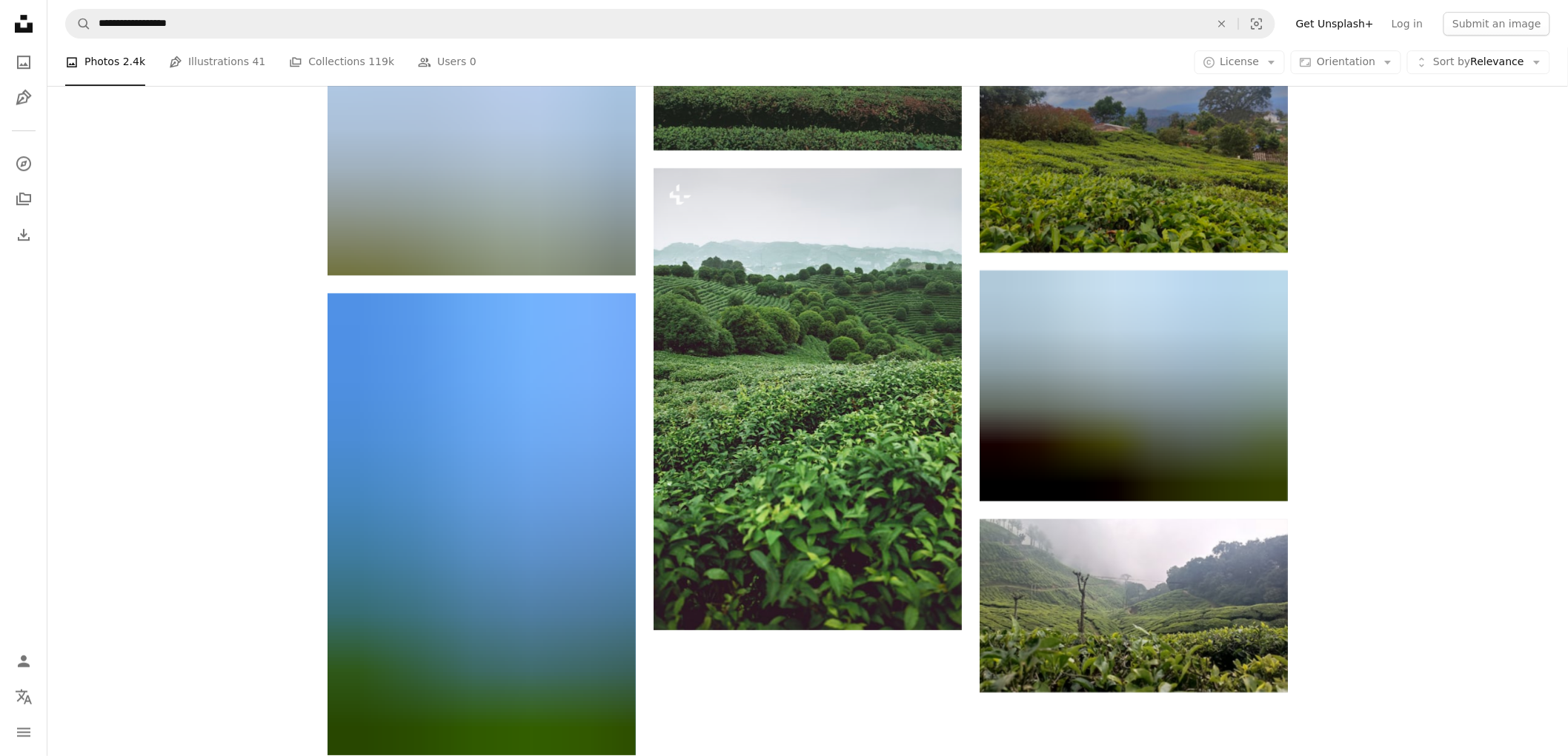
scroll to position [2304, 0]
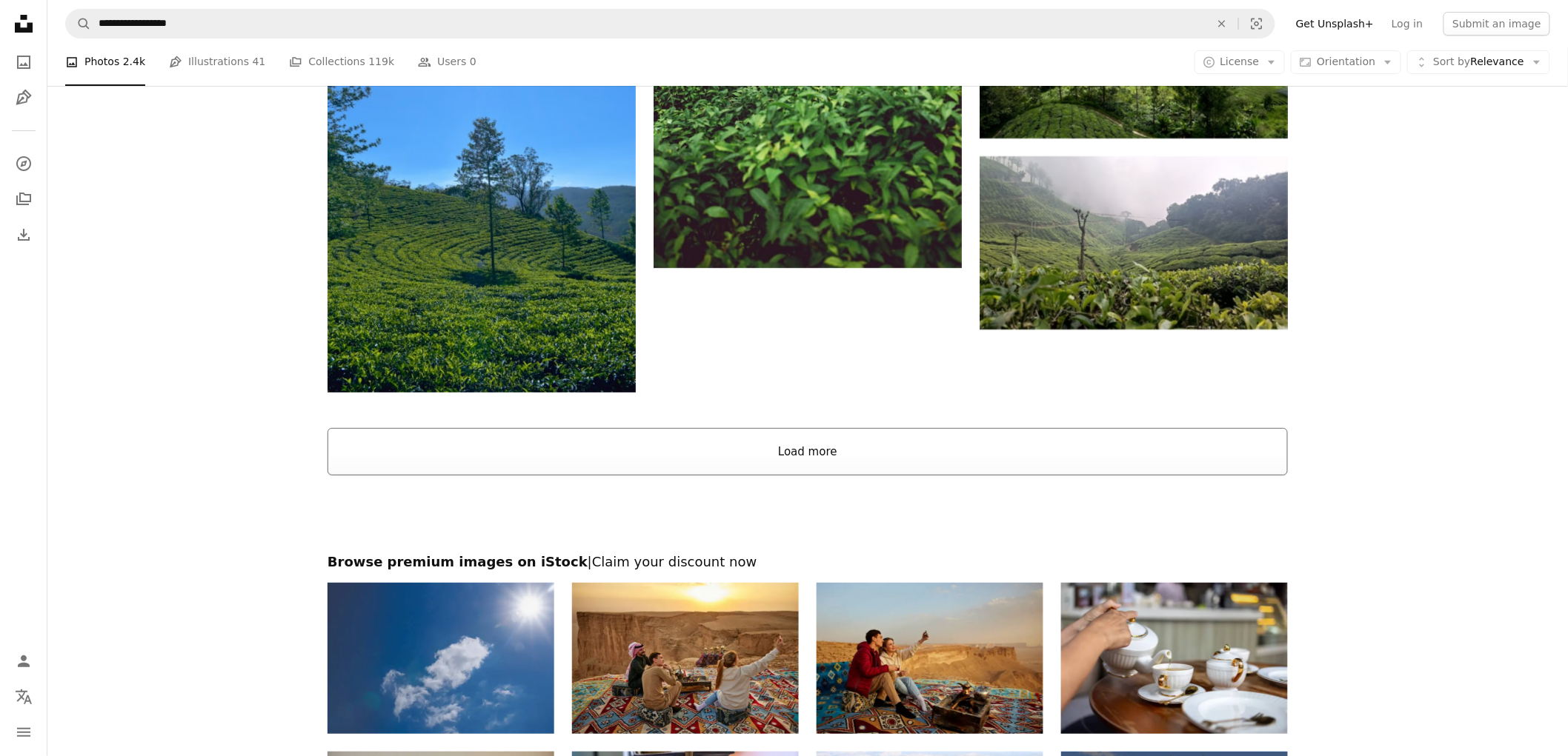
click at [822, 468] on button "Load more" at bounding box center [808, 451] width 960 height 47
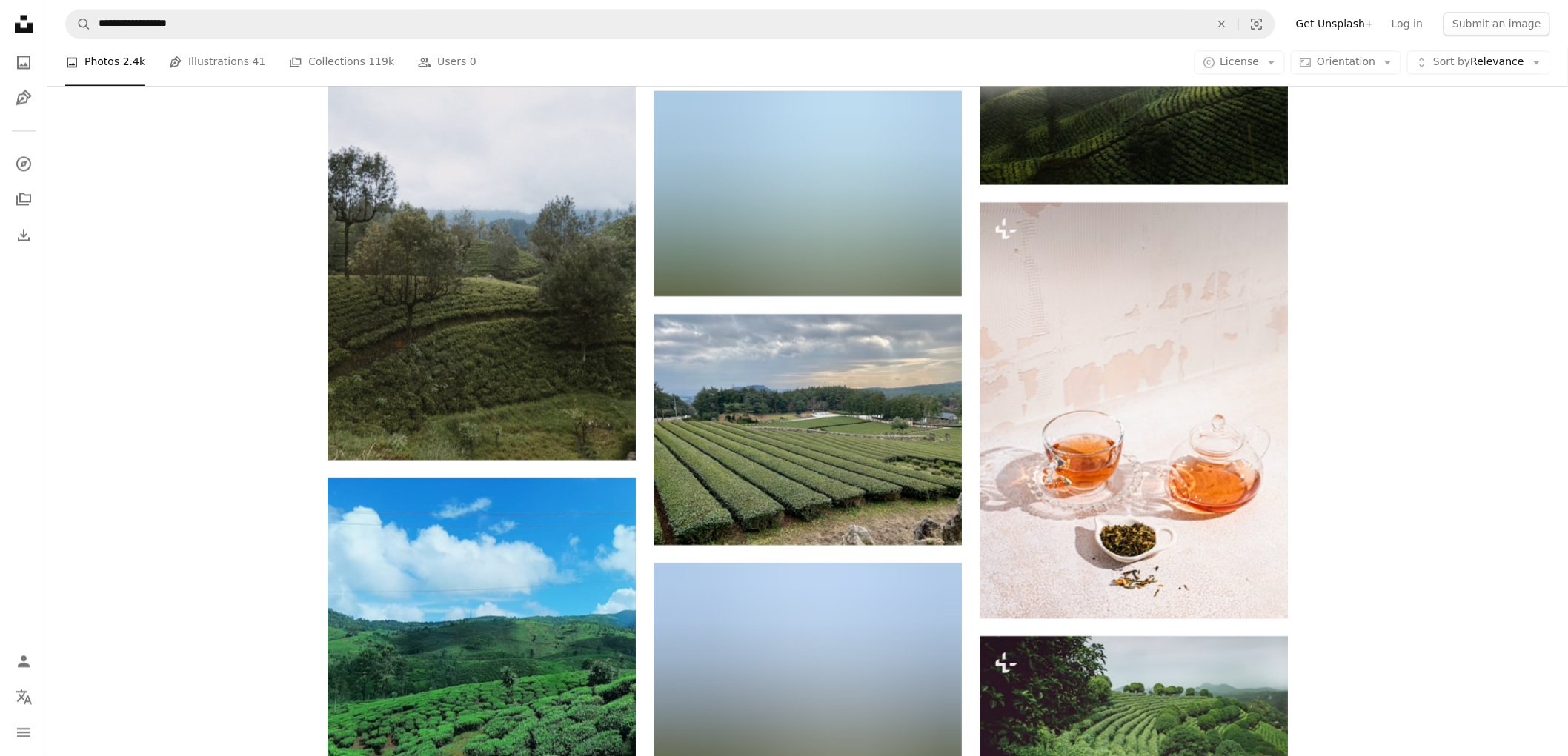
scroll to position [3408, 0]
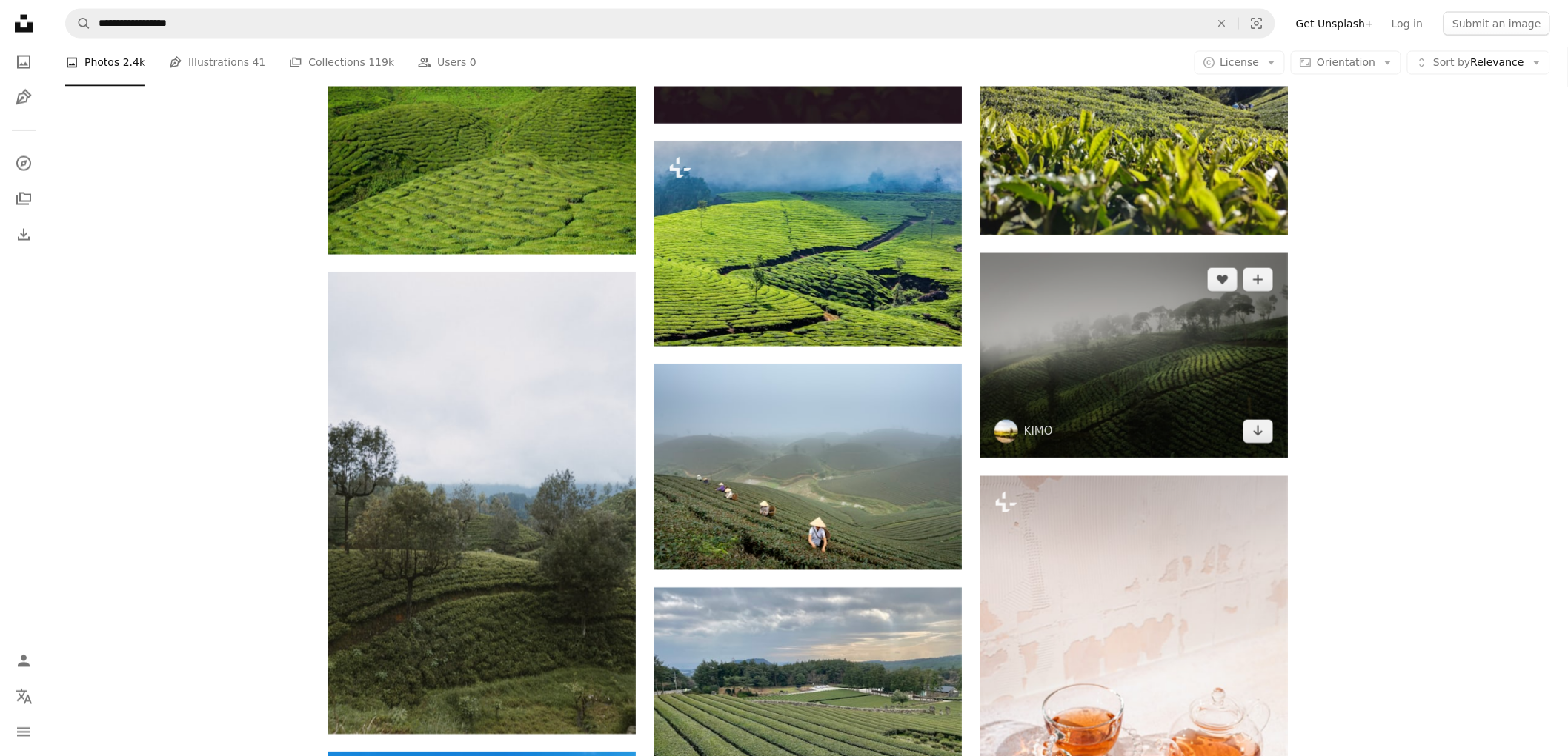
click at [1121, 343] on img at bounding box center [1134, 356] width 308 height 205
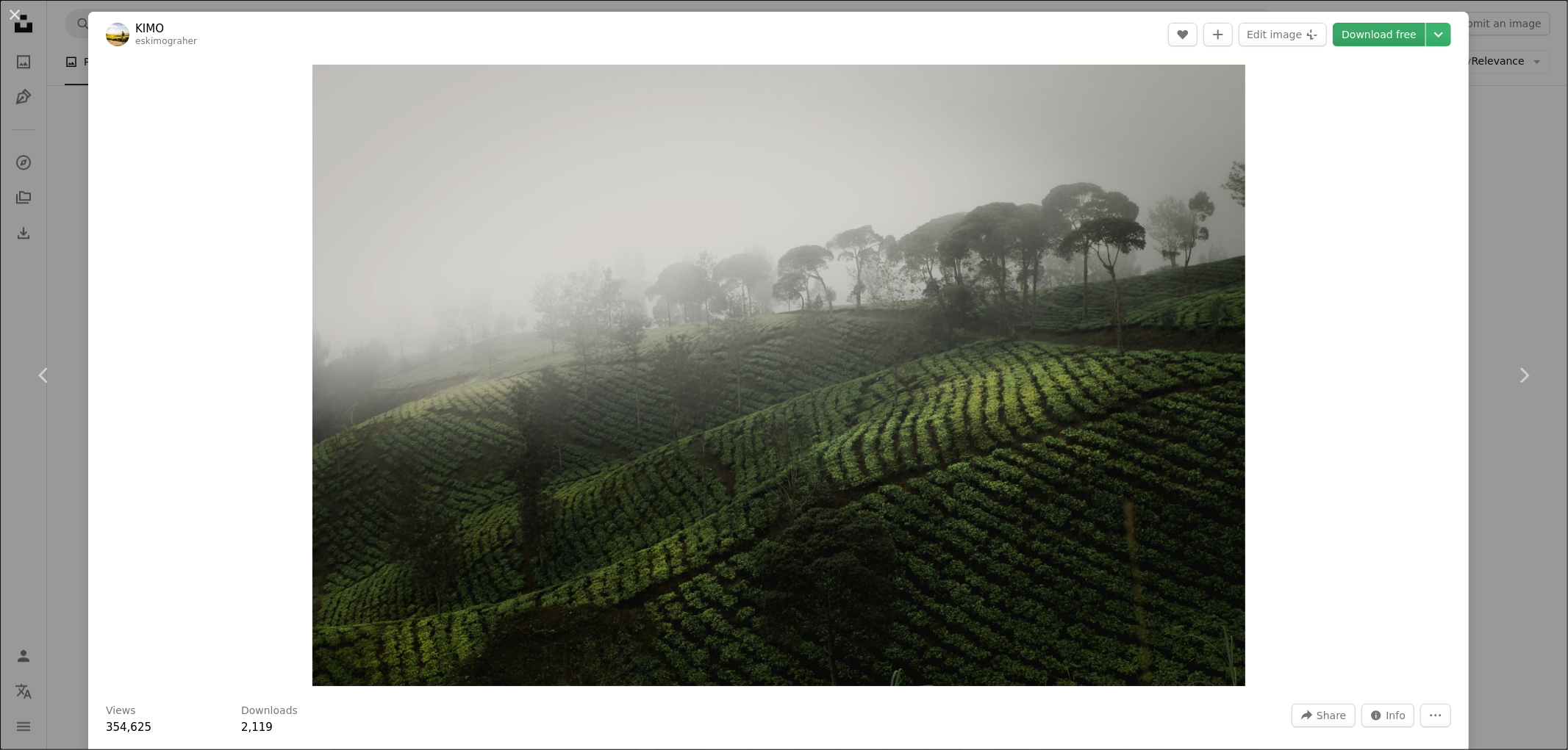
click at [1351, 31] on link "Download free" at bounding box center [1378, 35] width 92 height 24
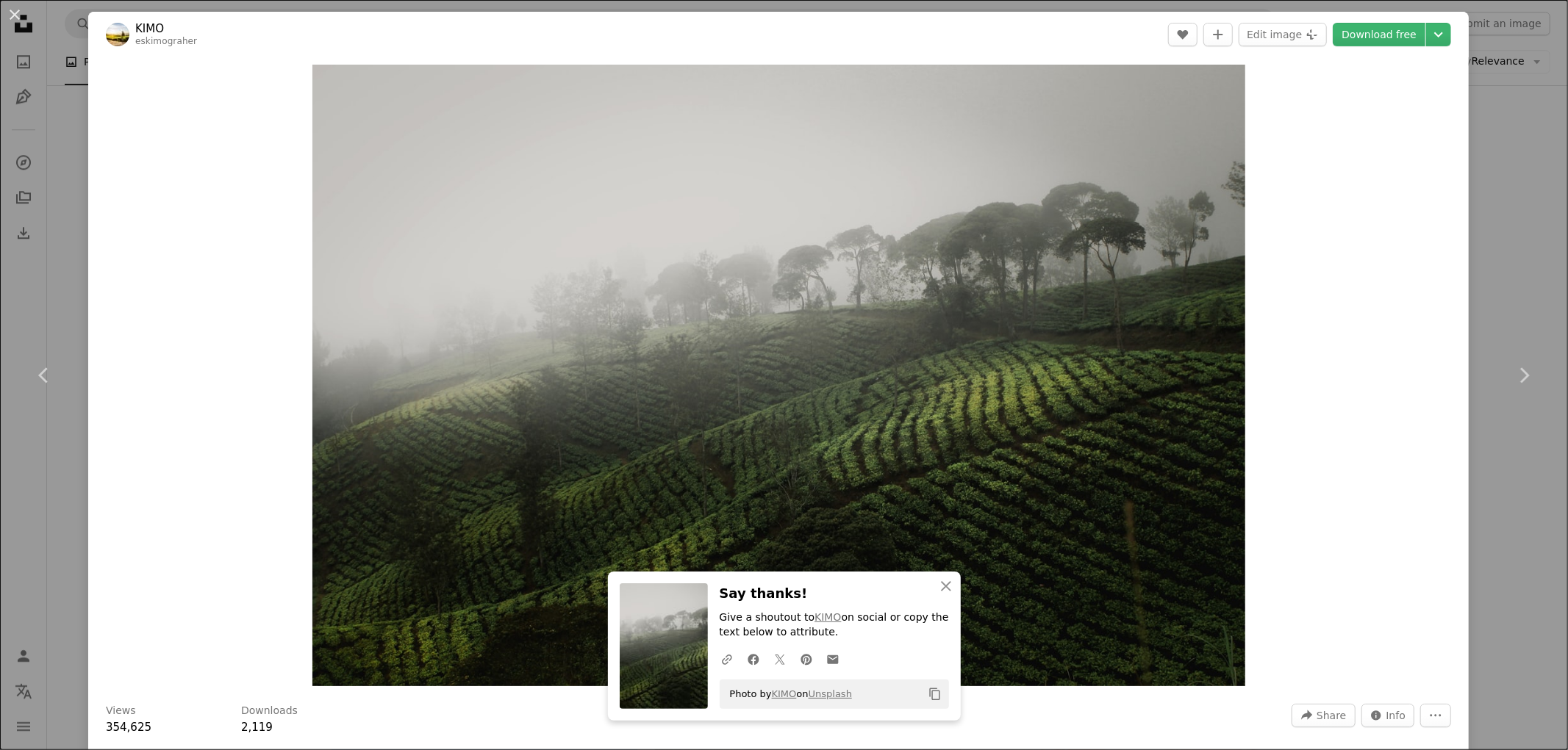
click at [1515, 158] on div "An X shape Chevron left Chevron right KIMO eskimograher A heart A plus sign Edi…" at bounding box center [784, 375] width 1568 height 750
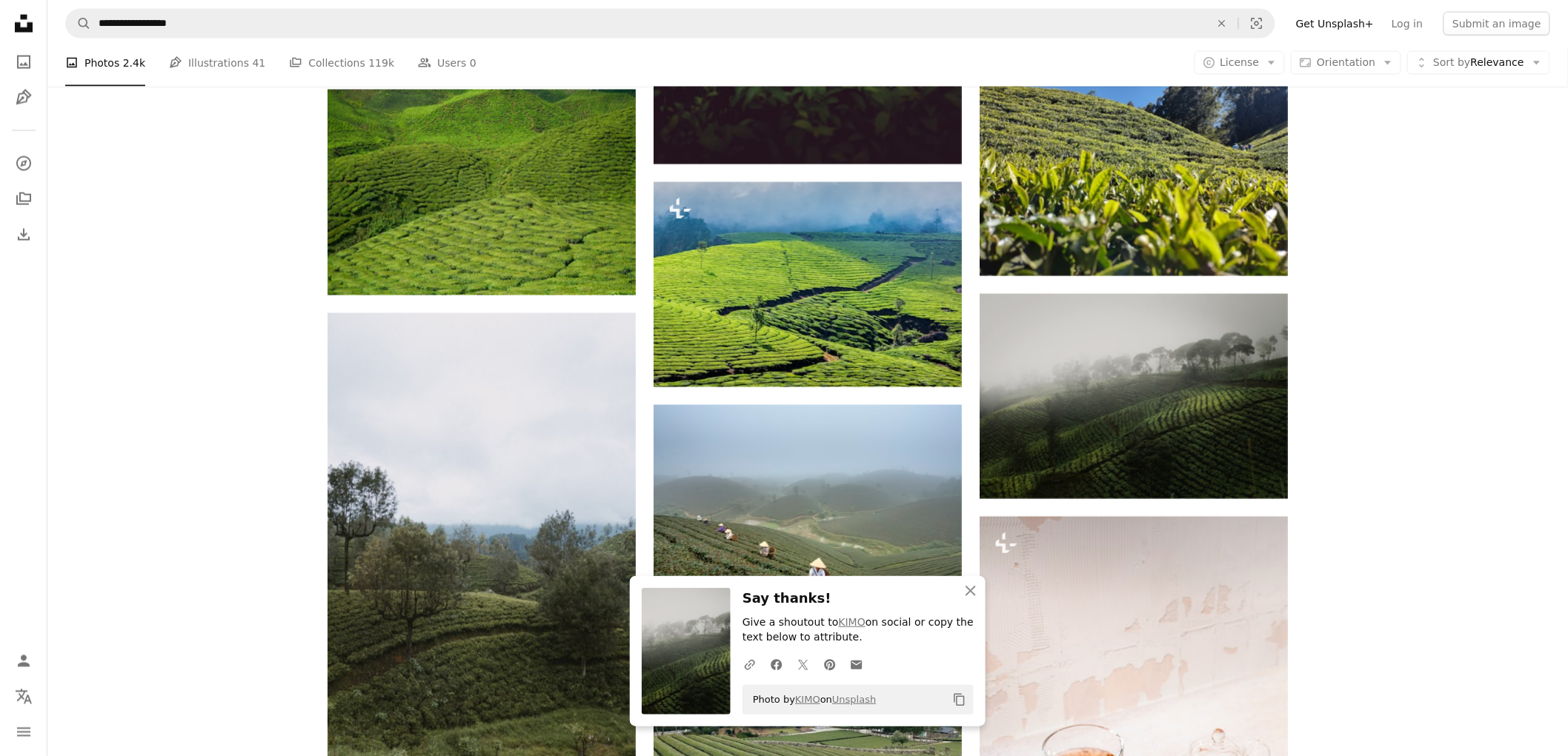
scroll to position [3161, 0]
